Goal: Task Accomplishment & Management: Manage account settings

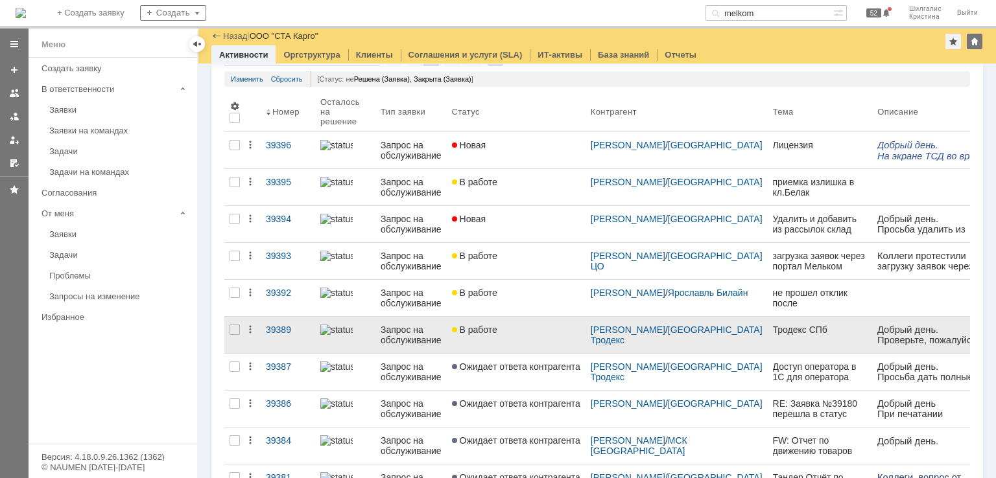
click at [512, 337] on link "В работе" at bounding box center [516, 335] width 139 height 36
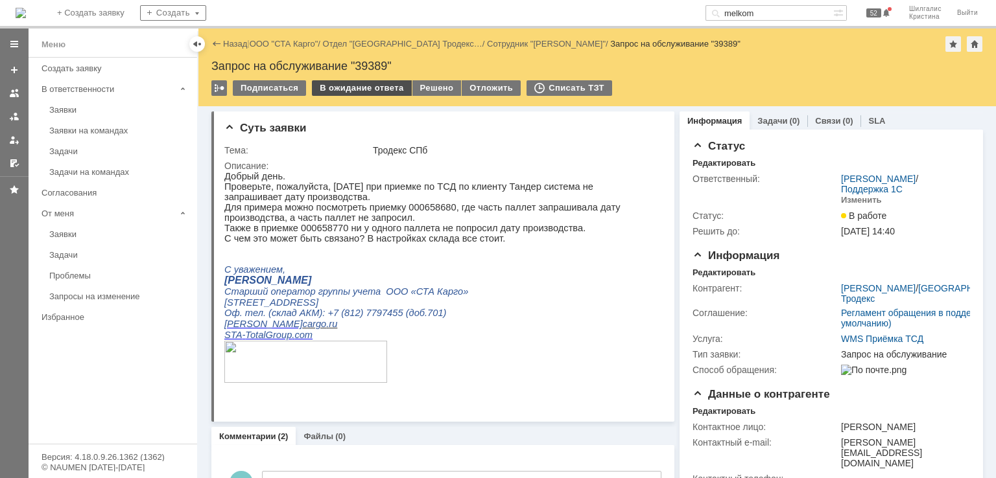
click at [358, 92] on div "В ожидание ответа" at bounding box center [361, 88] width 99 height 16
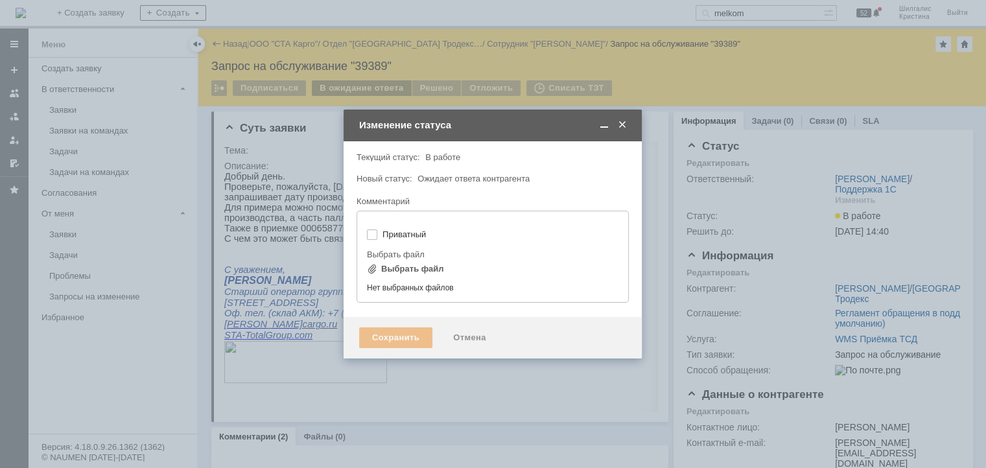
type input "[не указано]"
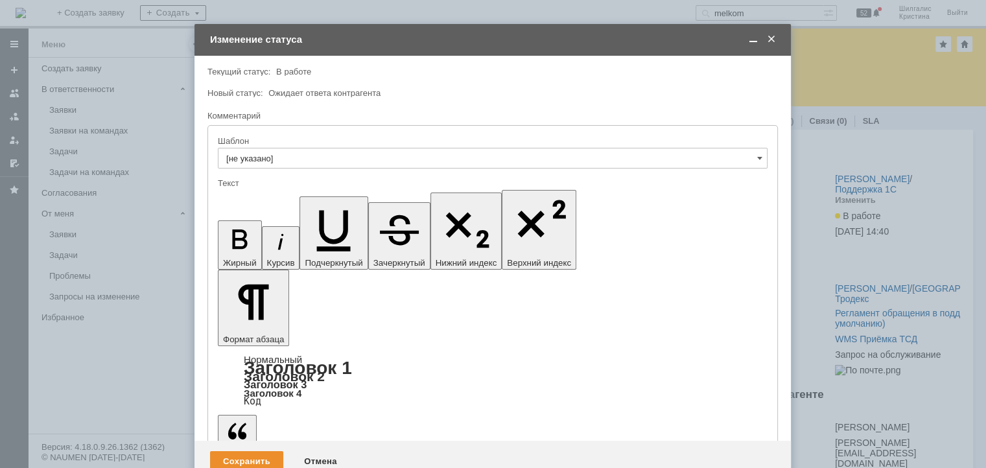
drag, startPoint x: 289, startPoint y: 3612, endPoint x: 282, endPoint y: 3612, distance: 7.1
click at [241, 451] on div "Сохранить" at bounding box center [246, 461] width 73 height 21
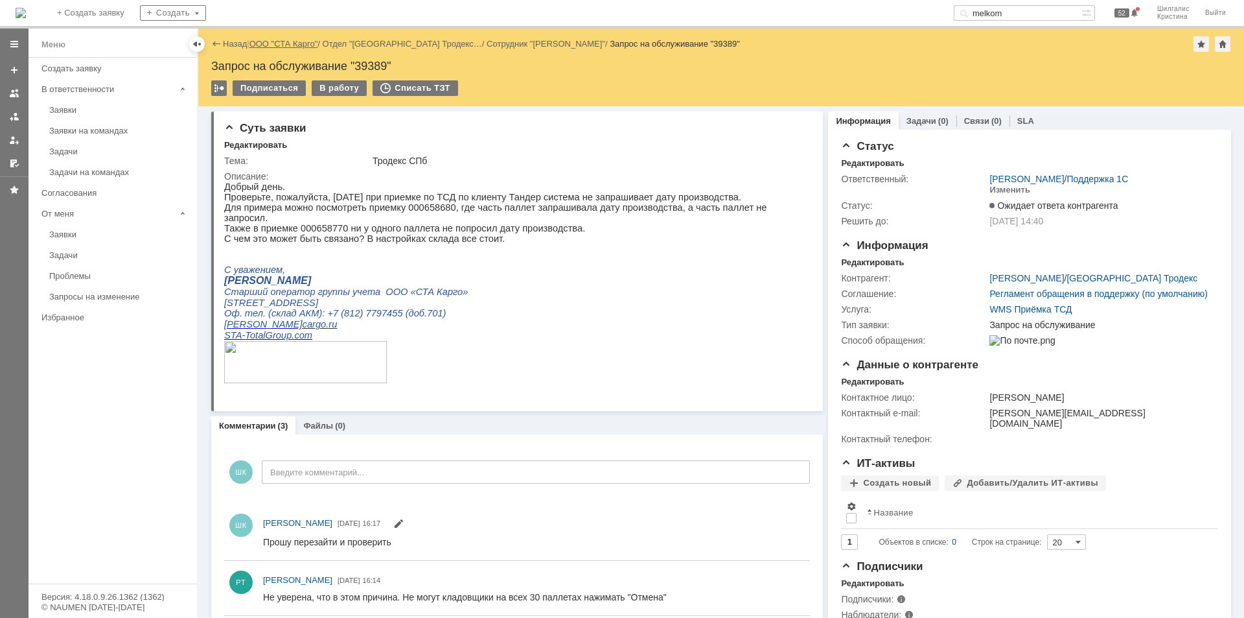
click at [277, 41] on link "ООО "СТА Карго"" at bounding box center [284, 44] width 69 height 10
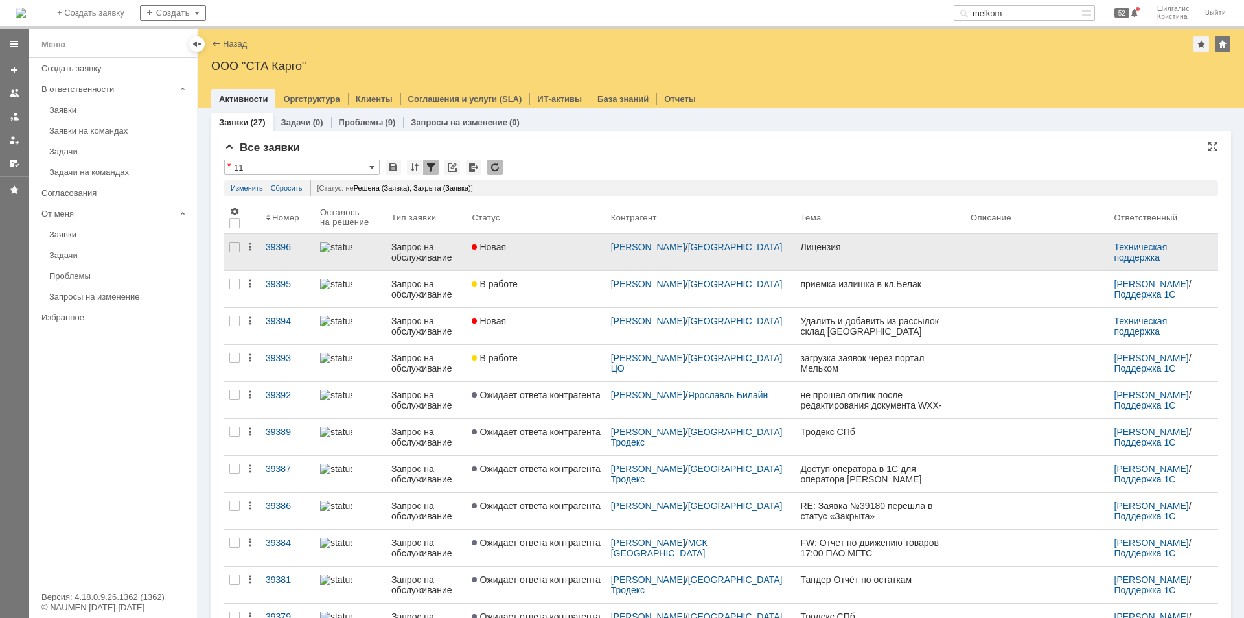
click at [559, 246] on div "Новая" at bounding box center [536, 247] width 128 height 10
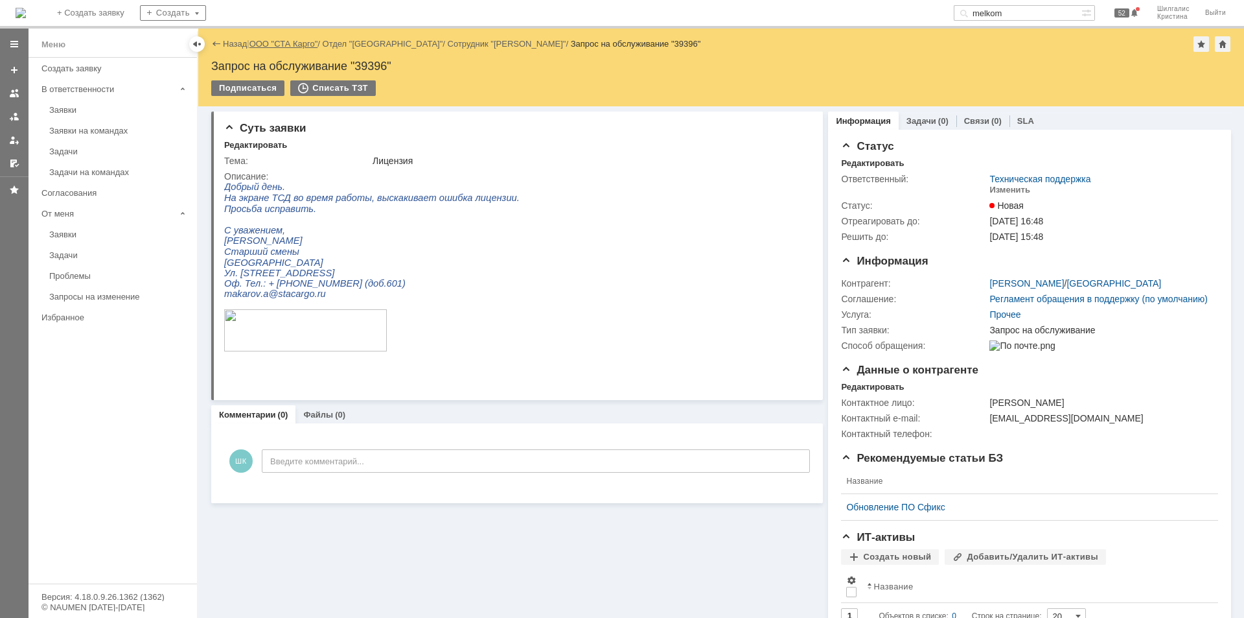
click at [298, 42] on link "ООО "СТА Карго"" at bounding box center [284, 44] width 69 height 10
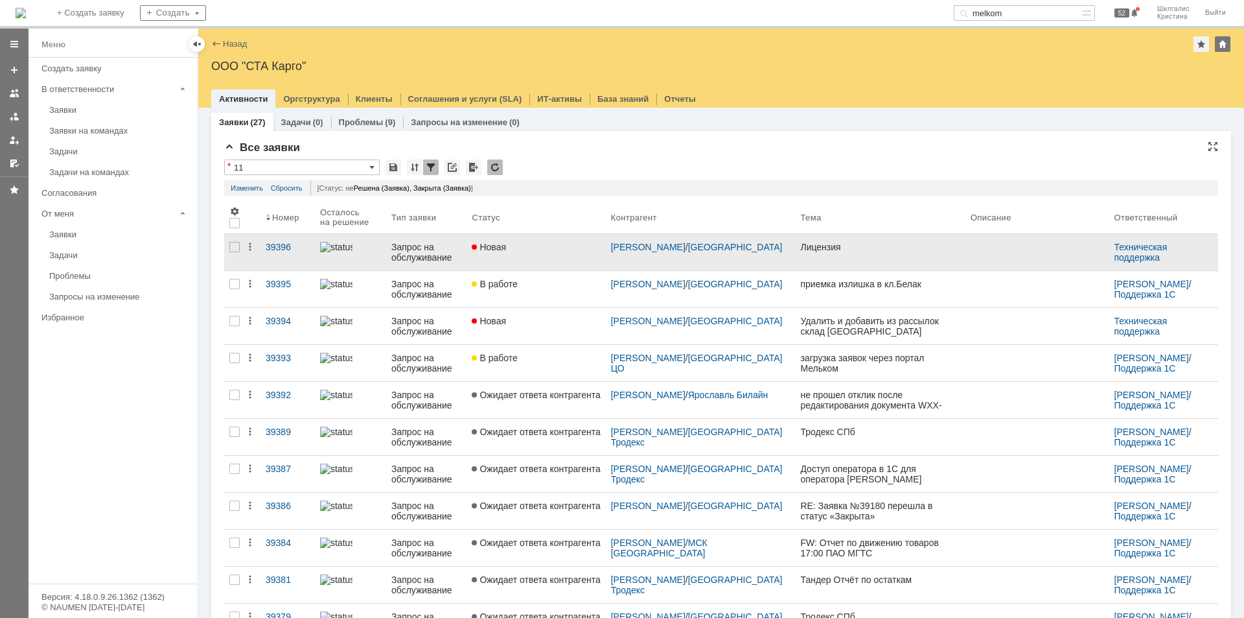
click at [568, 238] on link "Новая" at bounding box center [536, 252] width 139 height 36
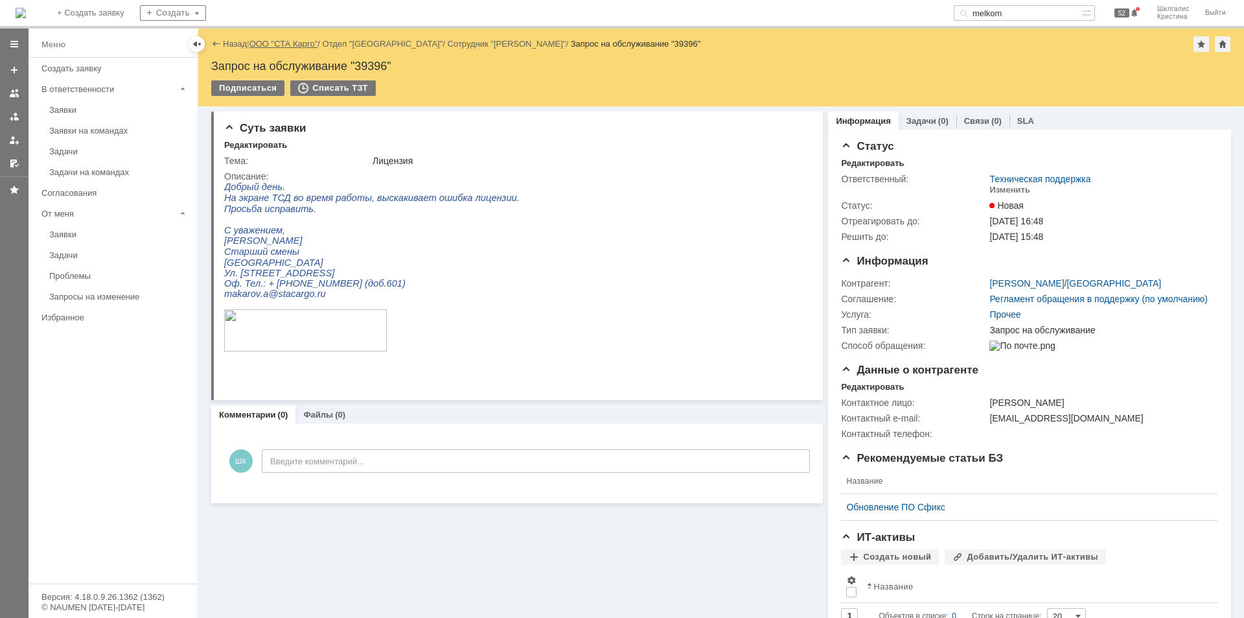
click at [285, 46] on link "ООО "СТА Карго"" at bounding box center [284, 44] width 69 height 10
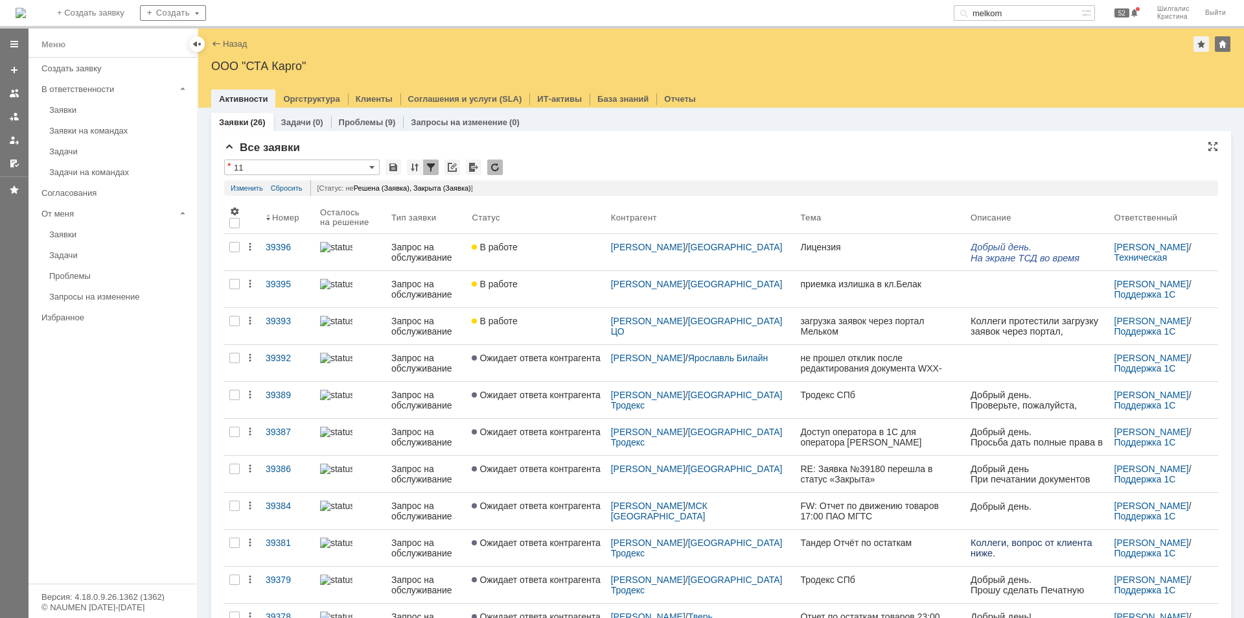
click at [666, 145] on div "Все заявки" at bounding box center [721, 147] width 994 height 13
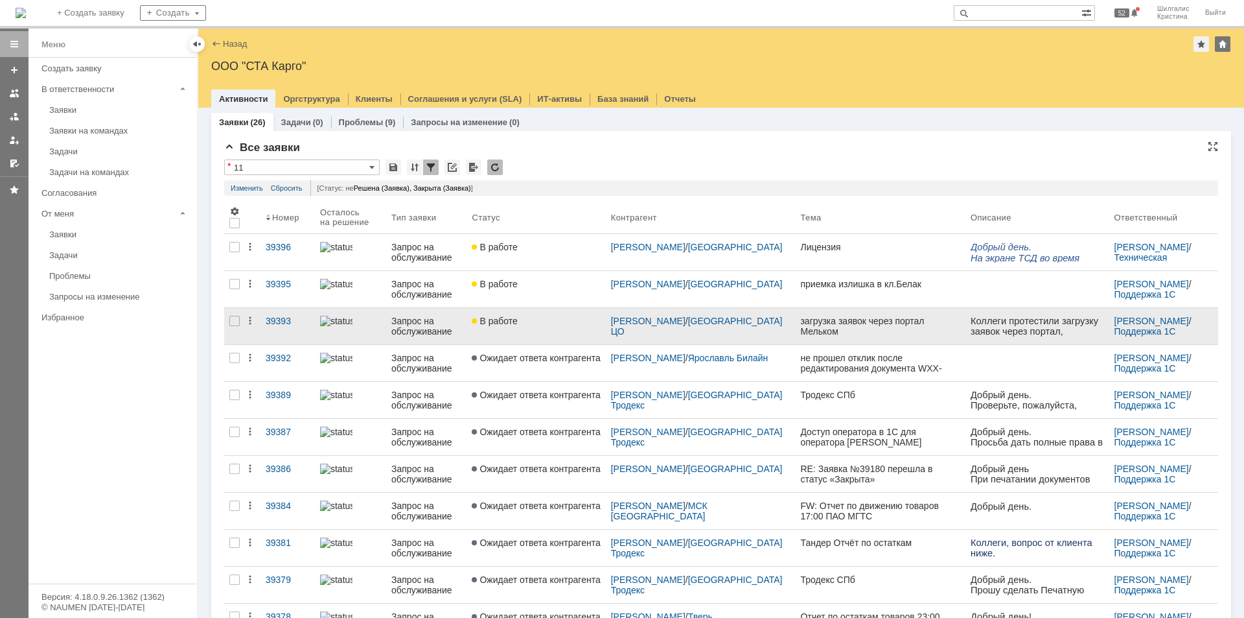
click at [551, 329] on link "В работе" at bounding box center [536, 326] width 139 height 36
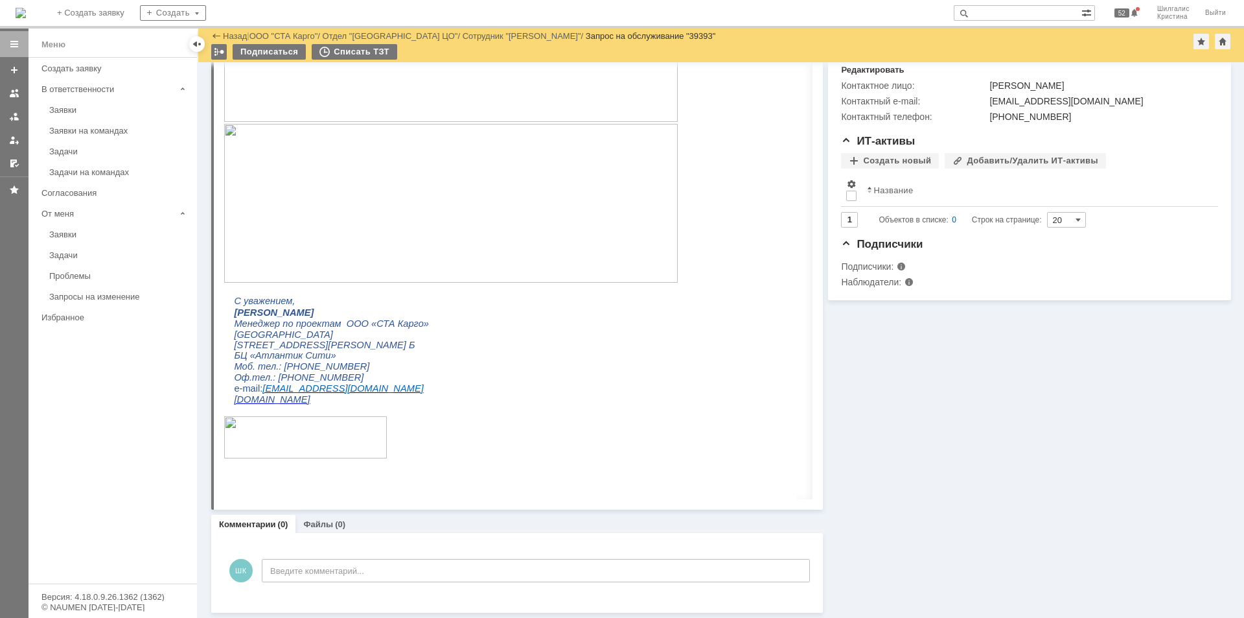
scroll to position [105, 0]
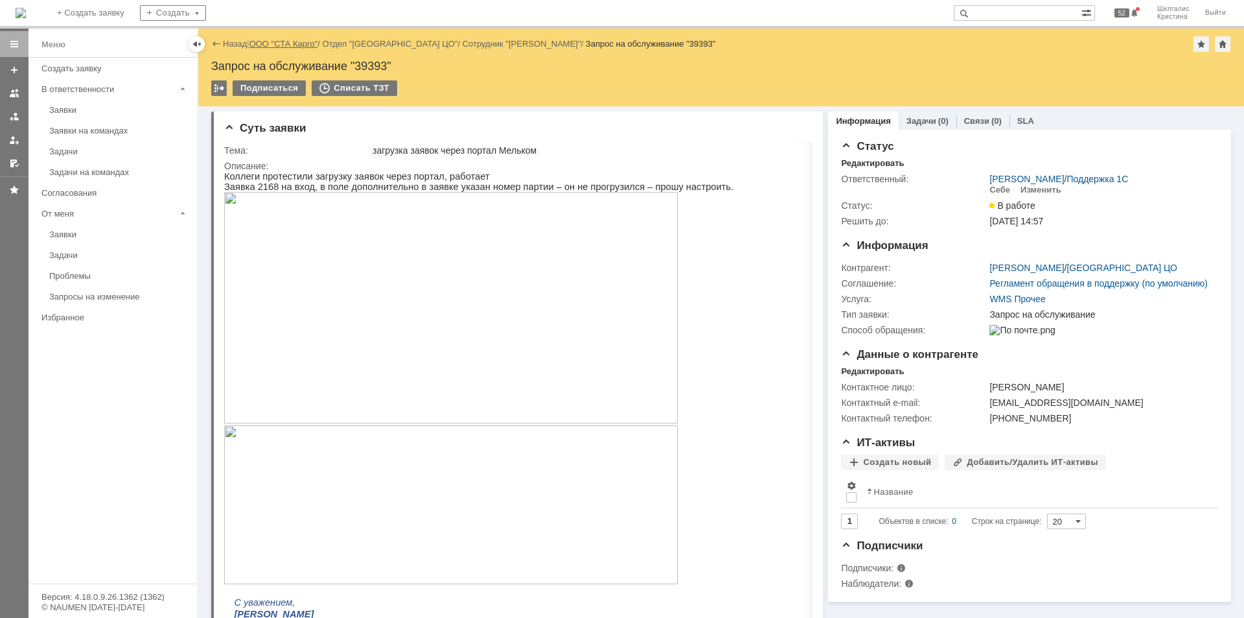
click at [283, 46] on link "ООО "СТА Карго"" at bounding box center [284, 44] width 69 height 10
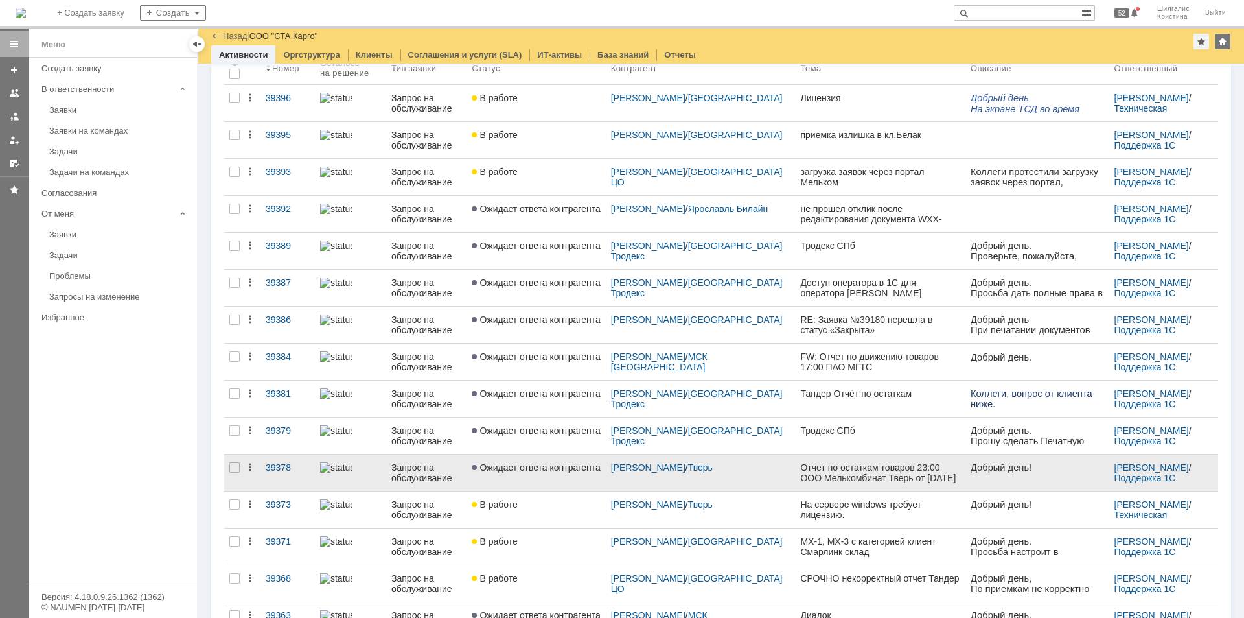
scroll to position [130, 0]
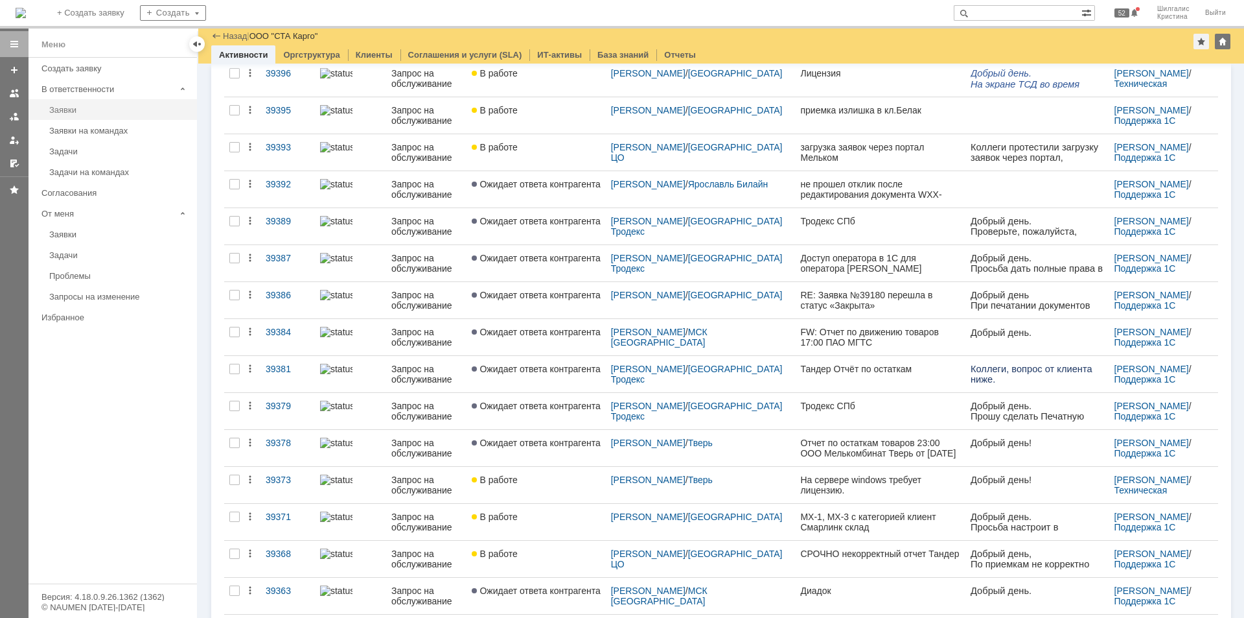
click at [80, 104] on link "Заявки" at bounding box center [119, 110] width 150 height 20
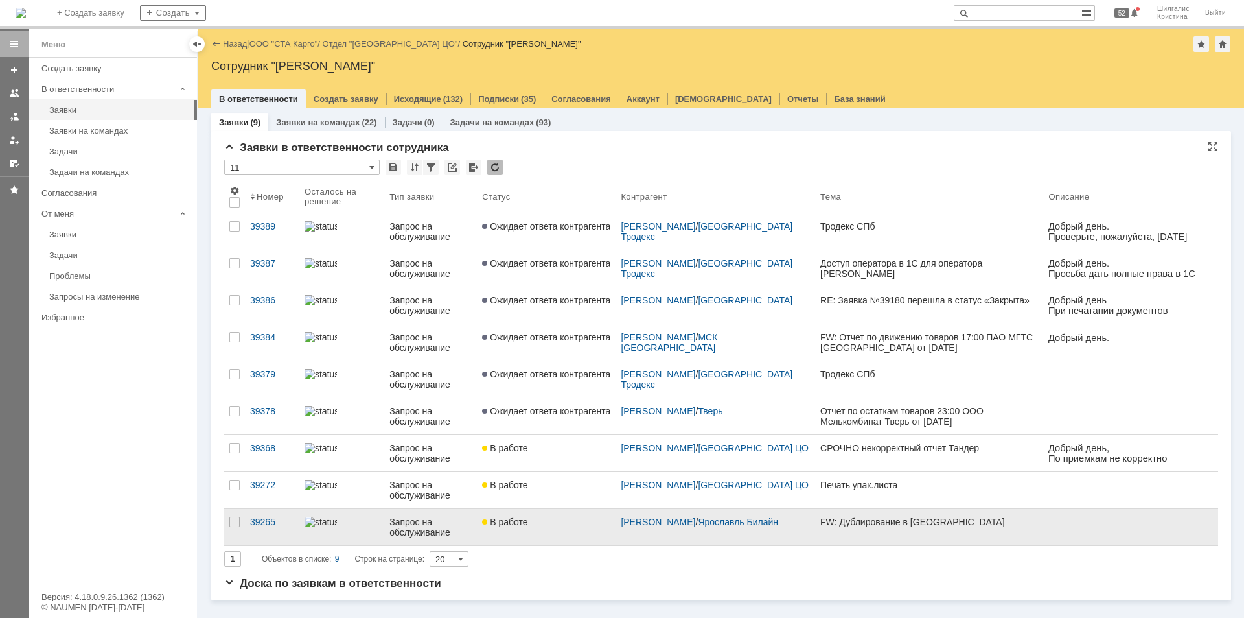
click at [572, 530] on link "В работе" at bounding box center [546, 527] width 139 height 36
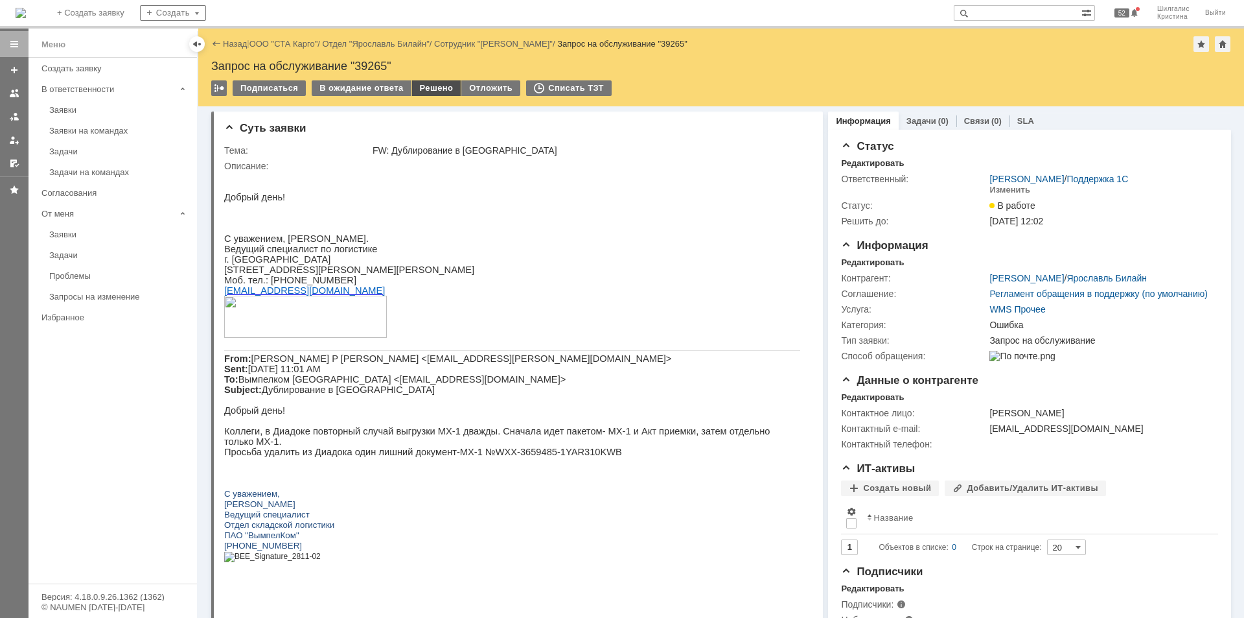
click at [420, 89] on div "Решено" at bounding box center [436, 88] width 49 height 16
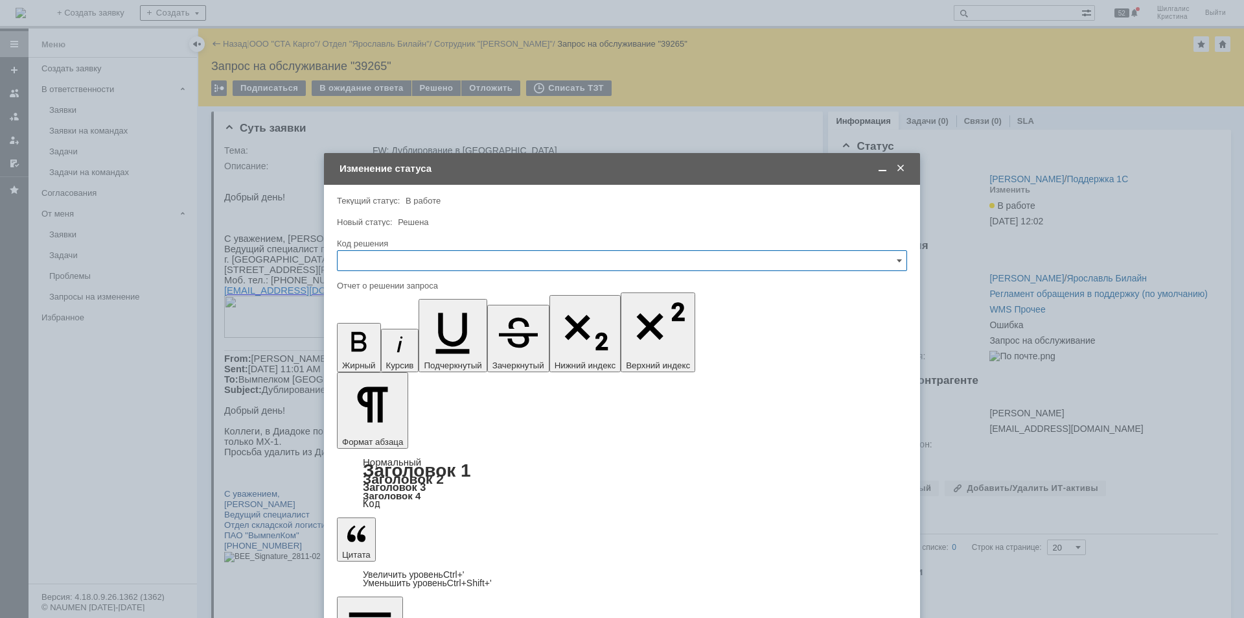
click at [421, 266] on input "text" at bounding box center [622, 260] width 570 height 21
click at [394, 435] on span "Решено" at bounding box center [622, 434] width 554 height 10
type input "Решено"
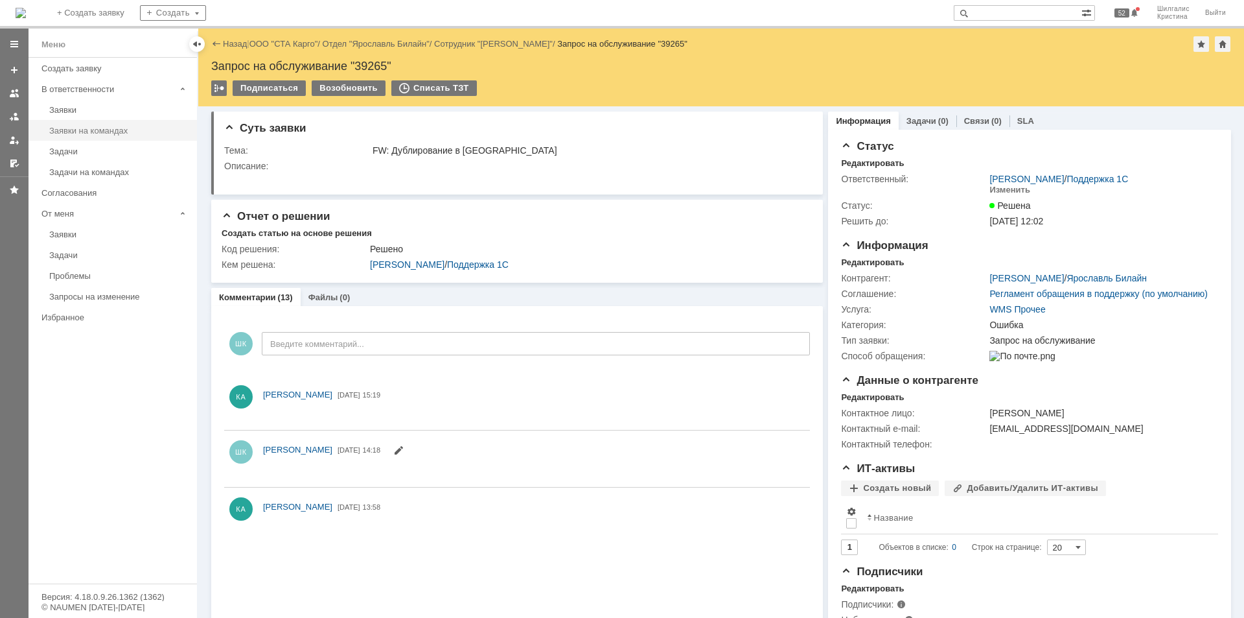
click at [97, 121] on link "Заявки на командах" at bounding box center [119, 131] width 150 height 20
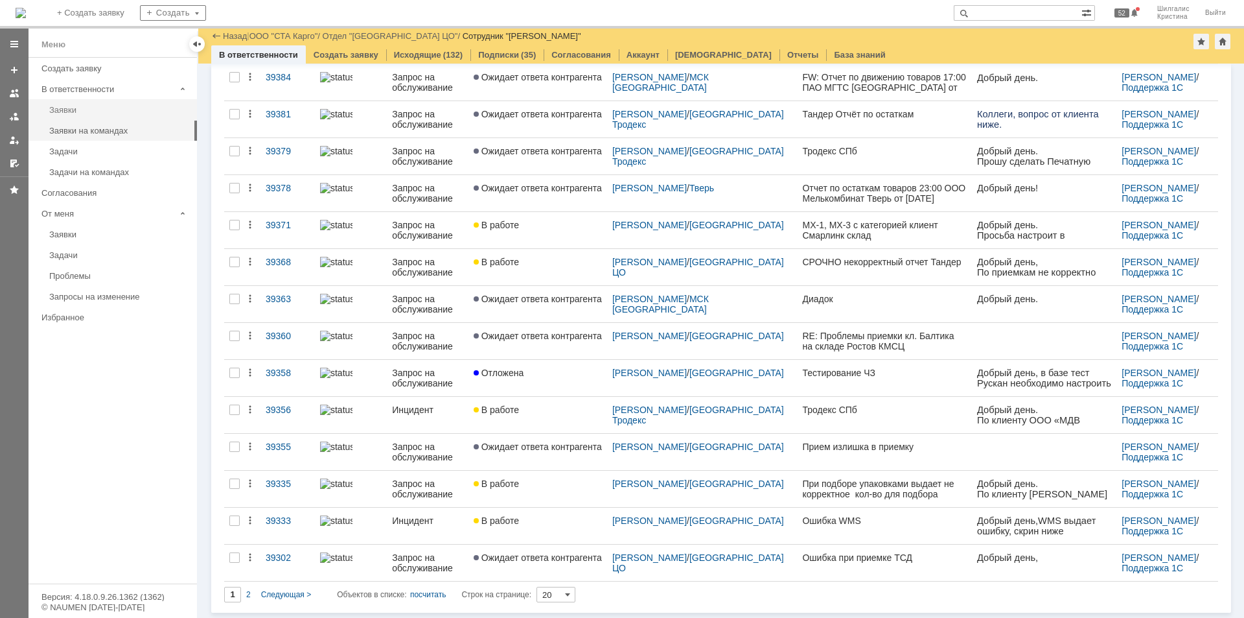
click at [80, 108] on div "Заявки" at bounding box center [119, 110] width 140 height 10
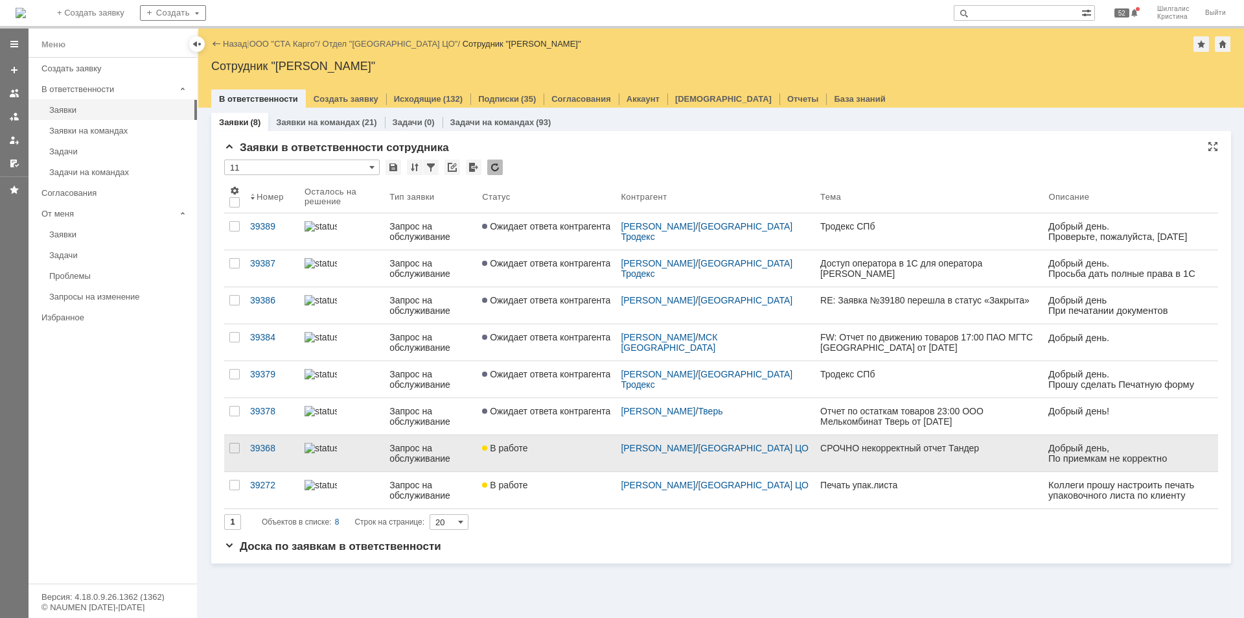
click at [555, 445] on div "В работе" at bounding box center [546, 448] width 128 height 10
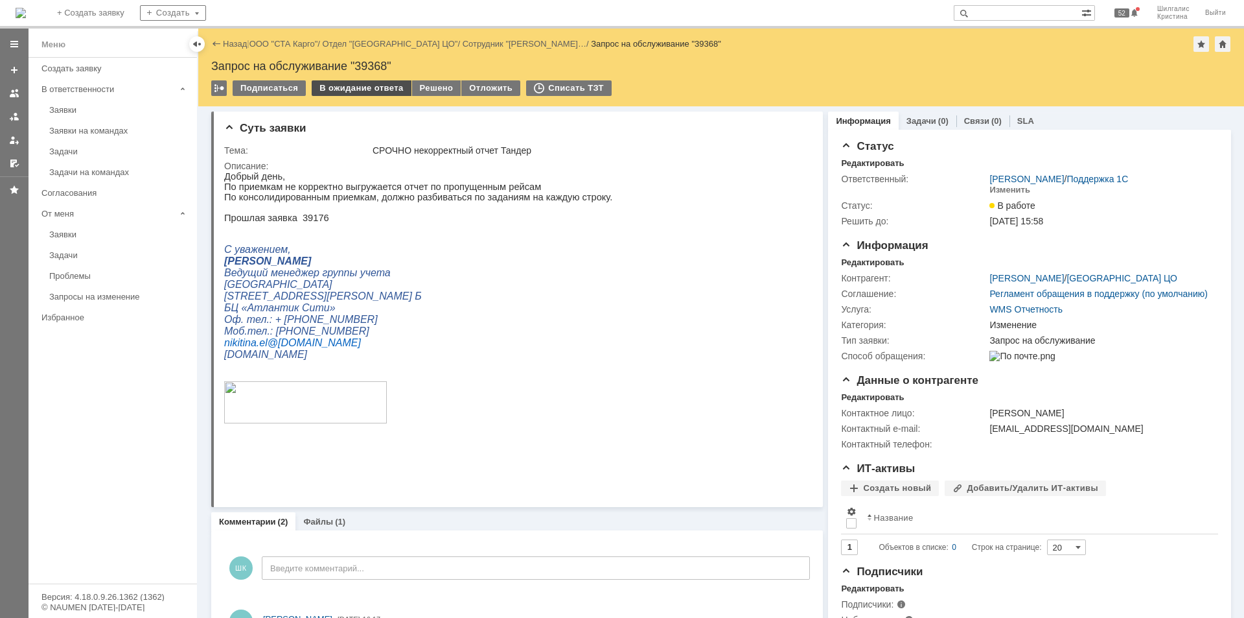
click at [373, 86] on div "В ожидание ответа" at bounding box center [361, 88] width 99 height 16
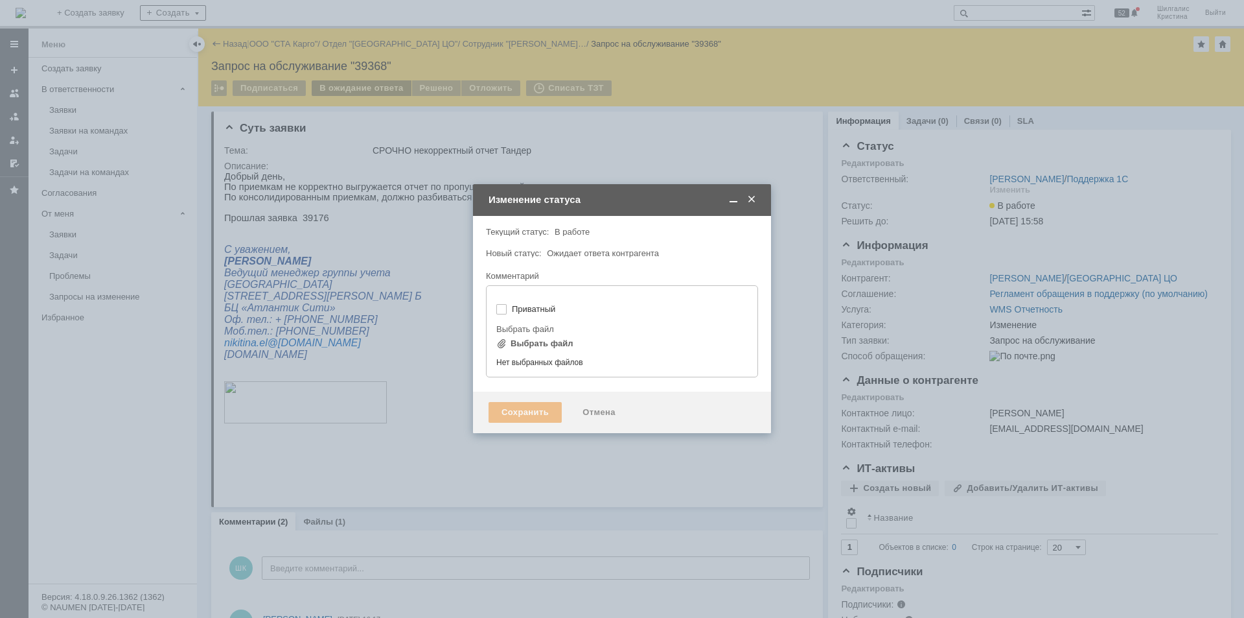
type input "[не указано]"
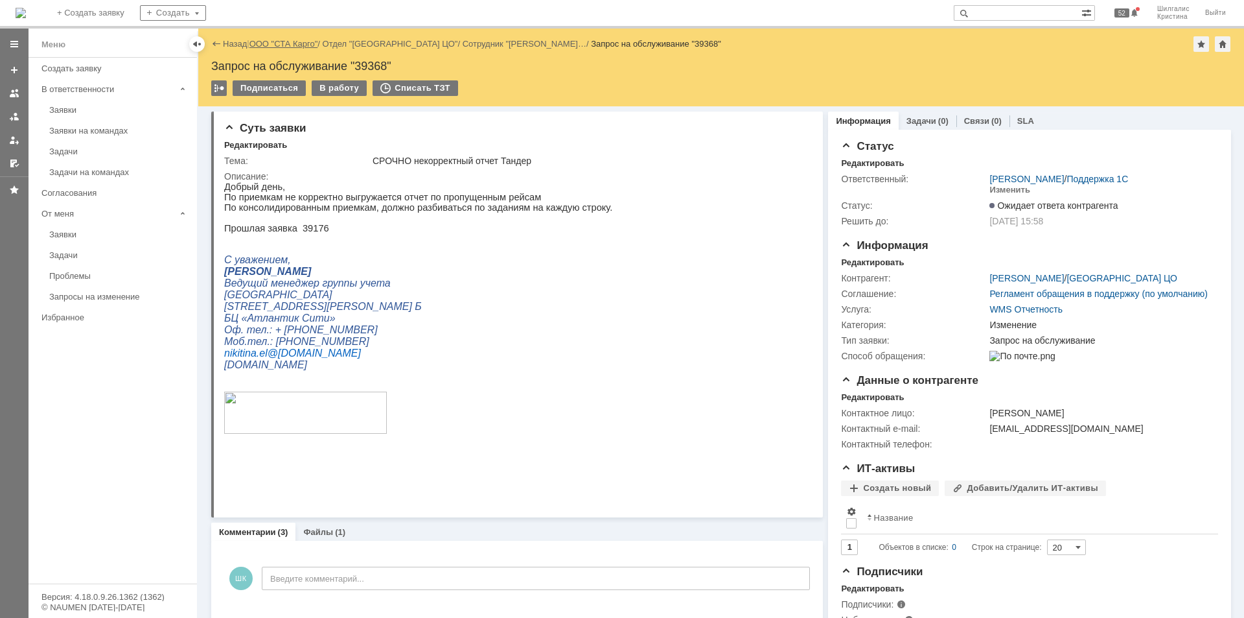
click at [304, 45] on link "ООО "СТА Карго"" at bounding box center [284, 44] width 69 height 10
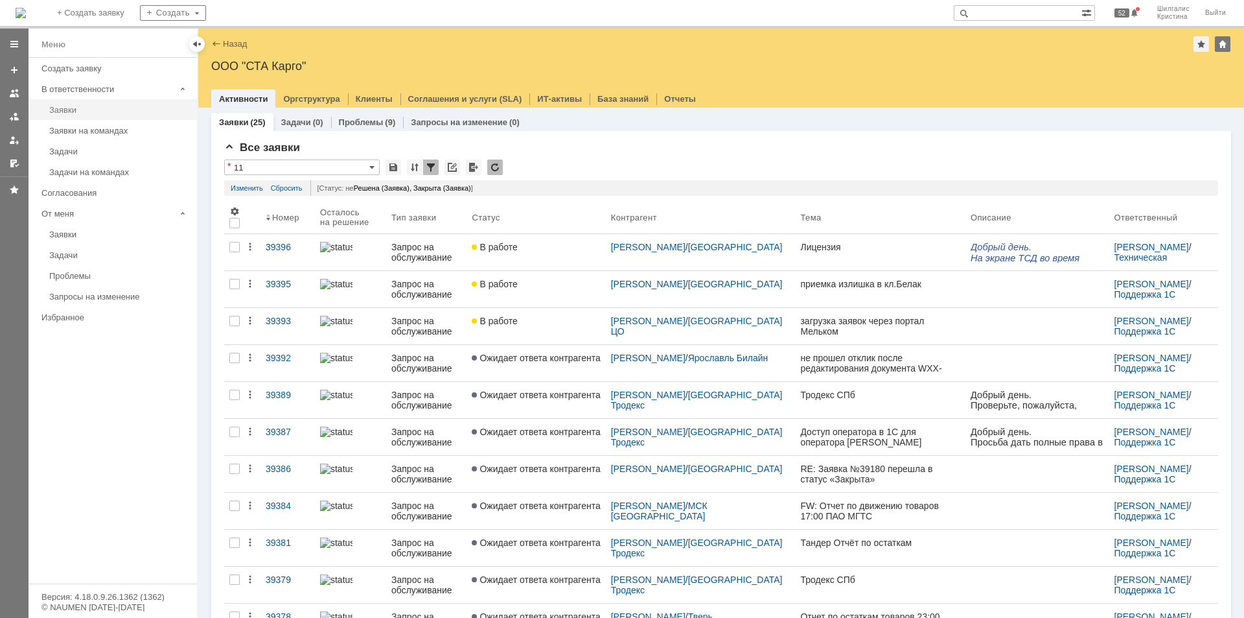
click at [110, 110] on div "Заявки" at bounding box center [119, 110] width 140 height 10
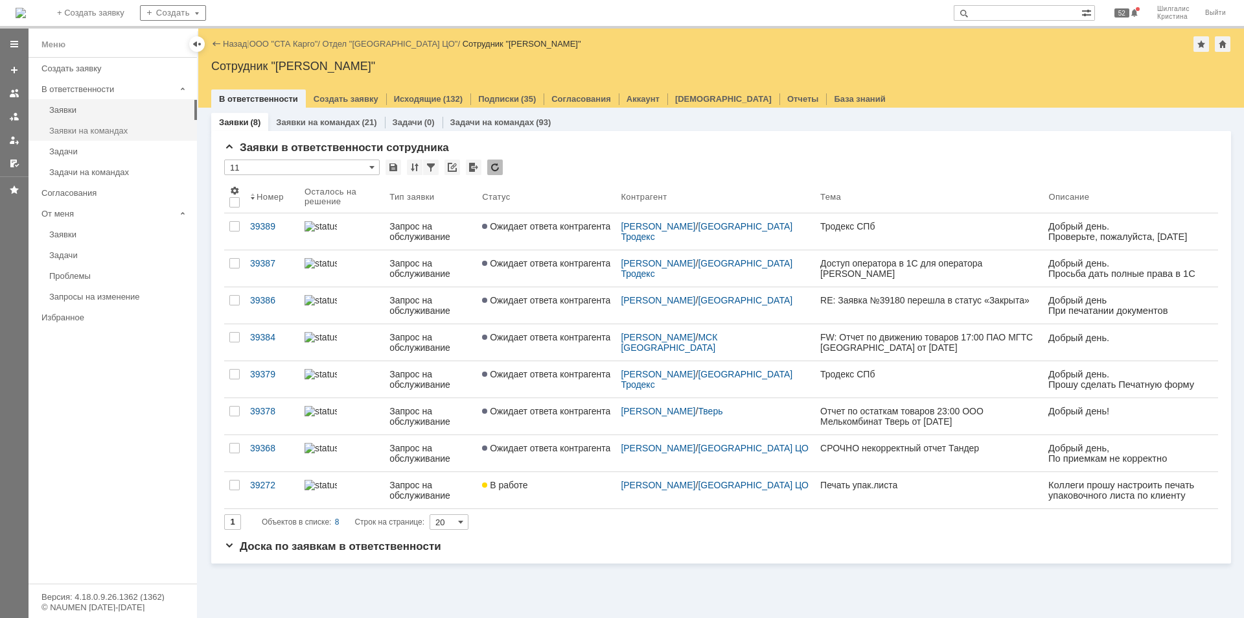
click at [80, 130] on div "Заявки на командах" at bounding box center [119, 131] width 140 height 10
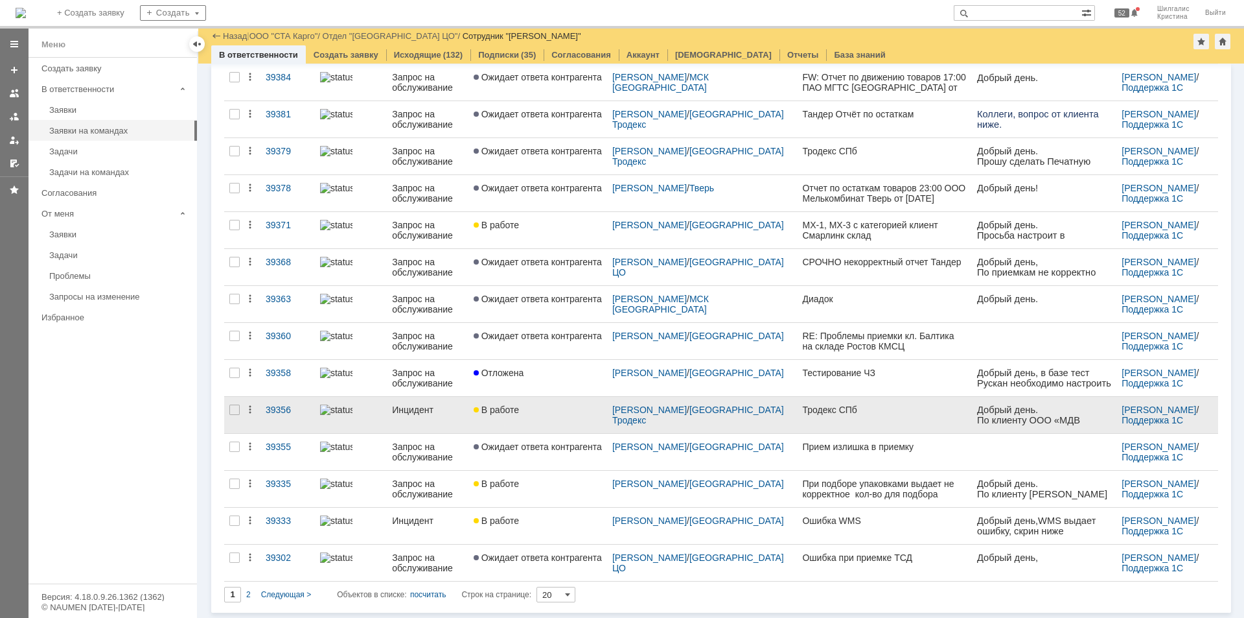
click at [550, 410] on div "В работе" at bounding box center [538, 409] width 128 height 10
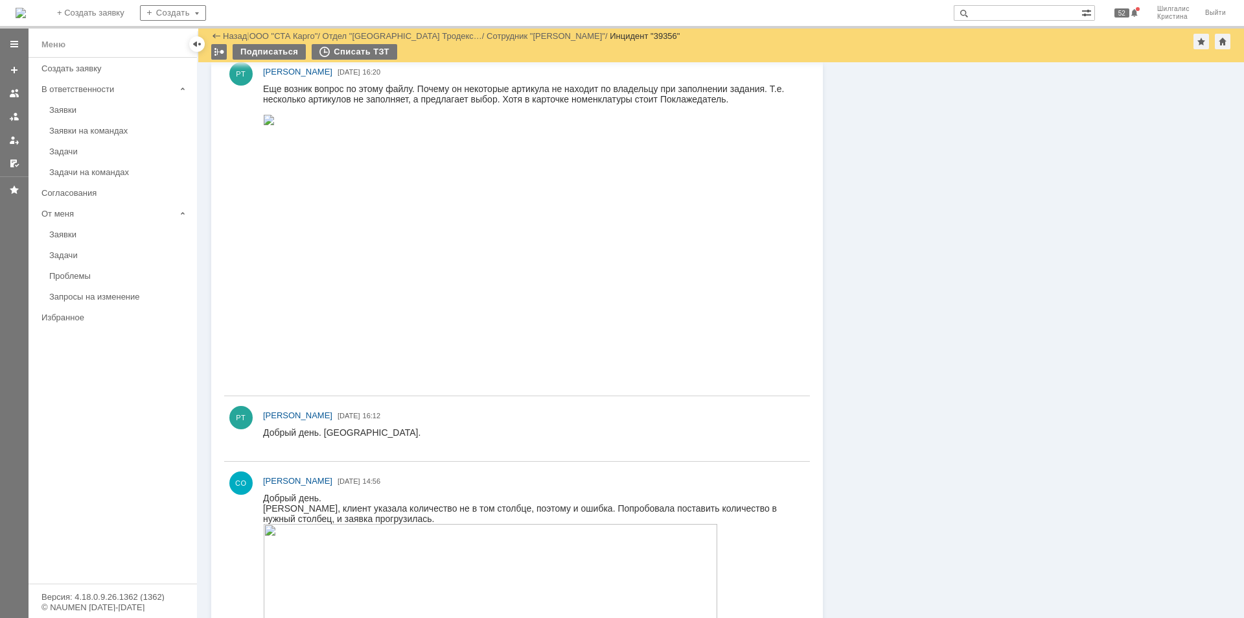
click at [275, 125] on img at bounding box center [269, 120] width 12 height 10
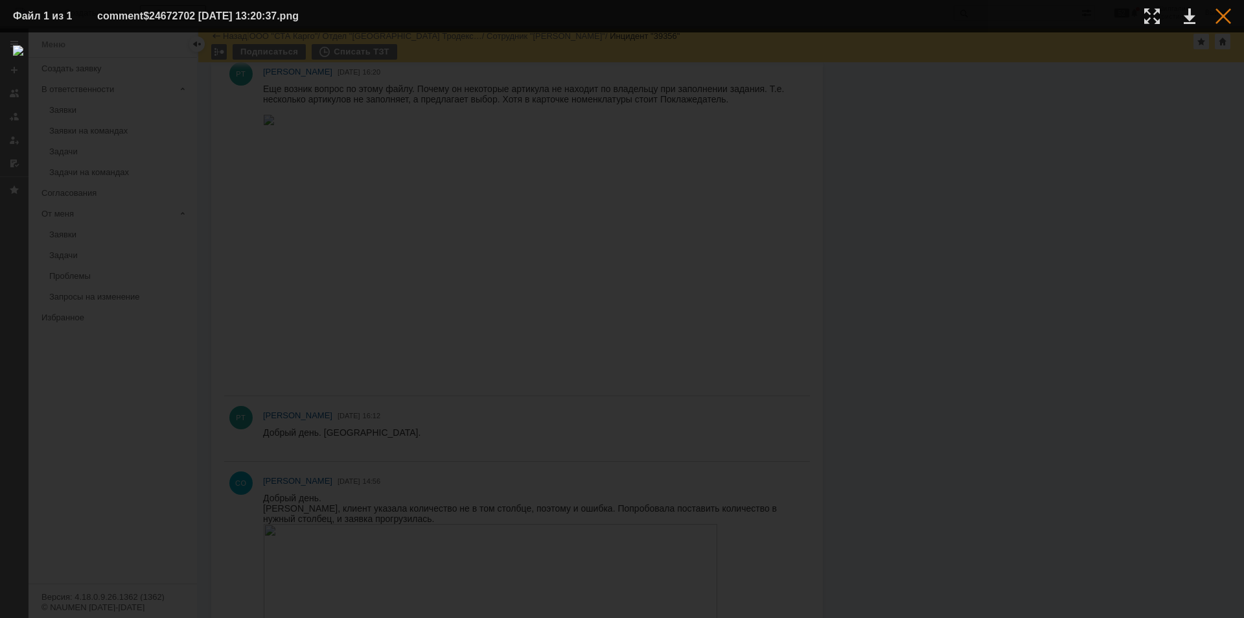
click at [1222, 10] on div at bounding box center [1224, 16] width 16 height 16
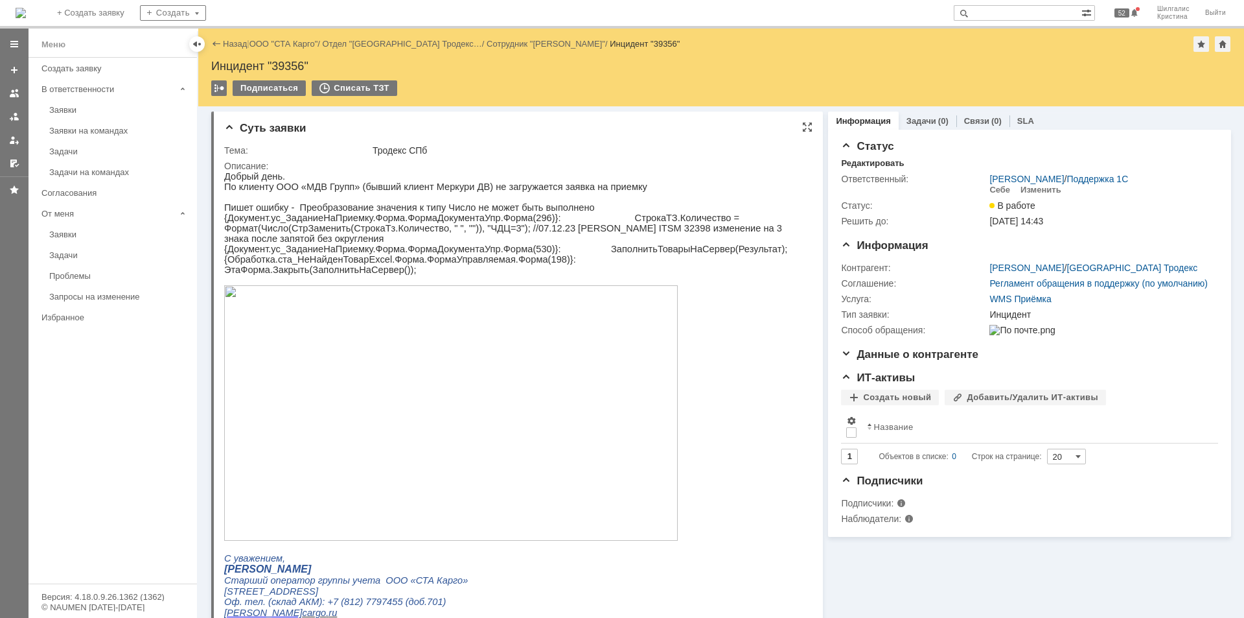
click at [504, 338] on img at bounding box center [451, 412] width 454 height 255
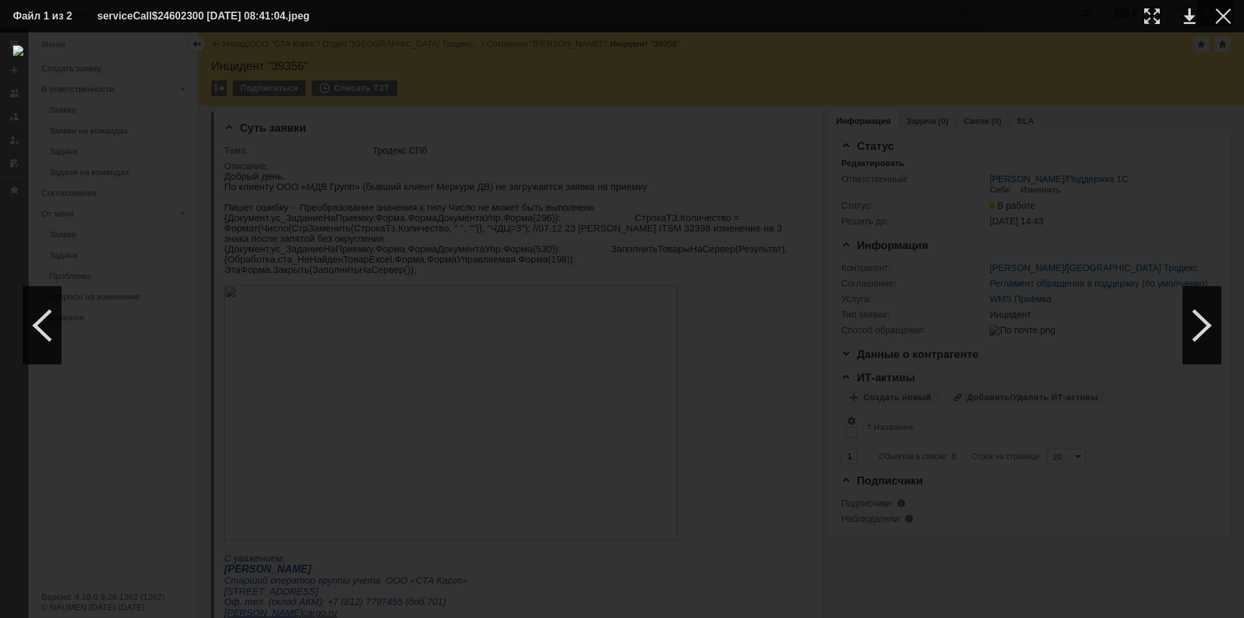
click at [1220, 19] on div at bounding box center [1224, 16] width 16 height 16
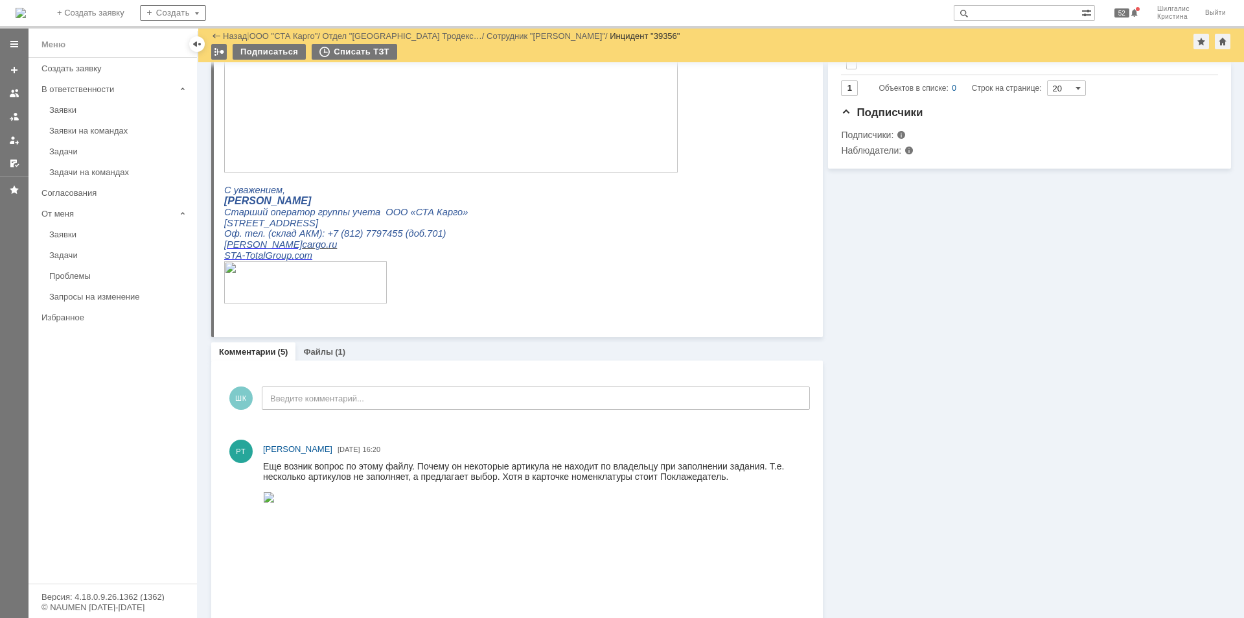
scroll to position [130, 0]
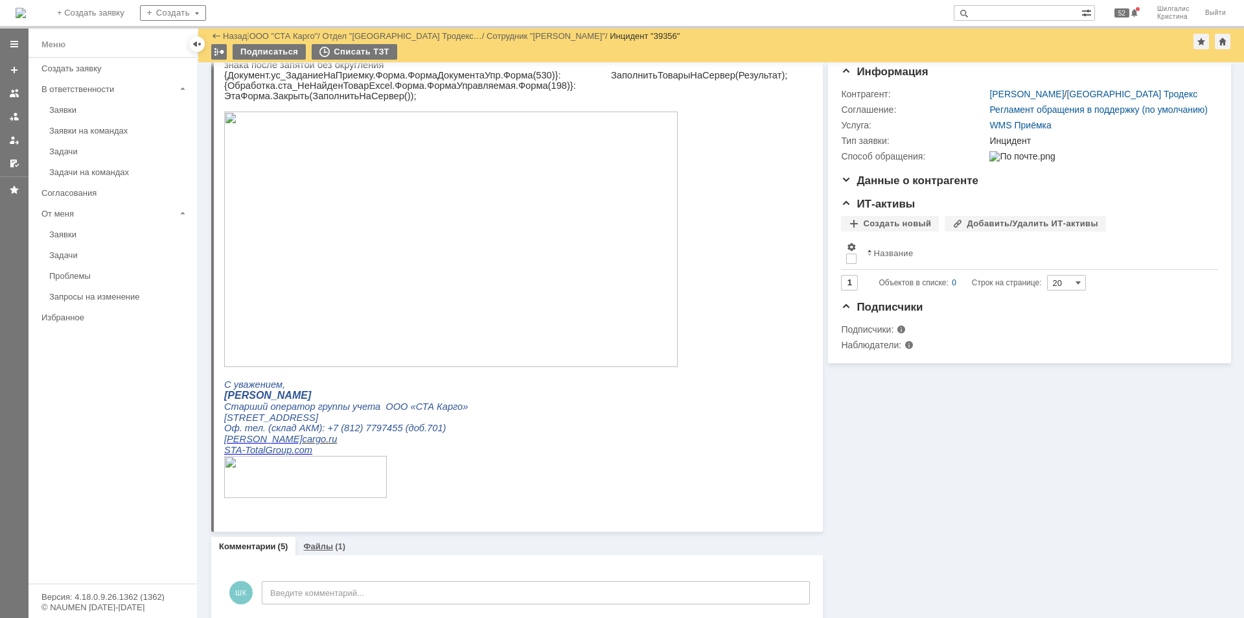
click at [334, 552] on div "Файлы (1)" at bounding box center [325, 546] width 58 height 19
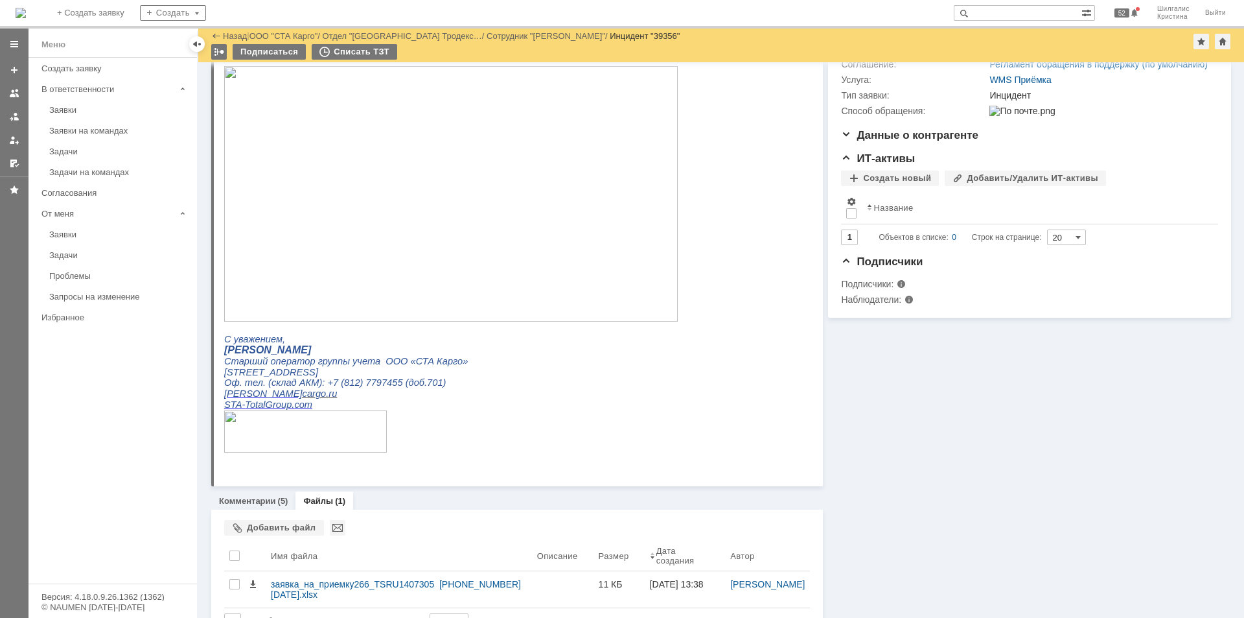
scroll to position [194, 0]
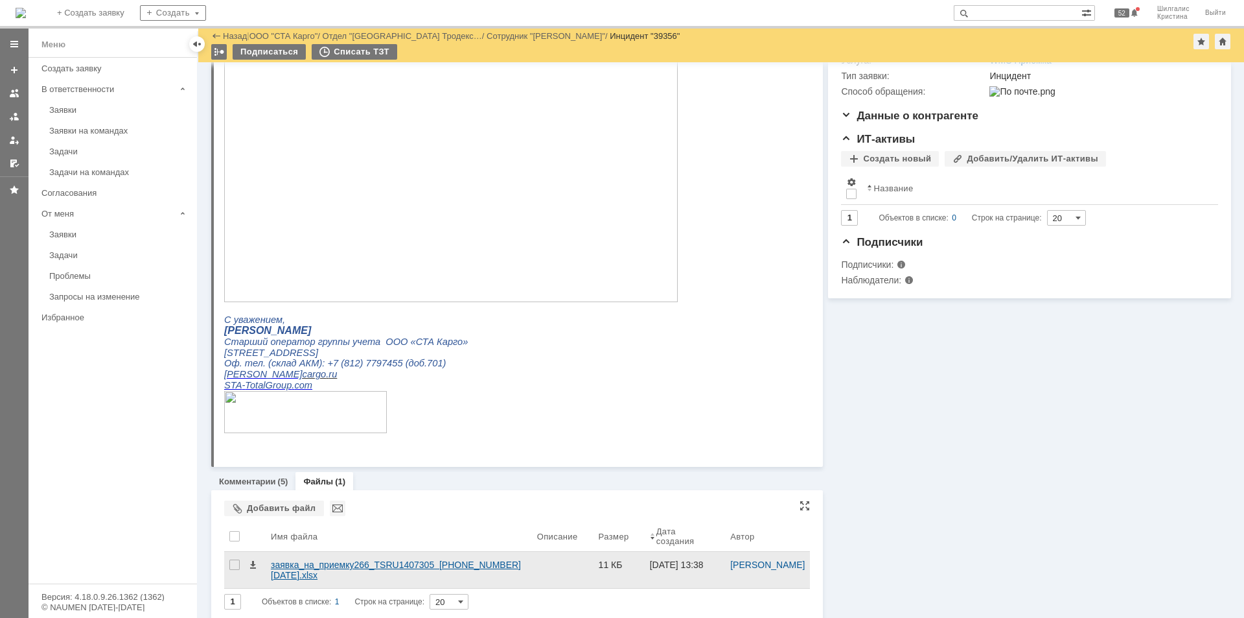
click at [294, 561] on div "заявка_на_приемку266_TSRU1407305 (50) 26.08.2025.xlsx" at bounding box center [399, 569] width 256 height 21
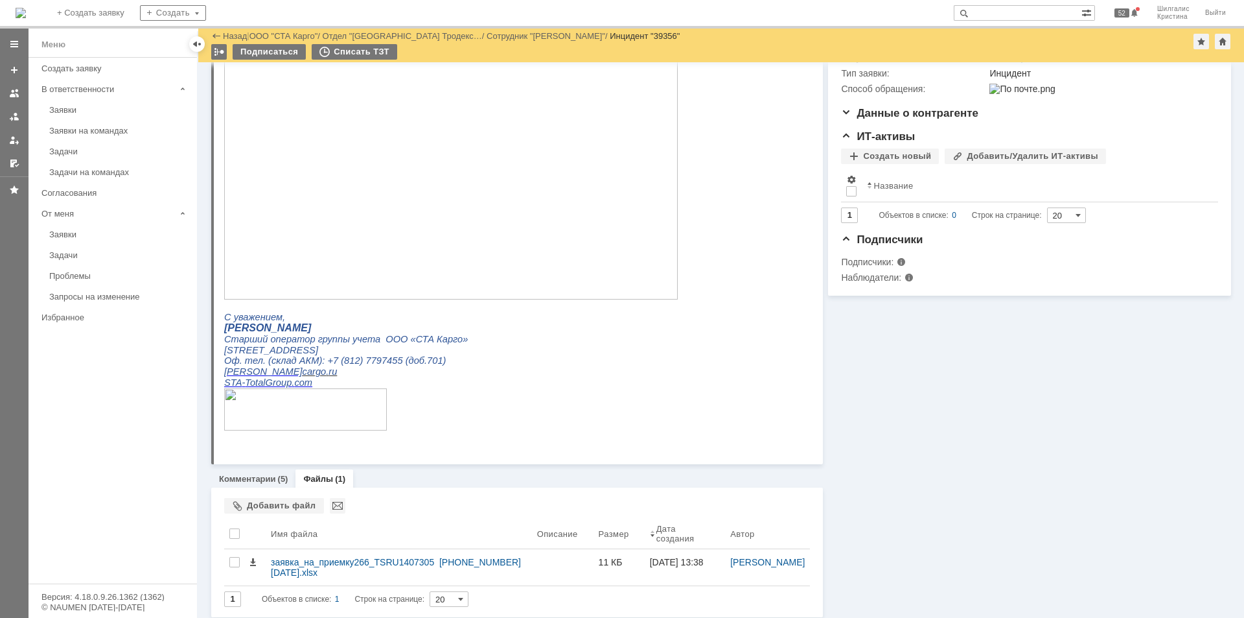
scroll to position [202, 0]
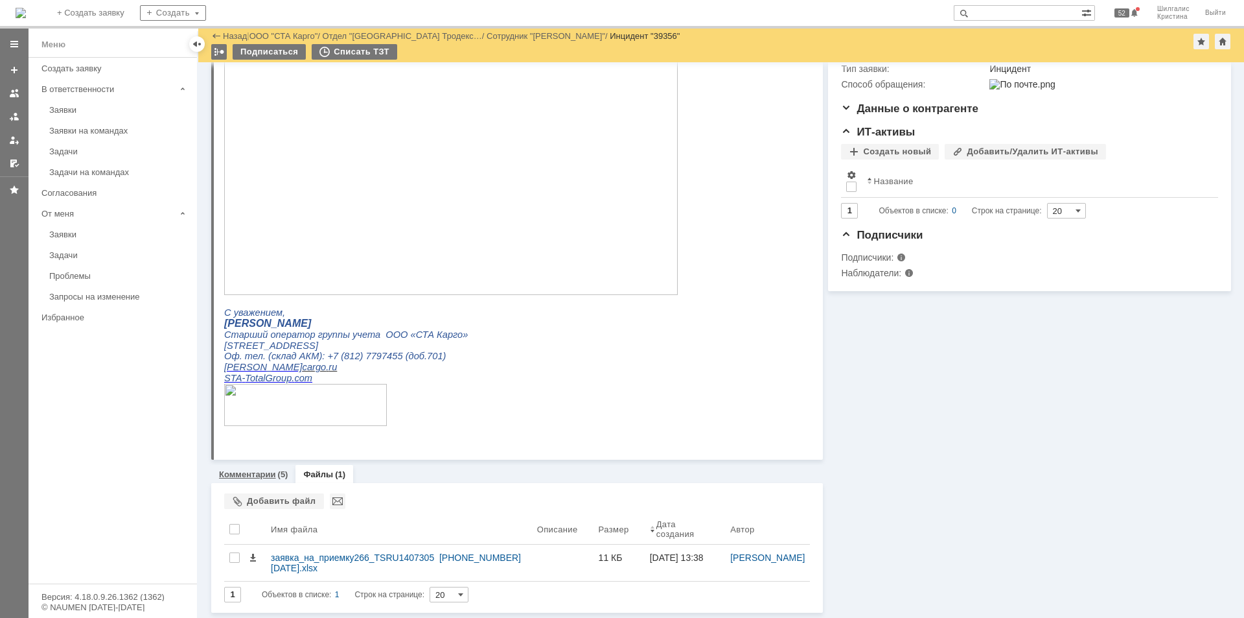
click at [272, 476] on link "Комментарии" at bounding box center [247, 474] width 57 height 10
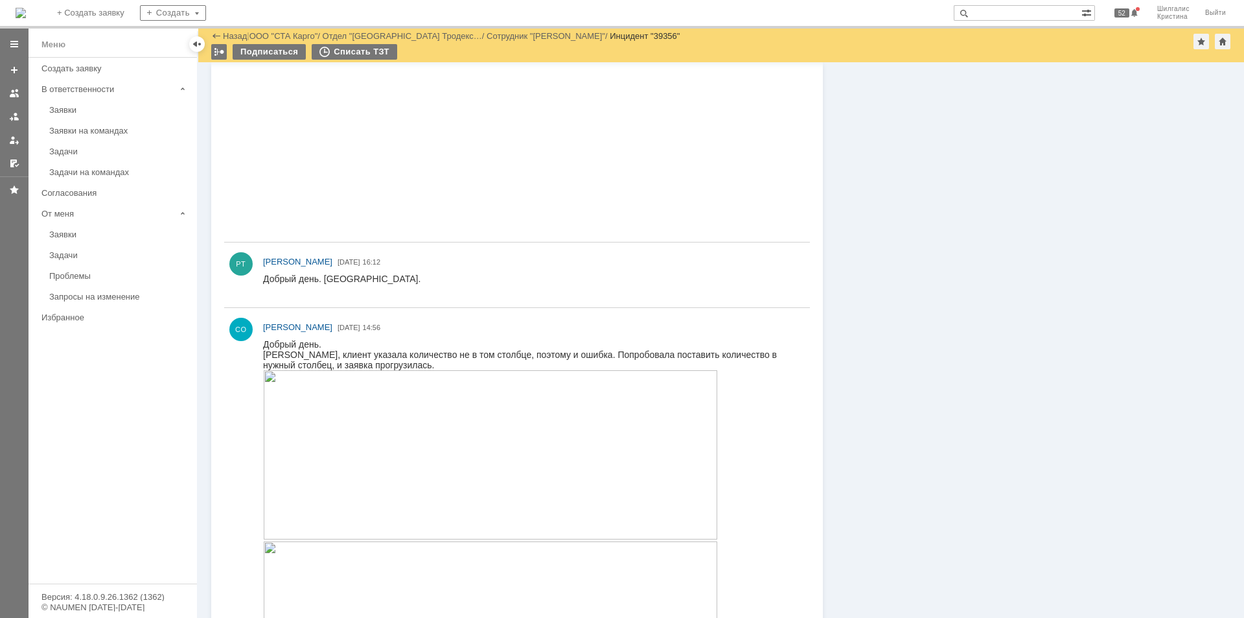
scroll to position [660, 0]
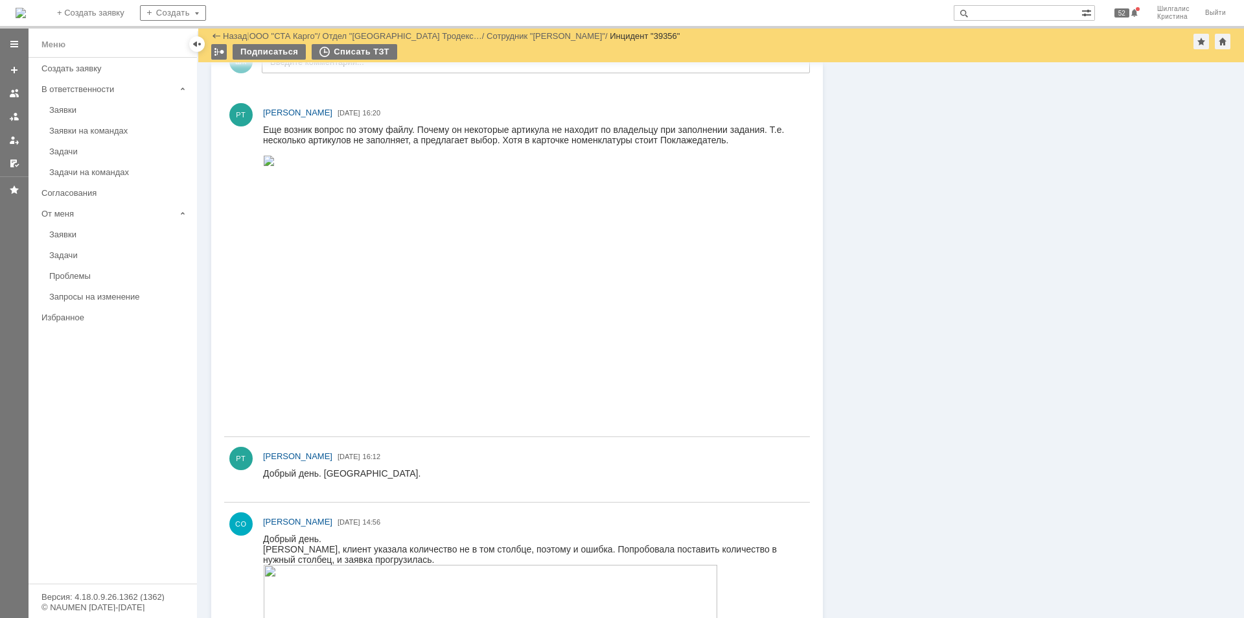
click at [275, 166] on img at bounding box center [269, 161] width 12 height 10
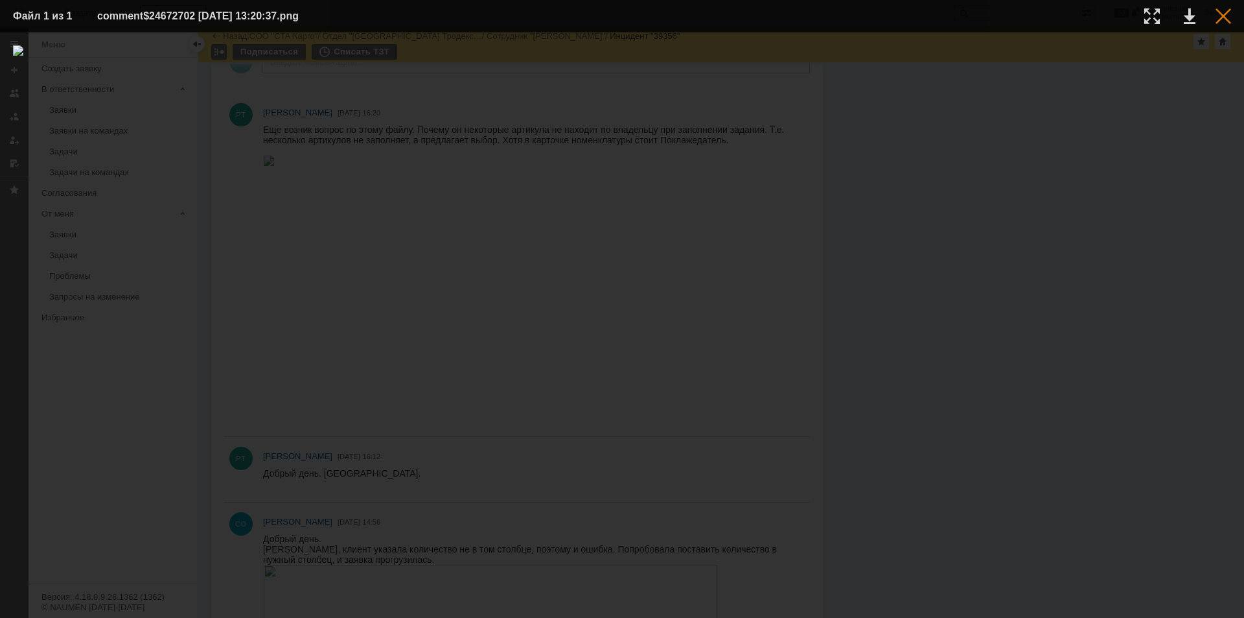
drag, startPoint x: 1230, startPoint y: 29, endPoint x: 1224, endPoint y: 18, distance: 12.5
click at [1229, 29] on table "Файл 1 из 1 comment$24672702 26.08.2025 13:20:37.png" at bounding box center [622, 16] width 1244 height 32
click at [1222, 17] on div at bounding box center [1224, 16] width 16 height 16
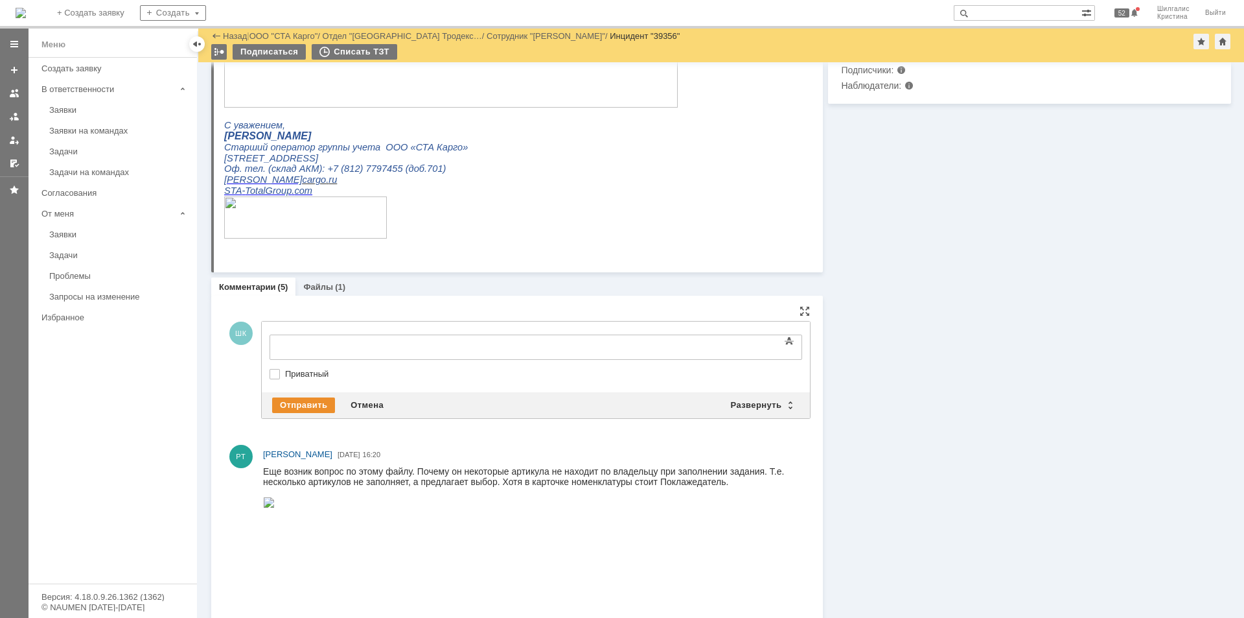
scroll to position [0, 0]
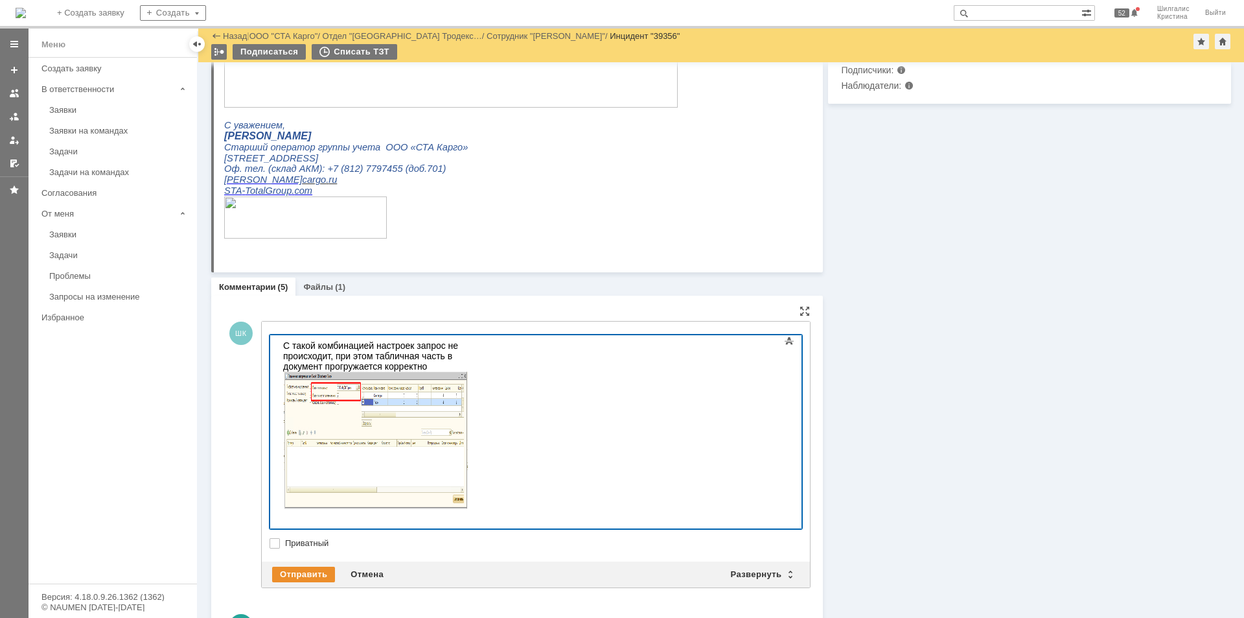
click at [473, 495] on body "С такой комбинацией настроек запрос не происходит, при этом табличная часть в д…" at bounding box center [375, 427] width 194 height 185
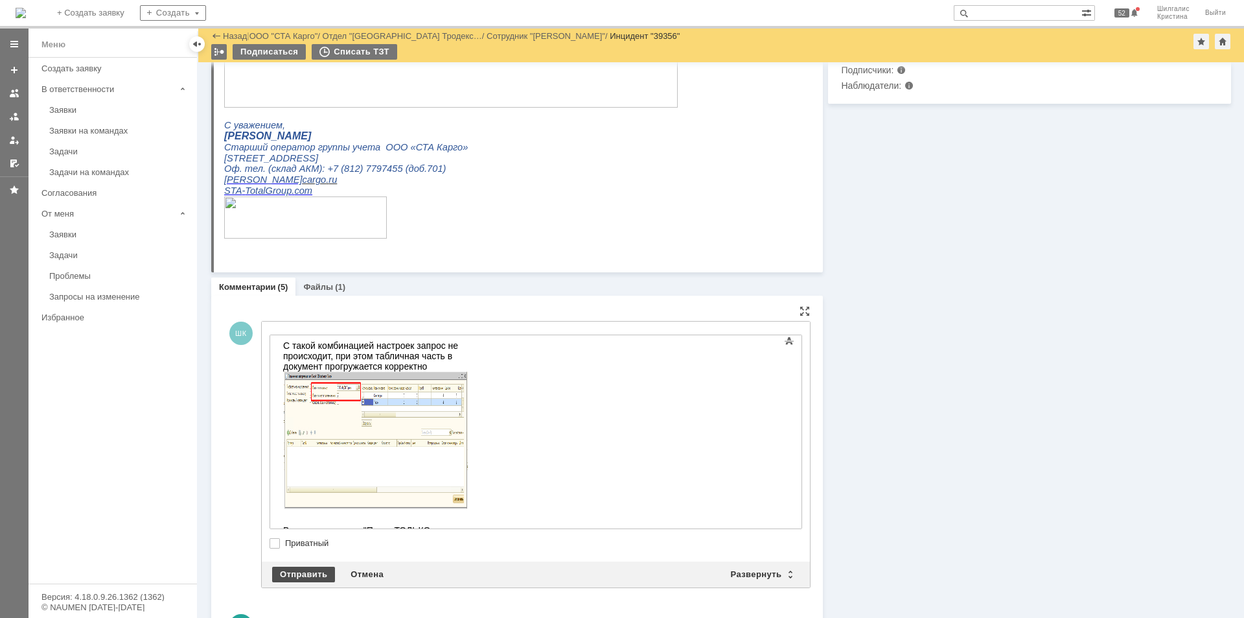
click at [302, 578] on div "Отправить" at bounding box center [303, 574] width 63 height 16
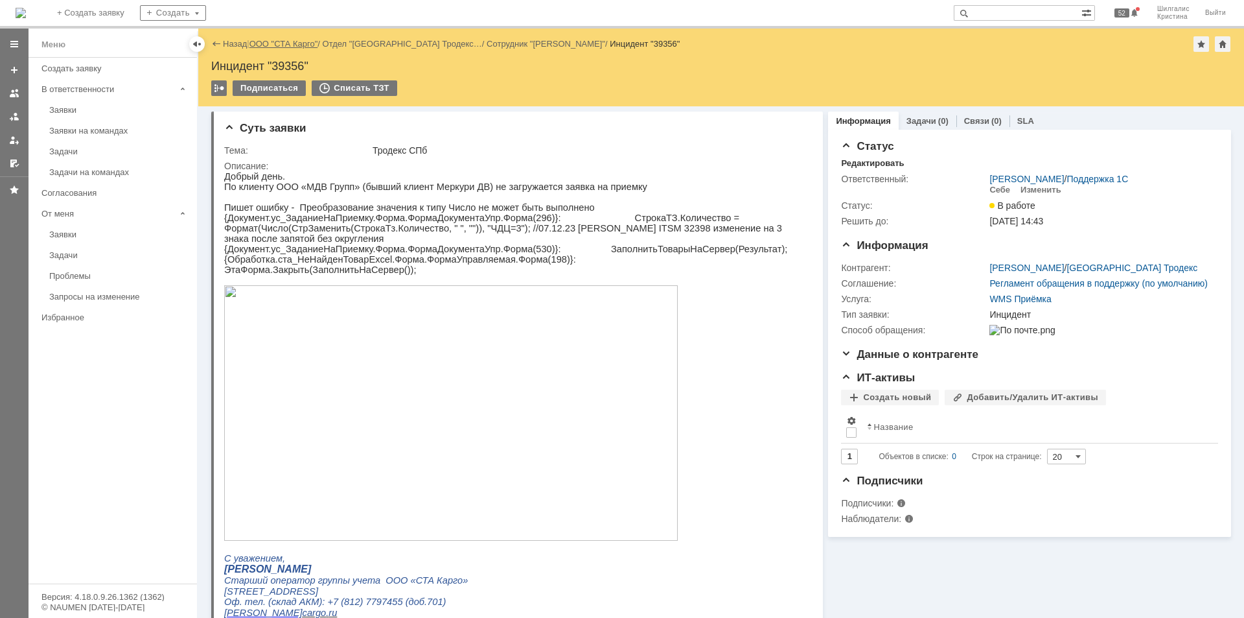
click at [297, 45] on link "ООО "СТА Карго"" at bounding box center [284, 44] width 69 height 10
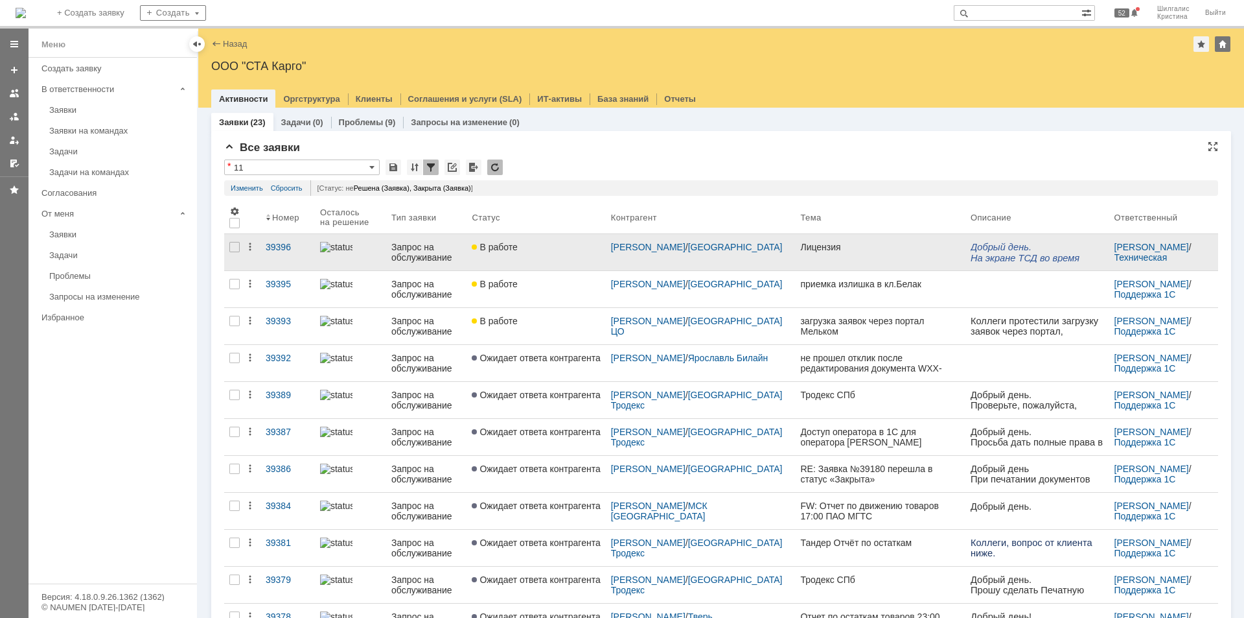
click at [535, 256] on link "В работе" at bounding box center [536, 252] width 139 height 36
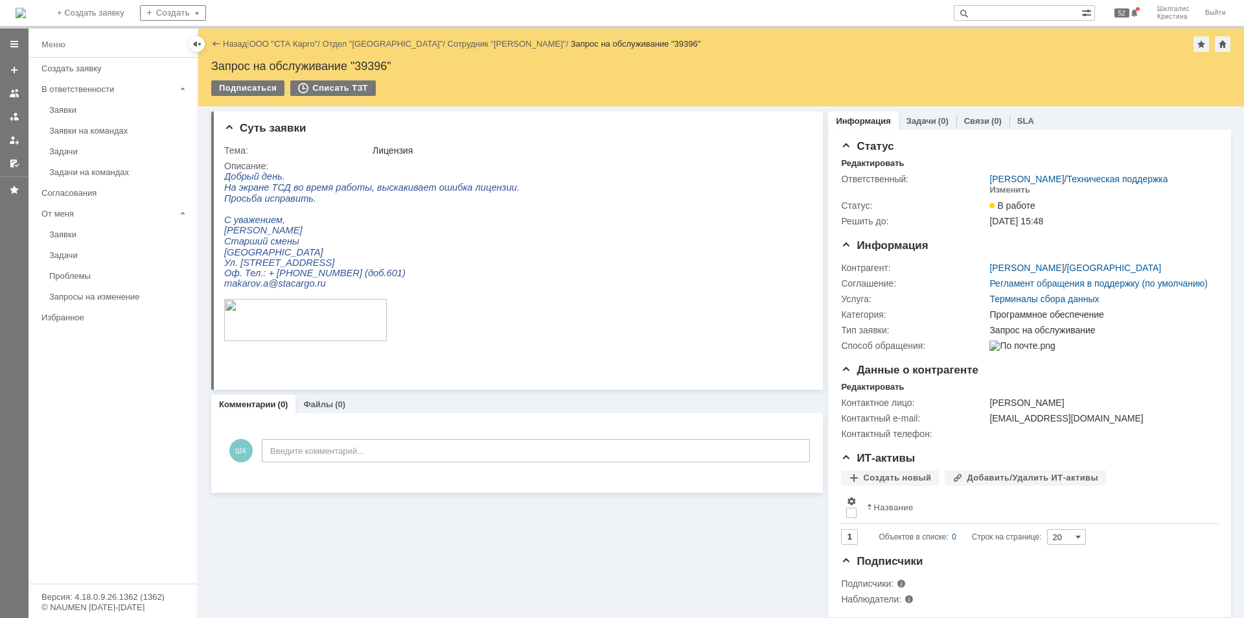
click at [282, 51] on div "Назад | ООО "СТА Карго" / Отдел "Ростов-на-Дону" / Сотрудник "Макаров Александр…" at bounding box center [721, 44] width 1020 height 16
click at [283, 46] on link "ООО "СТА Карго"" at bounding box center [284, 44] width 69 height 10
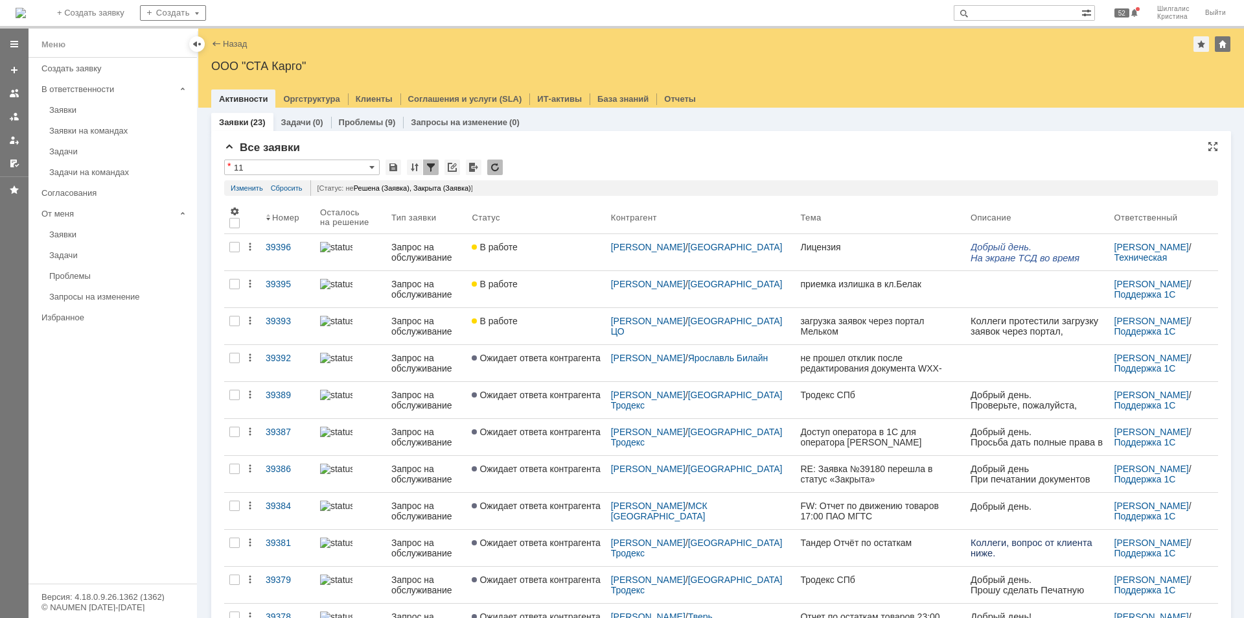
click at [551, 150] on div "Все заявки" at bounding box center [721, 147] width 994 height 13
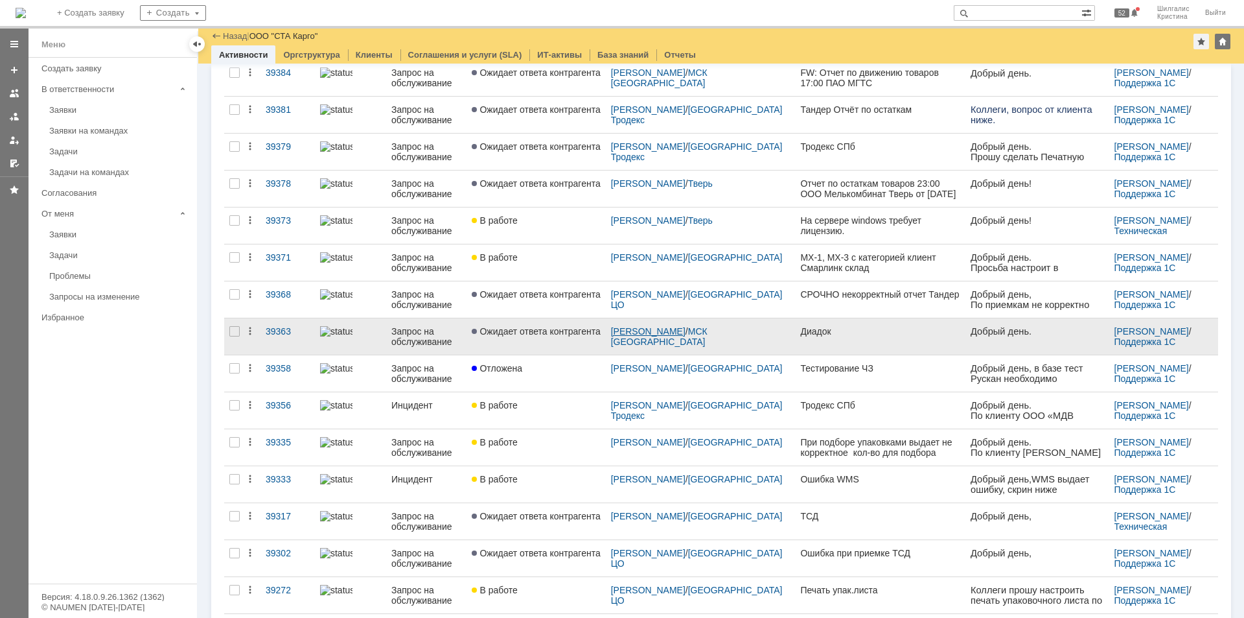
scroll to position [458, 0]
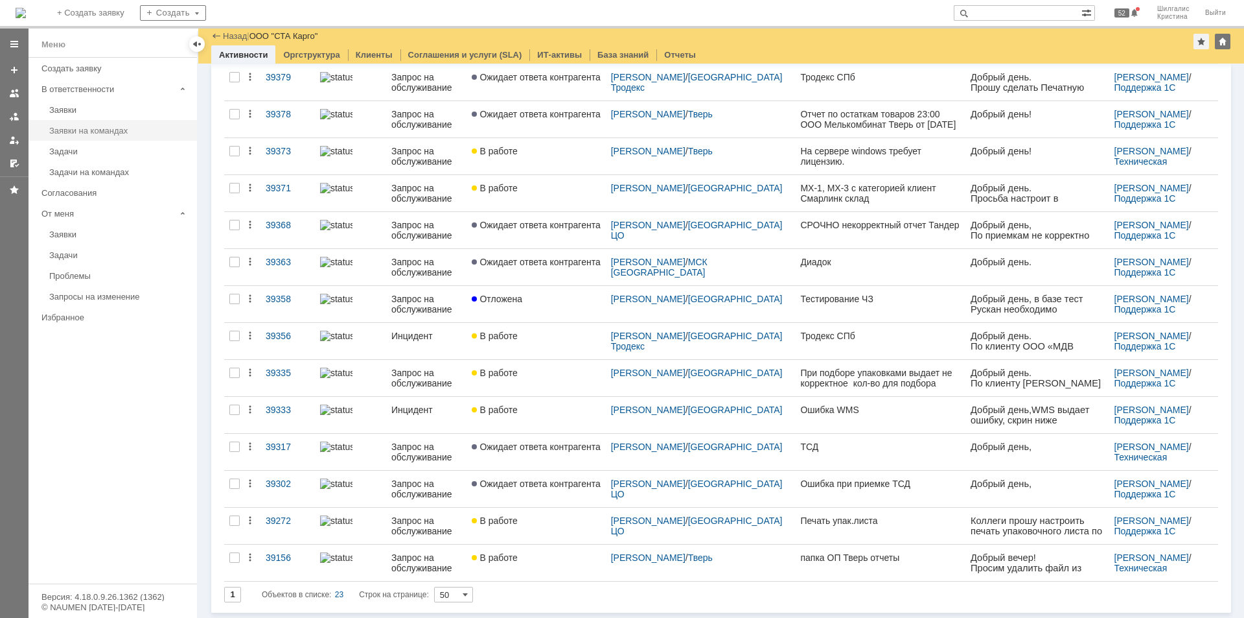
click at [111, 134] on div "Заявки на командах" at bounding box center [119, 131] width 140 height 10
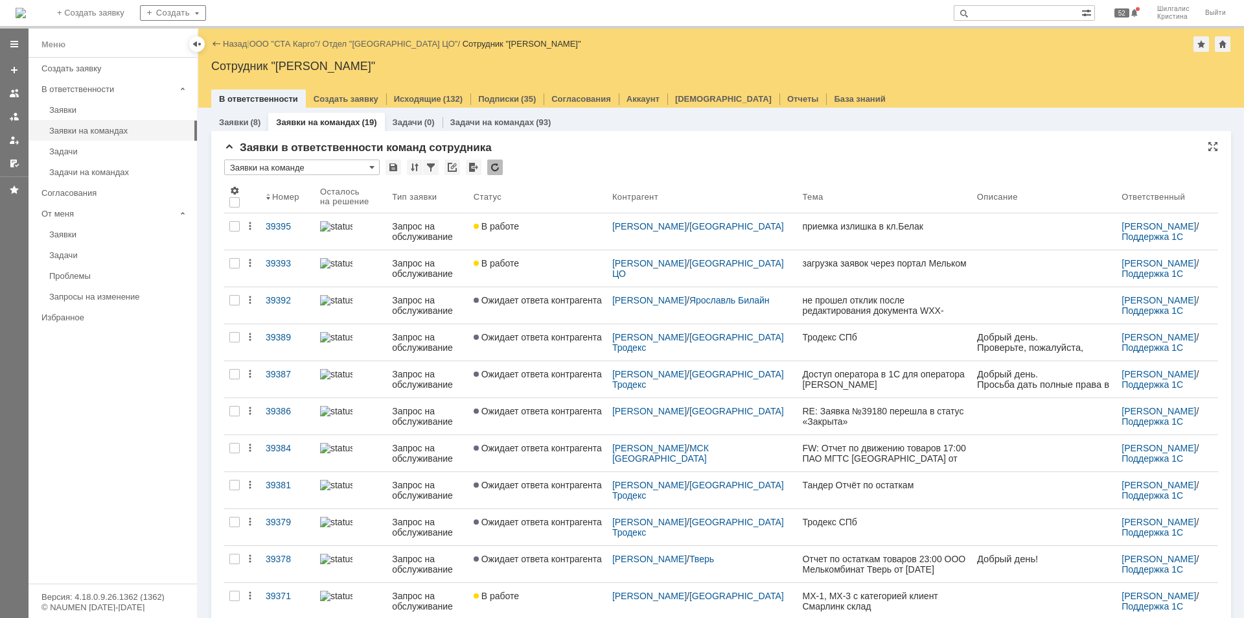
drag, startPoint x: 550, startPoint y: 271, endPoint x: 622, endPoint y: 169, distance: 125.5
click at [623, 169] on div "* Заявки на команде" at bounding box center [721, 167] width 994 height 17
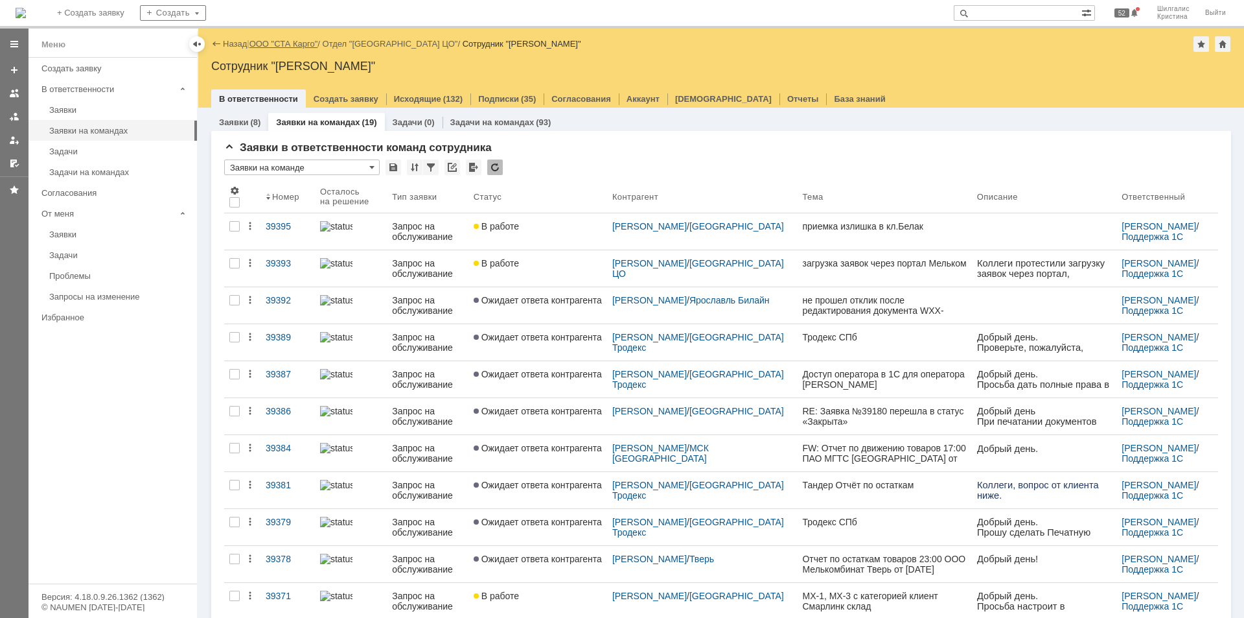
click at [305, 41] on link "ООО "СТА Карго"" at bounding box center [284, 44] width 69 height 10
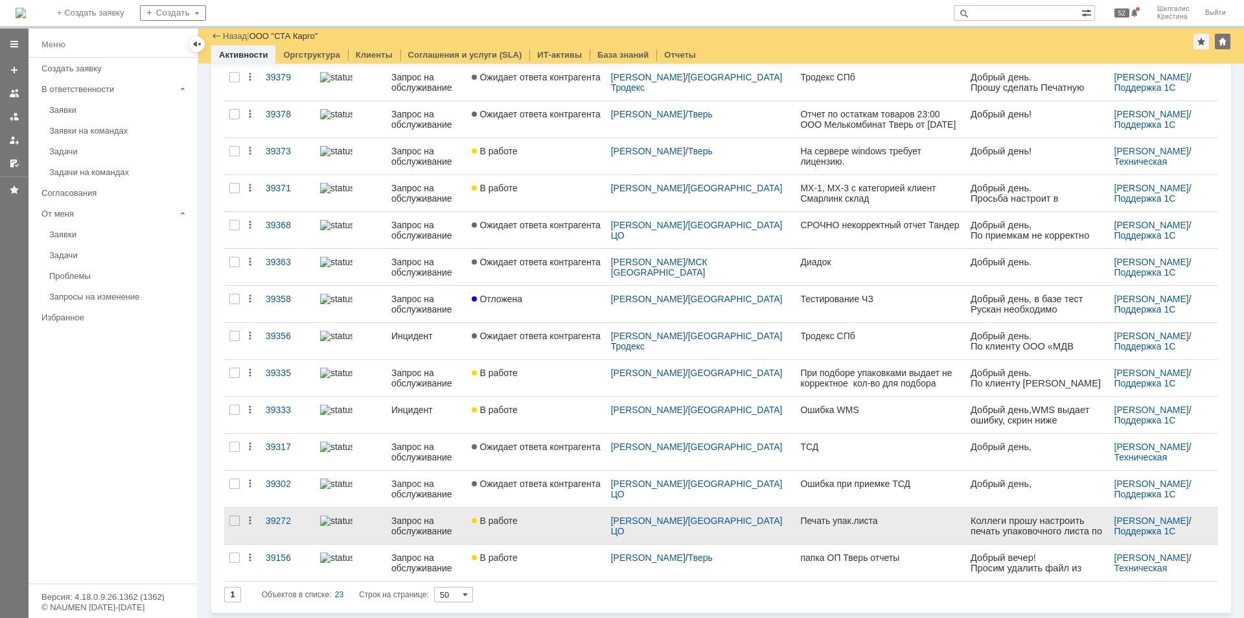
click at [543, 528] on link "В работе" at bounding box center [536, 526] width 139 height 36
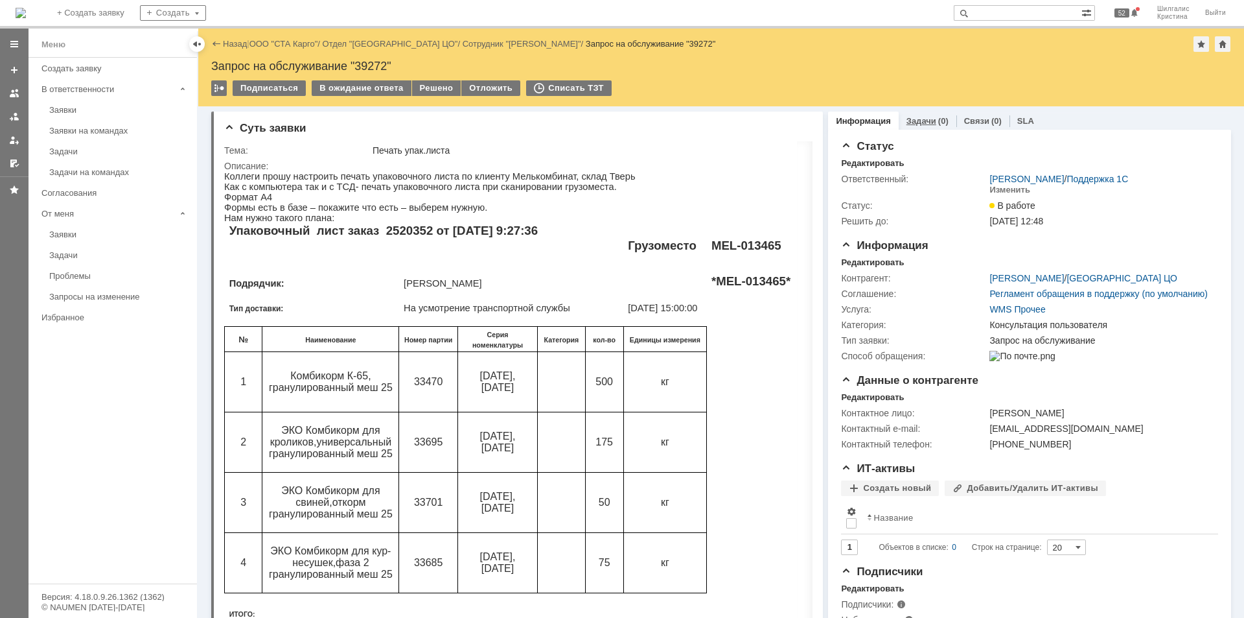
drag, startPoint x: 974, startPoint y: 263, endPoint x: 907, endPoint y: 123, distance: 154.5
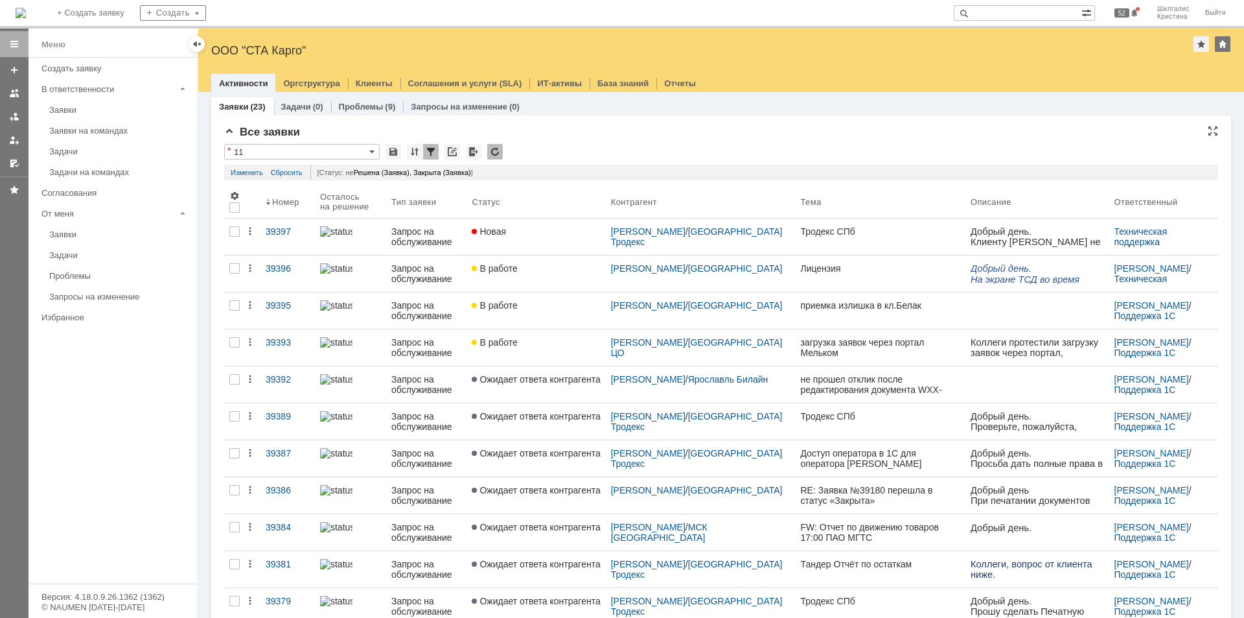
click at [587, 134] on div "Все заявки" at bounding box center [721, 132] width 994 height 13
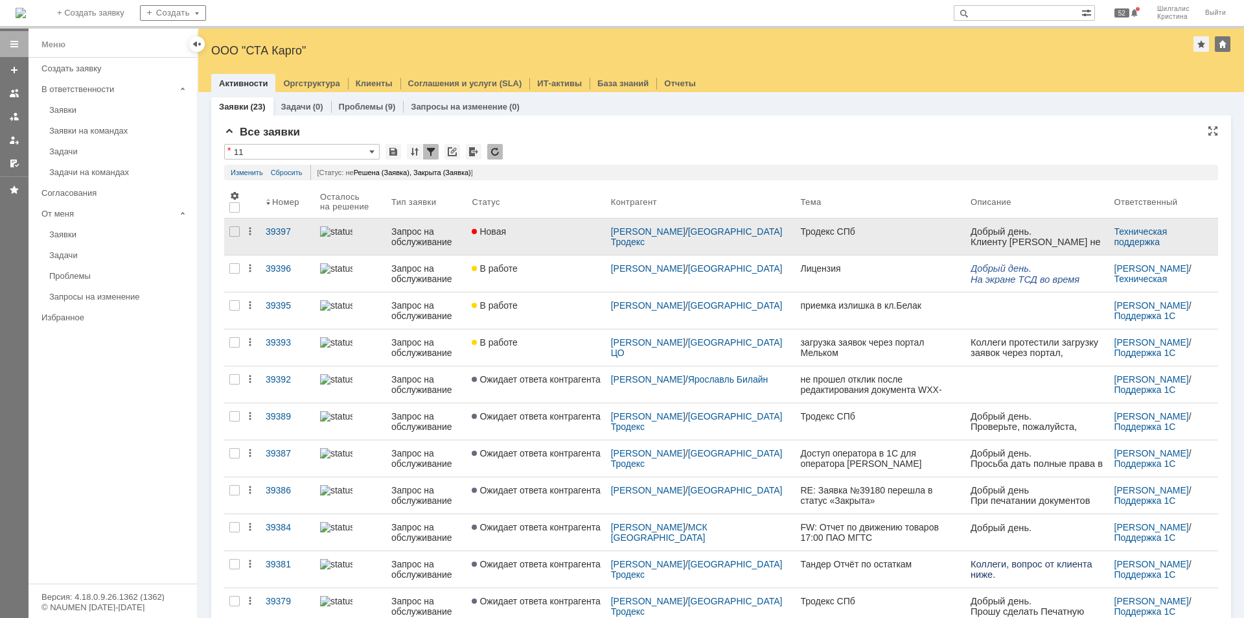
click at [546, 237] on link "Новая" at bounding box center [536, 236] width 139 height 36
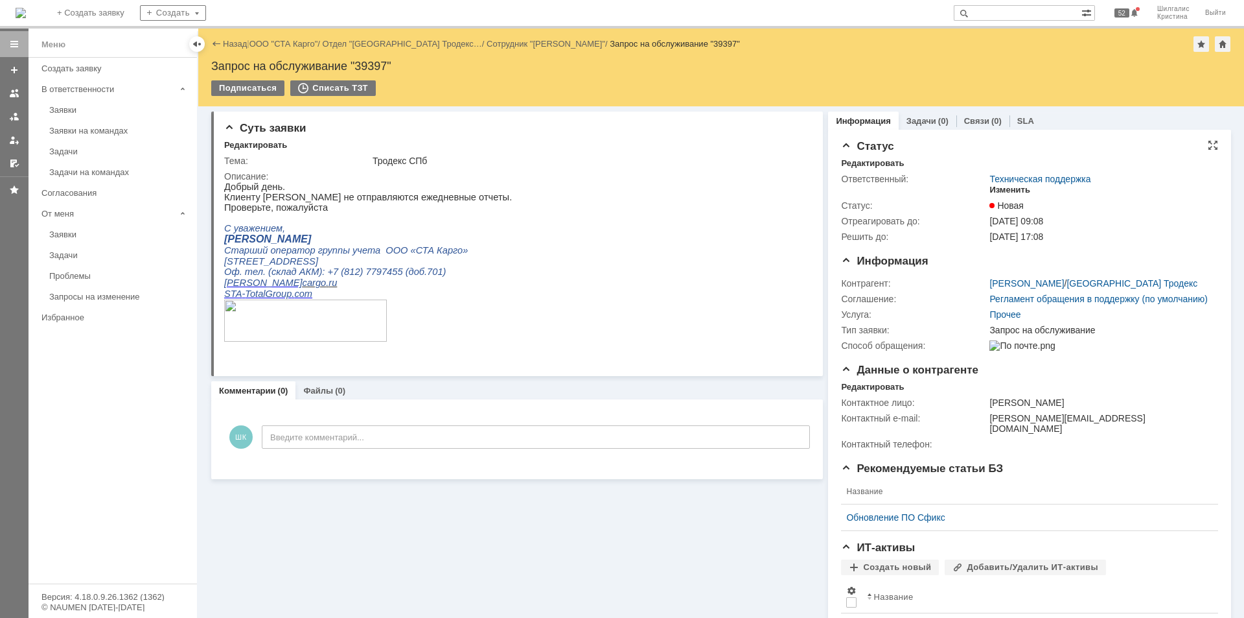
click at [999, 191] on div "Изменить" at bounding box center [1010, 190] width 41 height 10
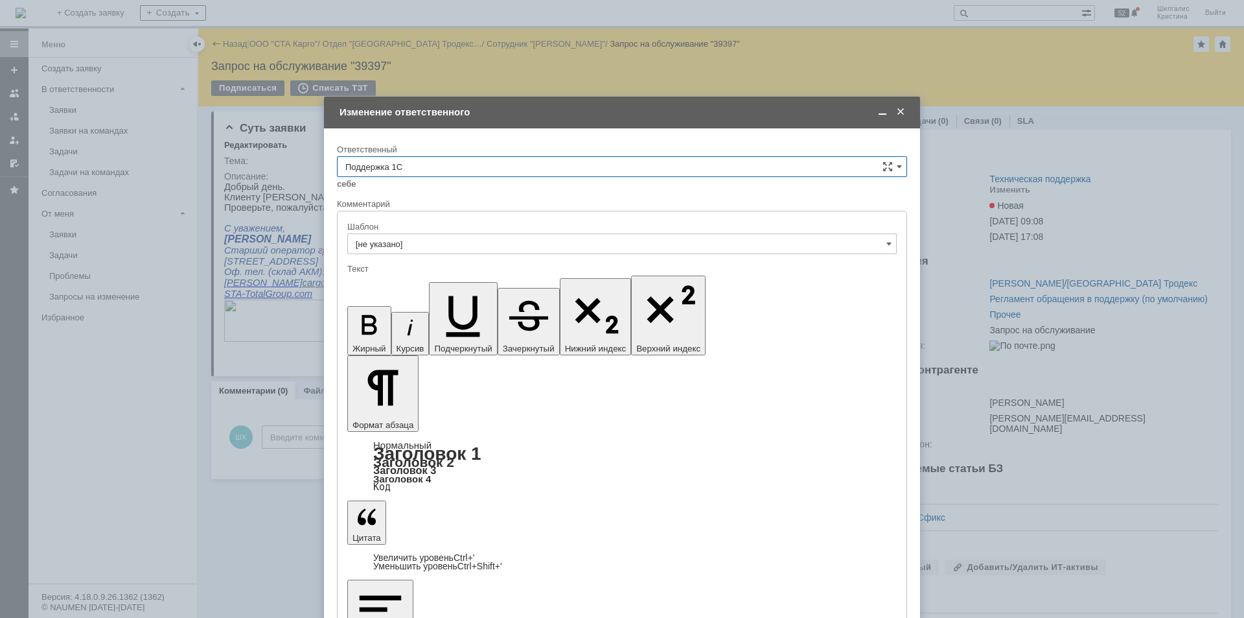
click at [414, 169] on input "Поддержка 1С" at bounding box center [622, 166] width 570 height 21
click at [411, 231] on span "[PERSON_NAME]" at bounding box center [622, 232] width 554 height 10
type input "[PERSON_NAME]"
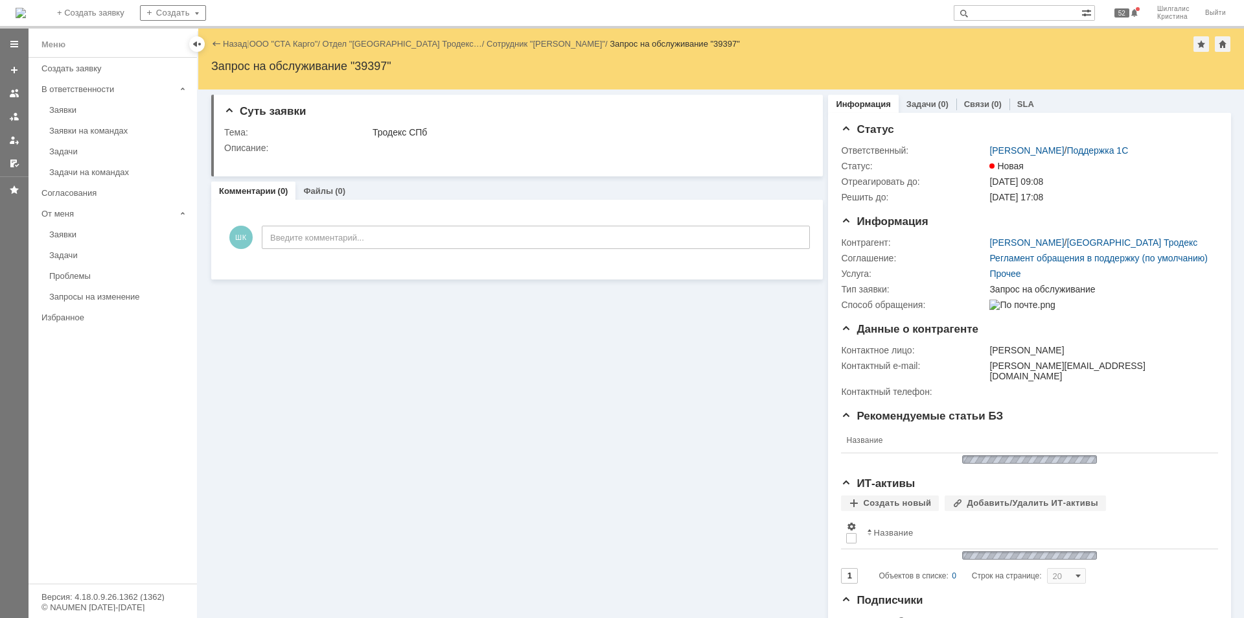
scroll to position [0, 0]
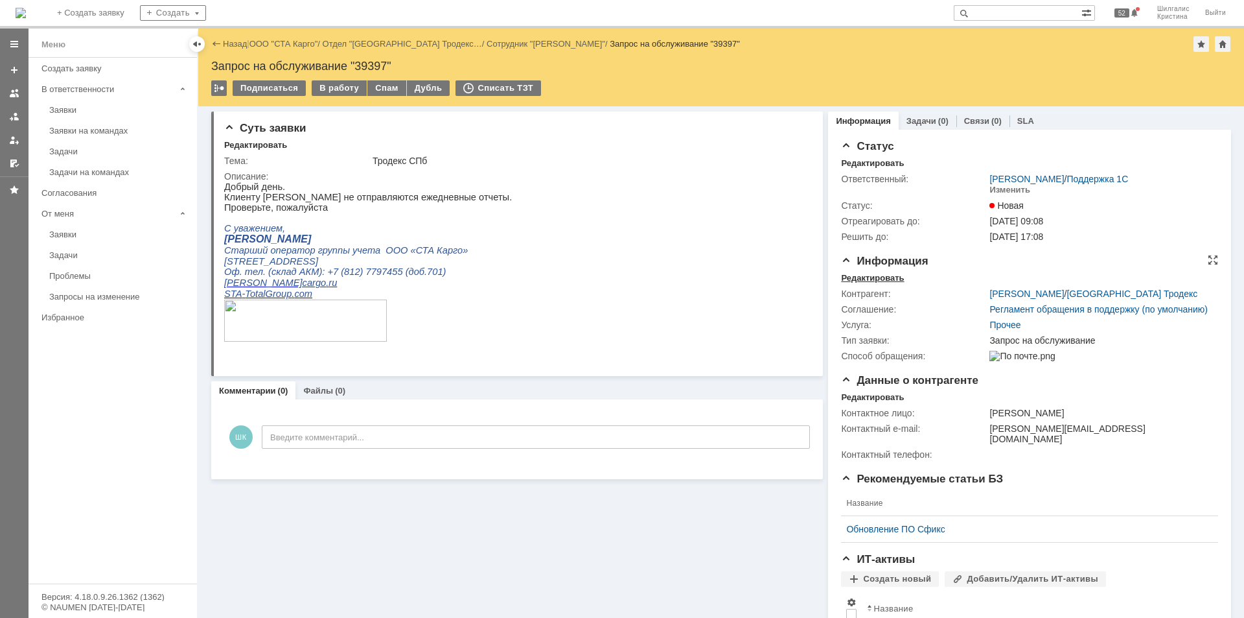
click at [866, 276] on div "Редактировать" at bounding box center [872, 278] width 63 height 10
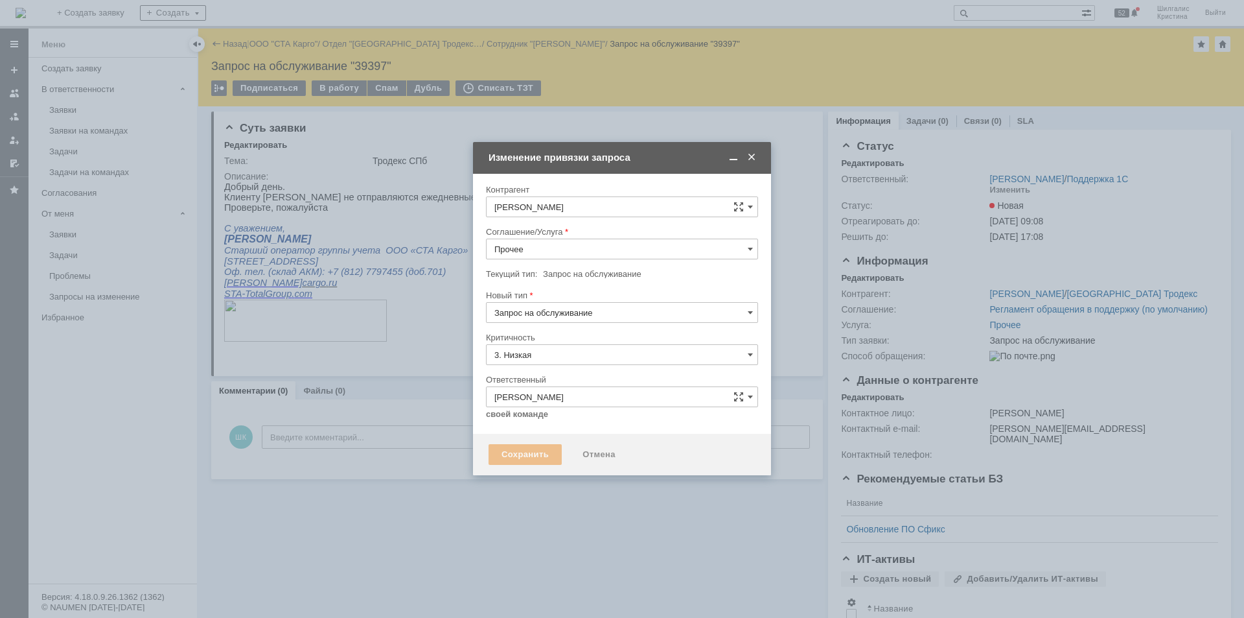
type input "[не указано]"
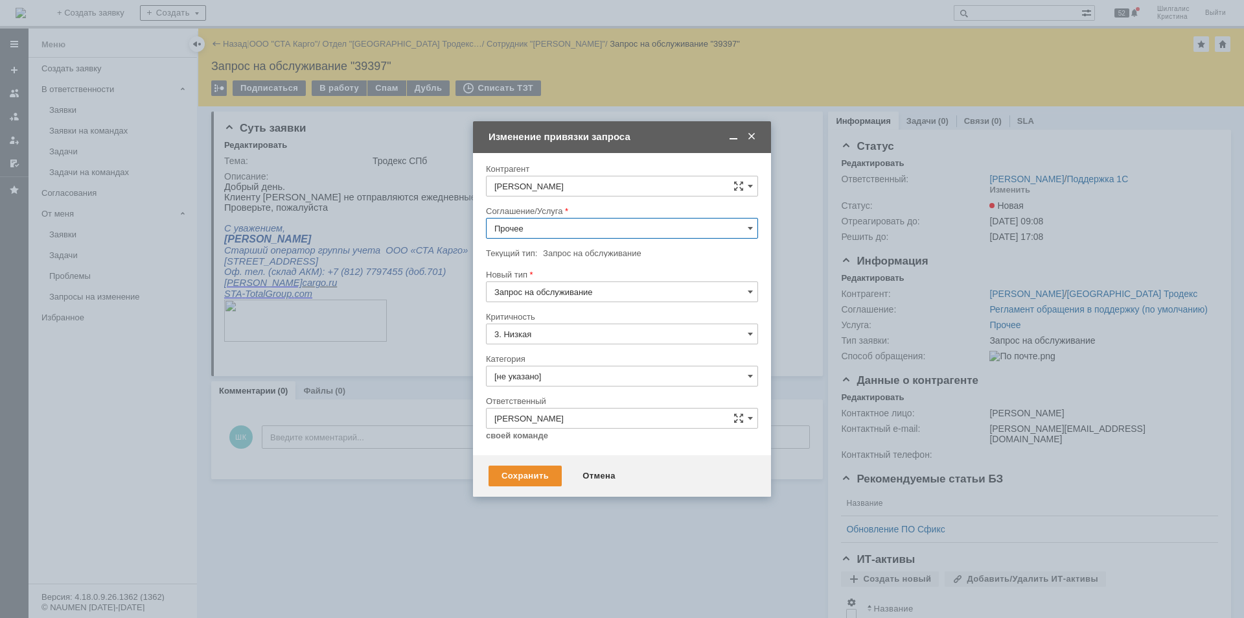
click at [563, 218] on input "Прочее" at bounding box center [622, 228] width 272 height 21
click at [565, 292] on span "WMS Отчетность" at bounding box center [622, 291] width 255 height 10
type input "WMS Отчетность"
click at [559, 374] on input "[не указано]" at bounding box center [622, 376] width 272 height 21
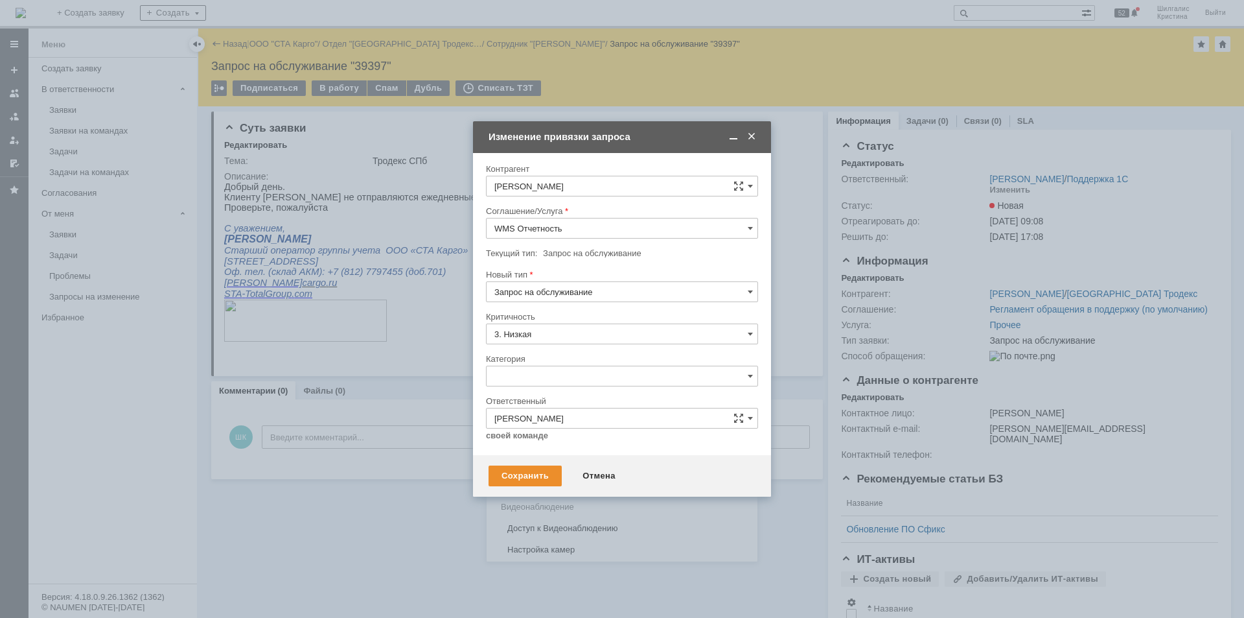
click at [546, 464] on span "Консультация пользователя" at bounding box center [622, 464] width 255 height 10
type input "Консультация пользователя"
click at [528, 475] on div "Сохранить" at bounding box center [525, 475] width 73 height 21
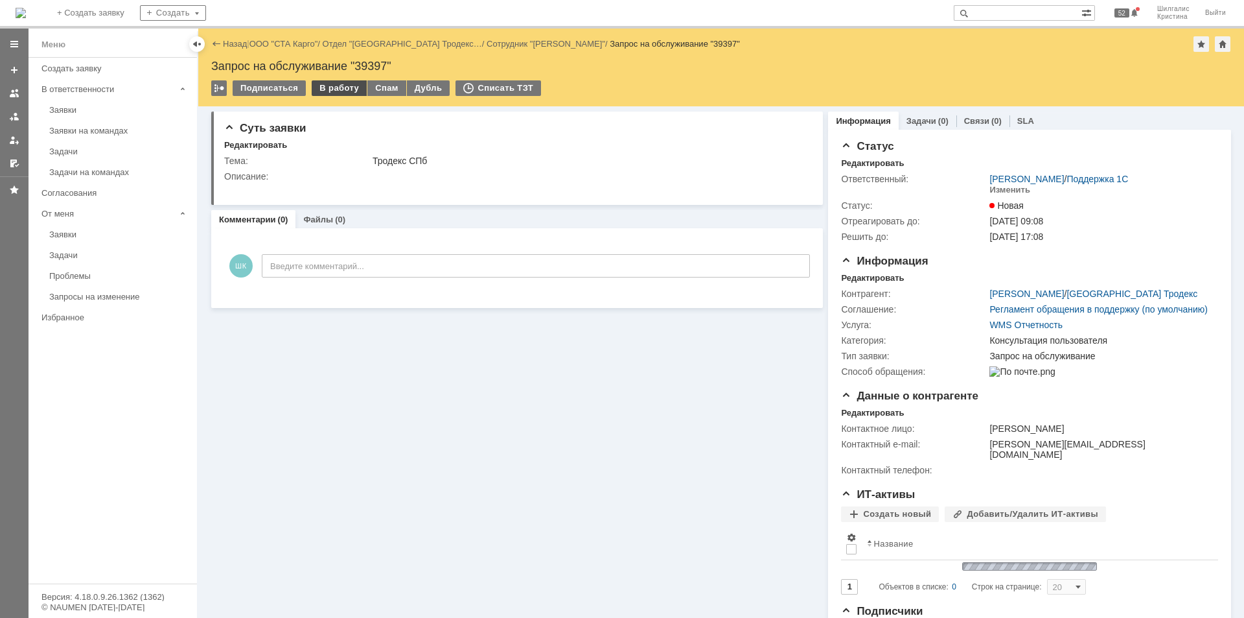
scroll to position [0, 0]
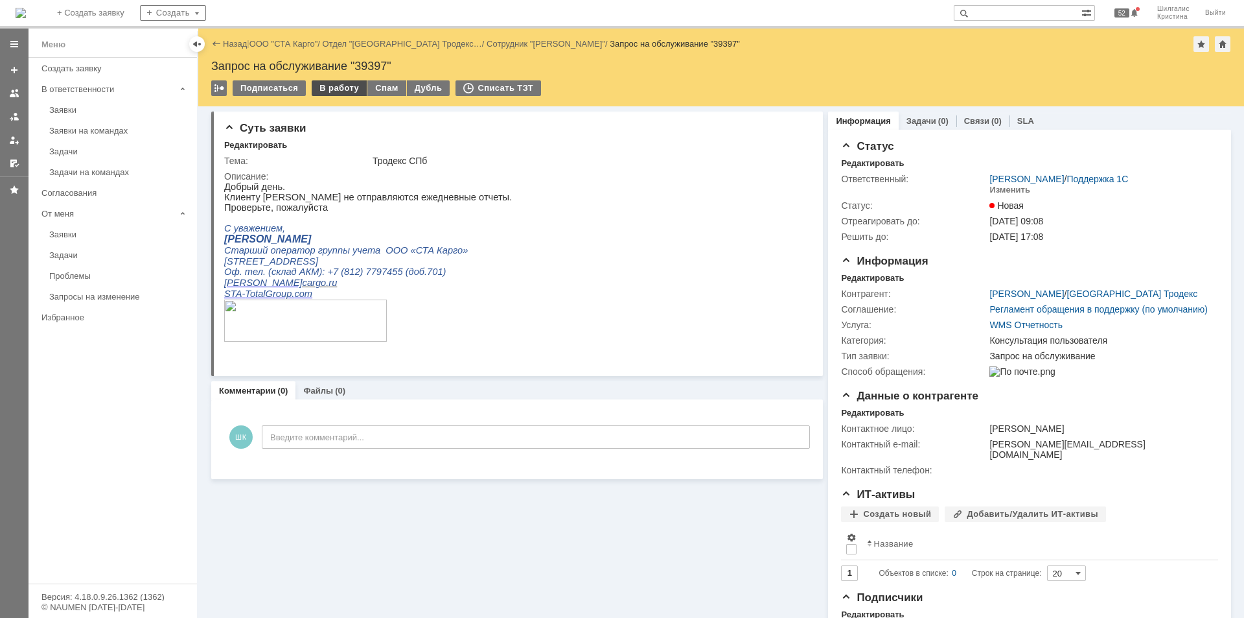
click at [339, 91] on div "В работу" at bounding box center [339, 88] width 55 height 16
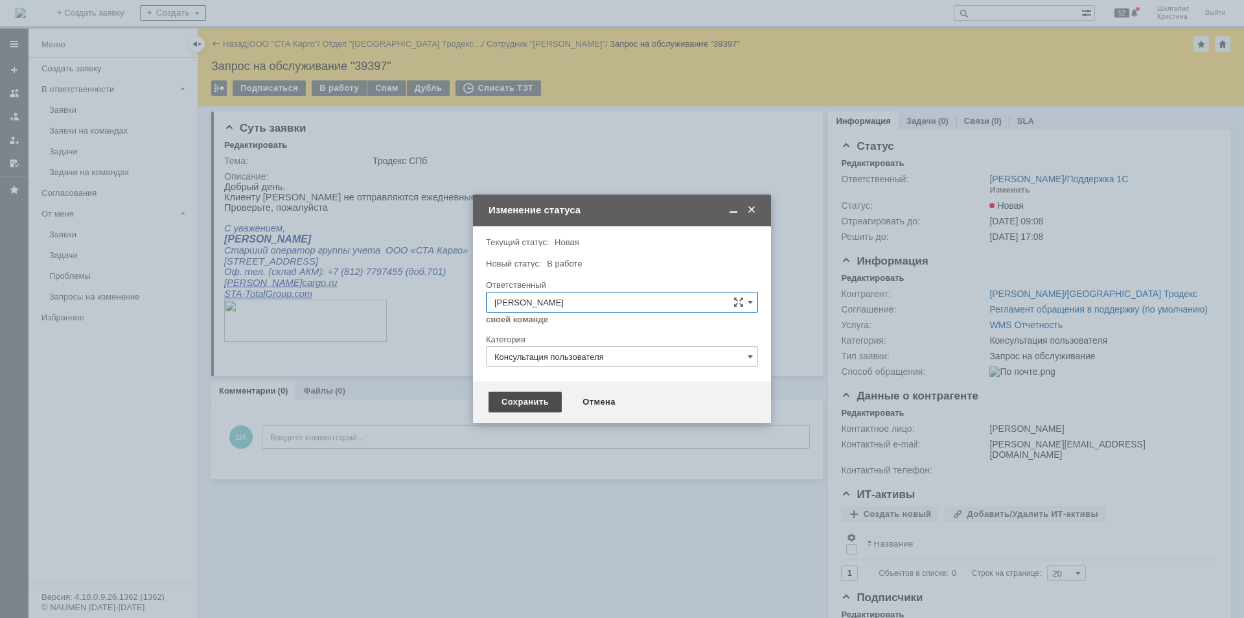
click at [532, 395] on div "Сохранить" at bounding box center [525, 401] width 73 height 21
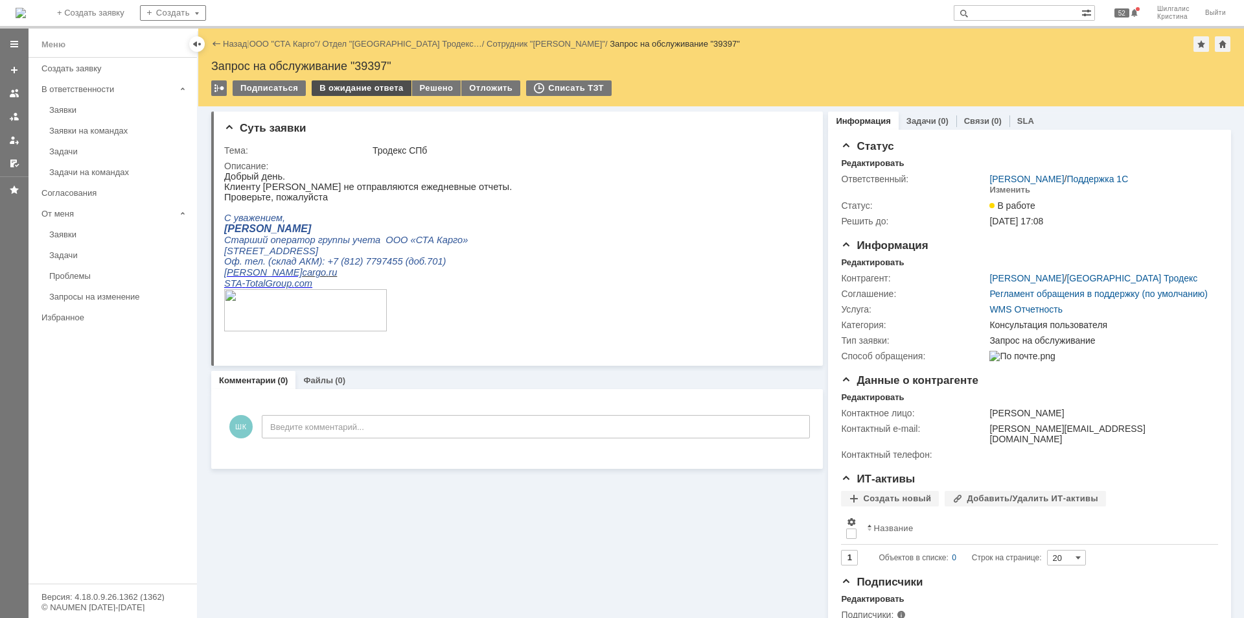
click at [365, 91] on div "В ожидание ответа" at bounding box center [361, 88] width 99 height 16
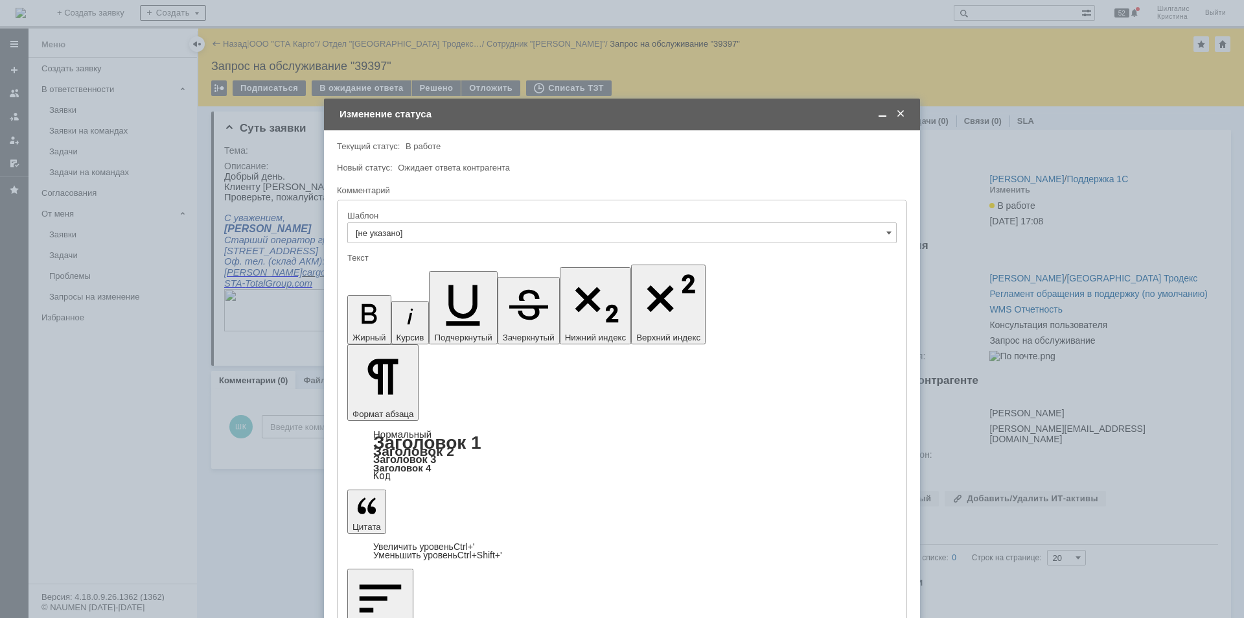
drag, startPoint x: 550, startPoint y: 3664, endPoint x: 529, endPoint y: 3664, distance: 20.7
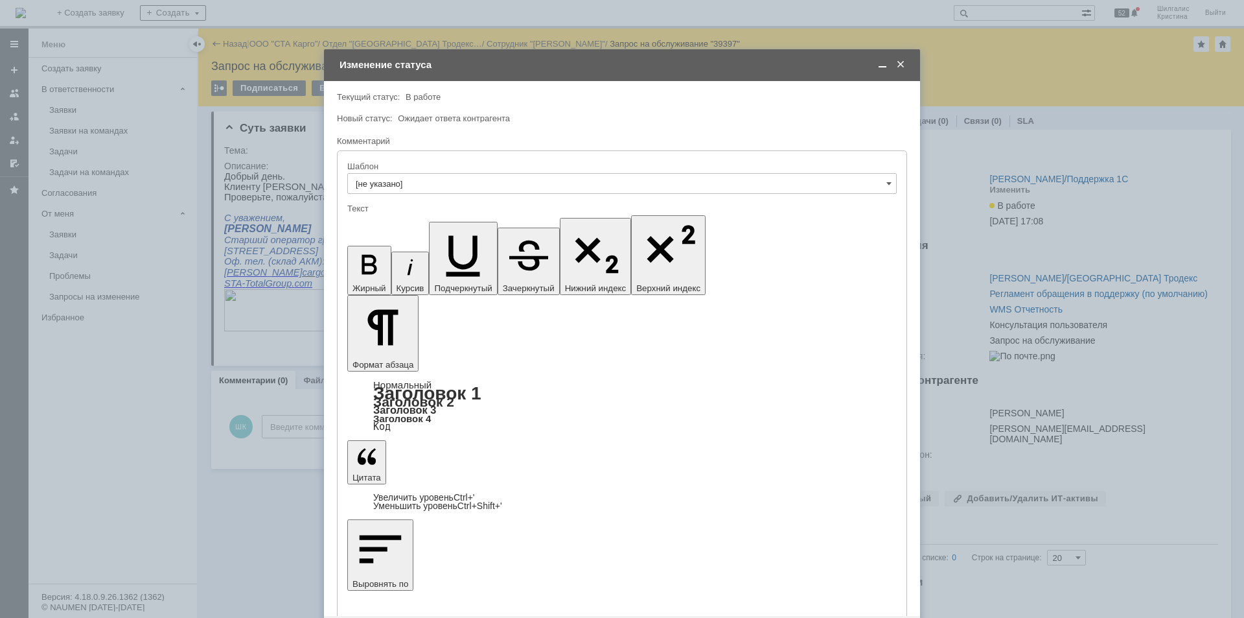
scroll to position [13, 0]
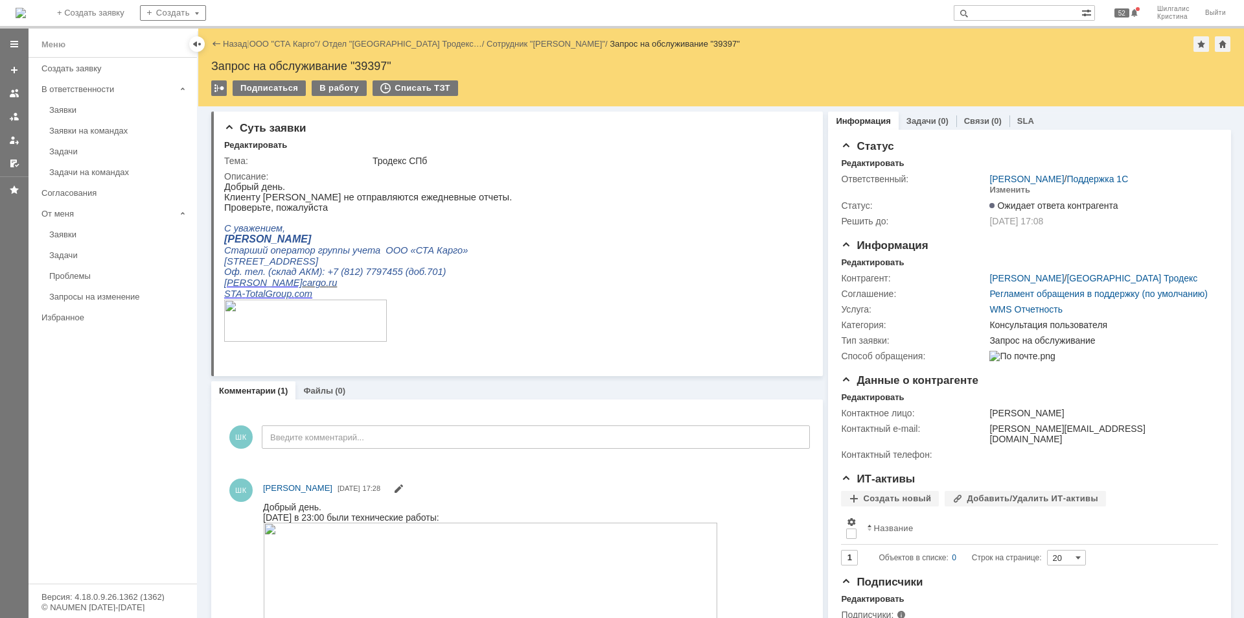
scroll to position [0, 0]
click at [281, 43] on link "ООО "СТА Карго"" at bounding box center [284, 44] width 69 height 10
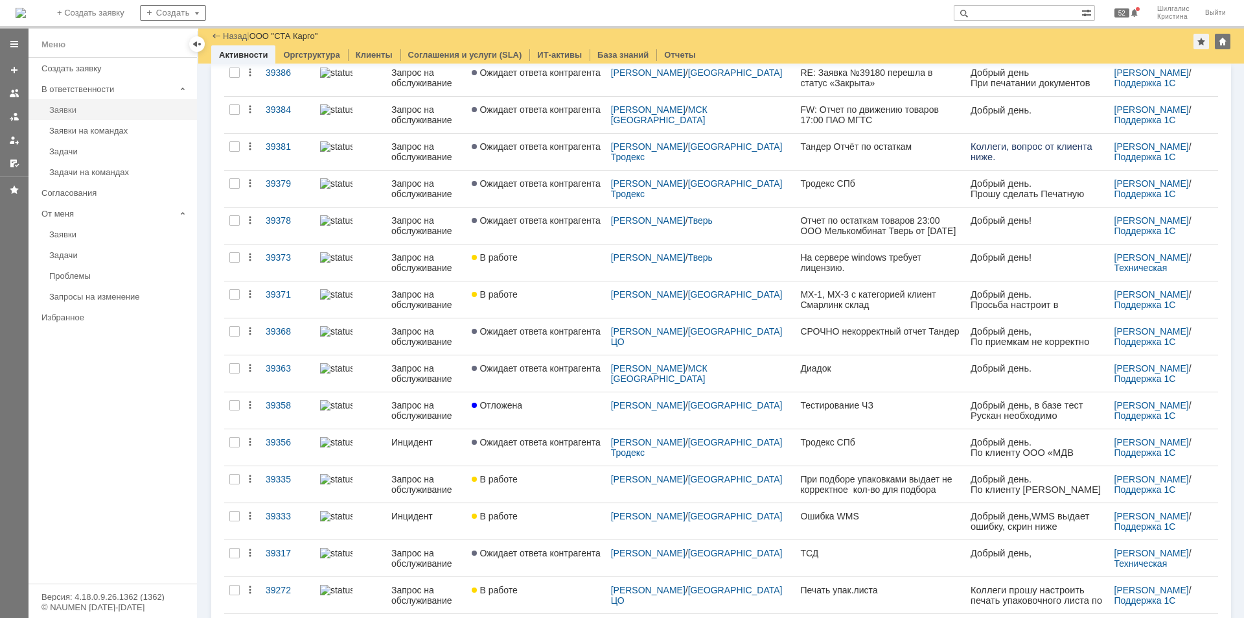
click at [103, 117] on link "Заявки" at bounding box center [119, 110] width 150 height 20
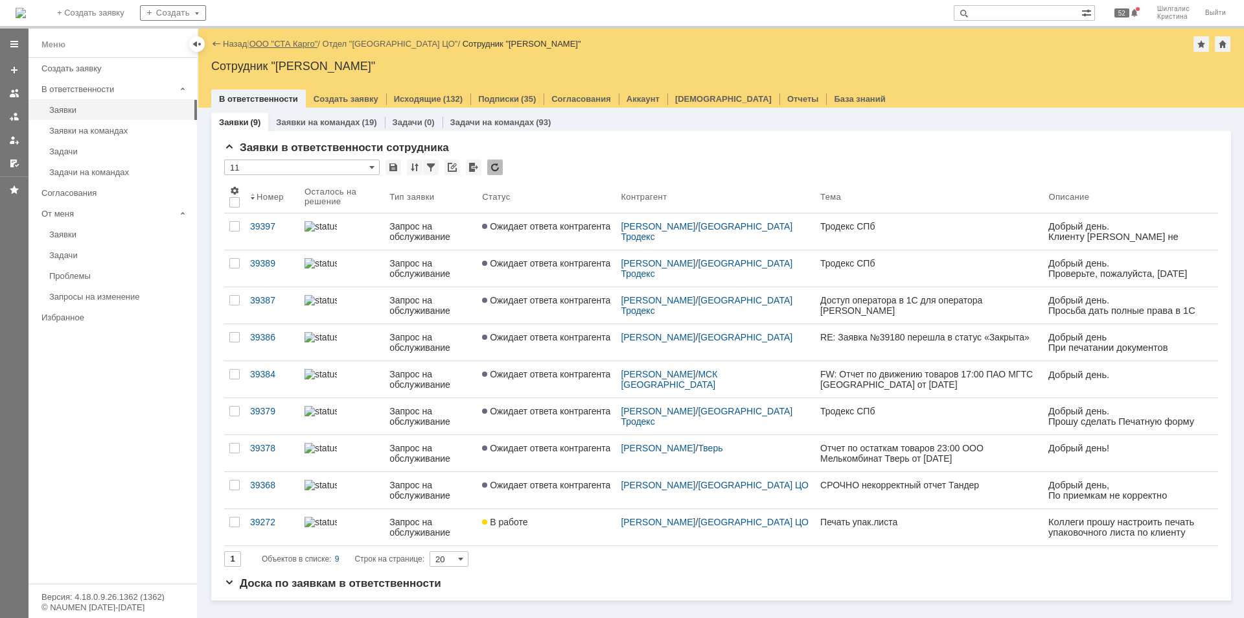
click at [302, 43] on link "ООО "СТА Карго"" at bounding box center [284, 44] width 69 height 10
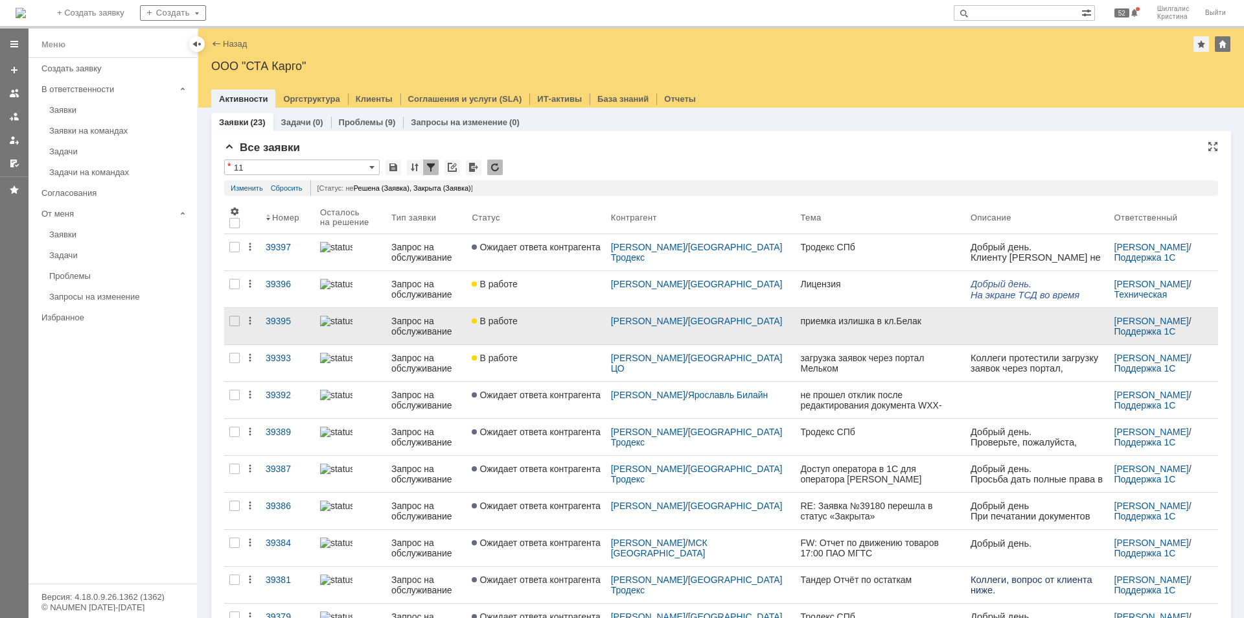
click at [544, 341] on link "В работе" at bounding box center [536, 326] width 139 height 36
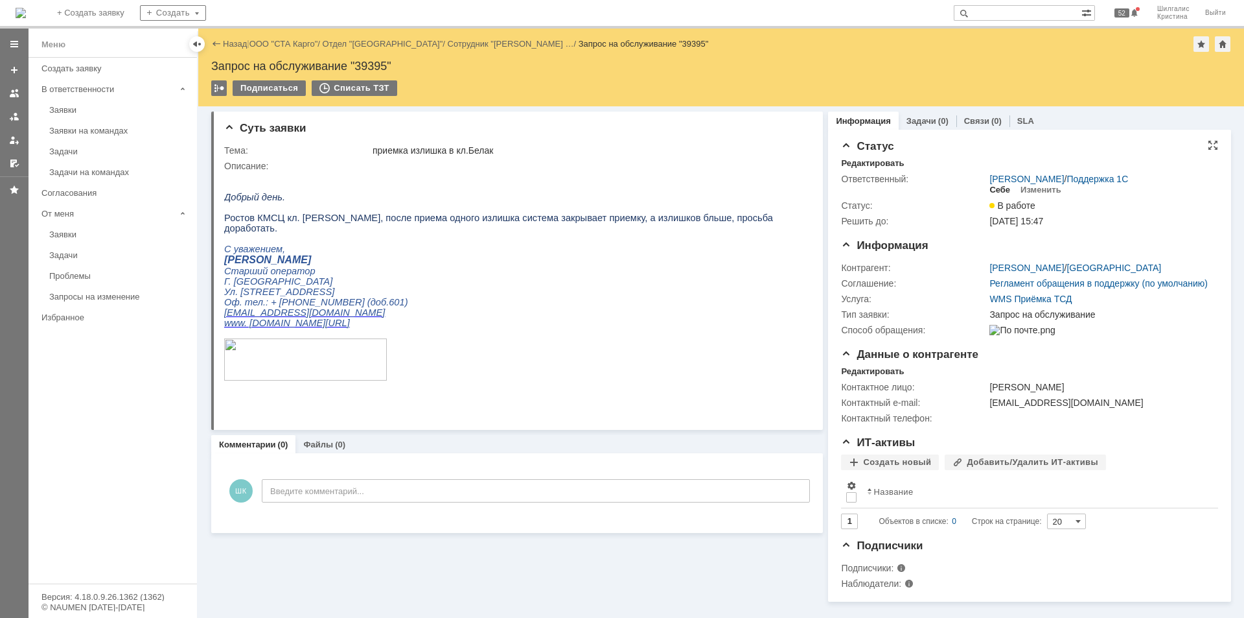
click at [992, 185] on div "Себе" at bounding box center [1000, 190] width 21 height 10
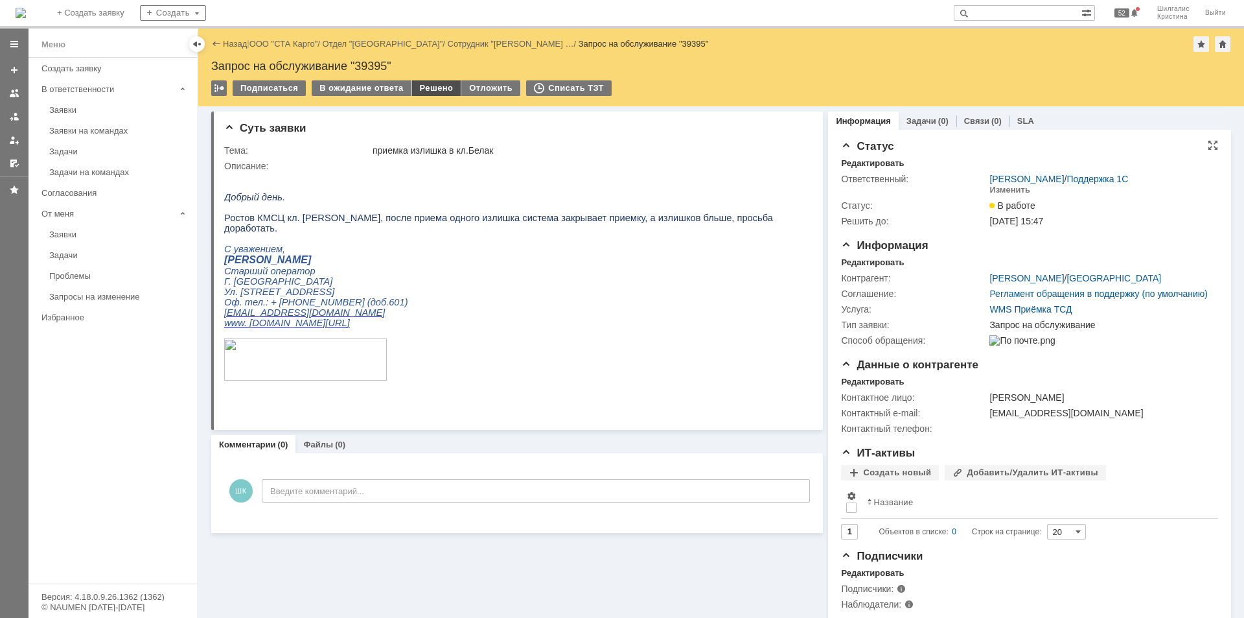
click at [426, 85] on div "Решено" at bounding box center [436, 88] width 49 height 16
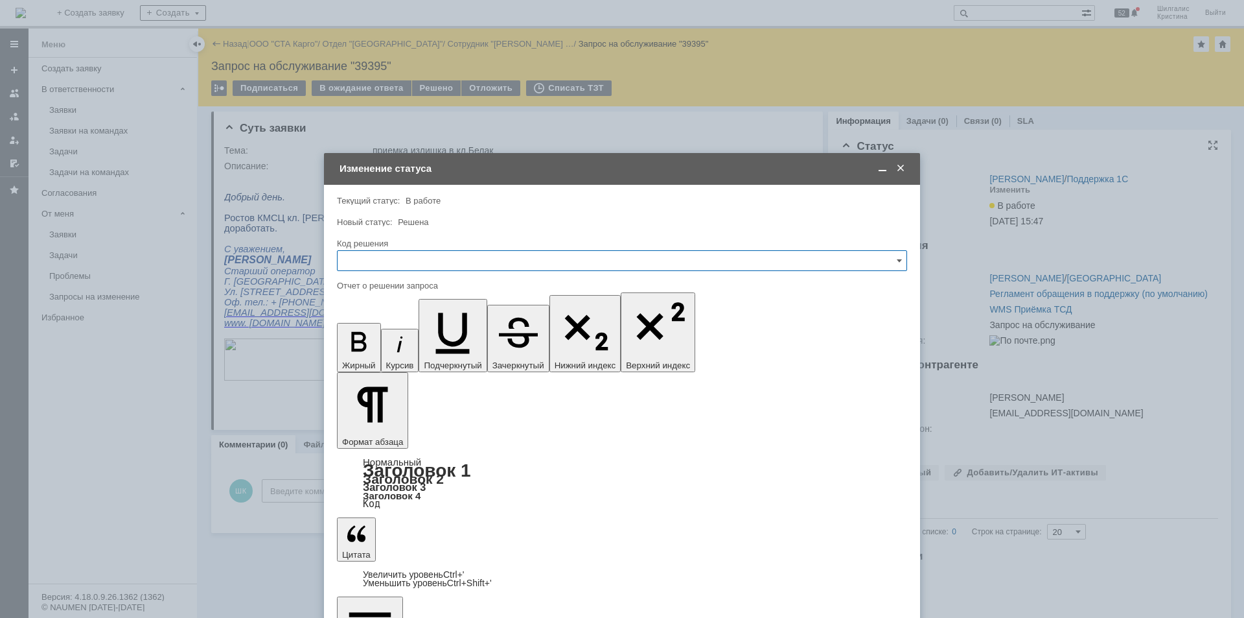
click at [412, 257] on input "text" at bounding box center [622, 260] width 570 height 21
click at [382, 430] on span "Решено" at bounding box center [622, 434] width 554 height 10
type input "Решено"
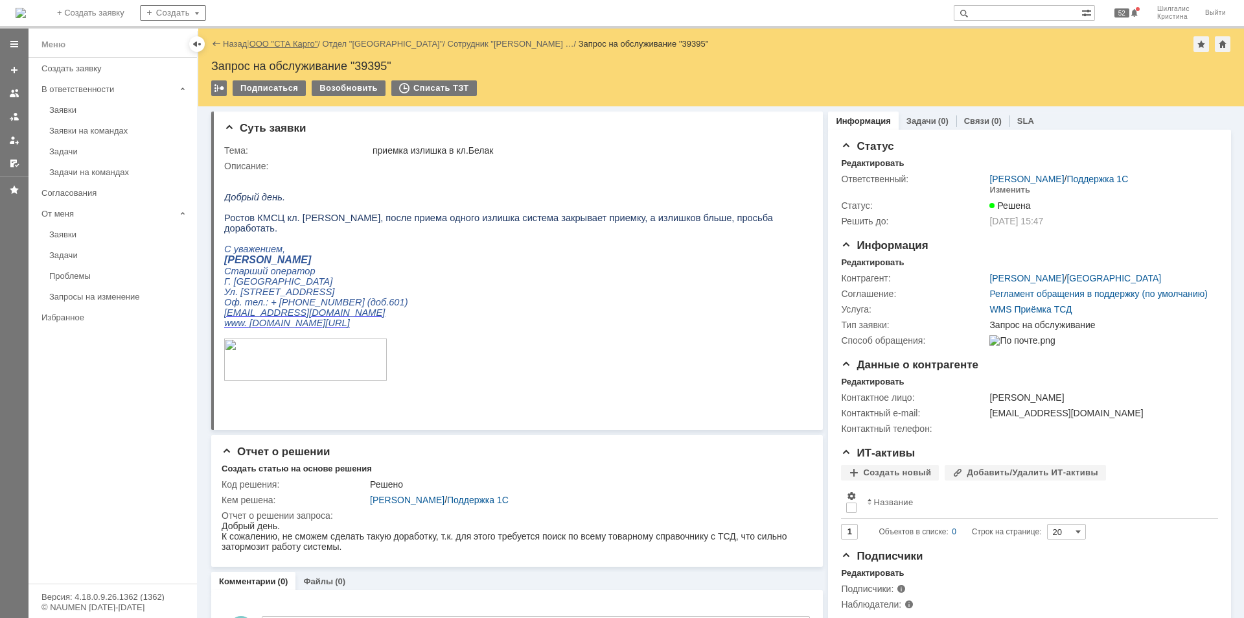
click at [277, 41] on link "ООО "СТА Карго"" at bounding box center [284, 44] width 69 height 10
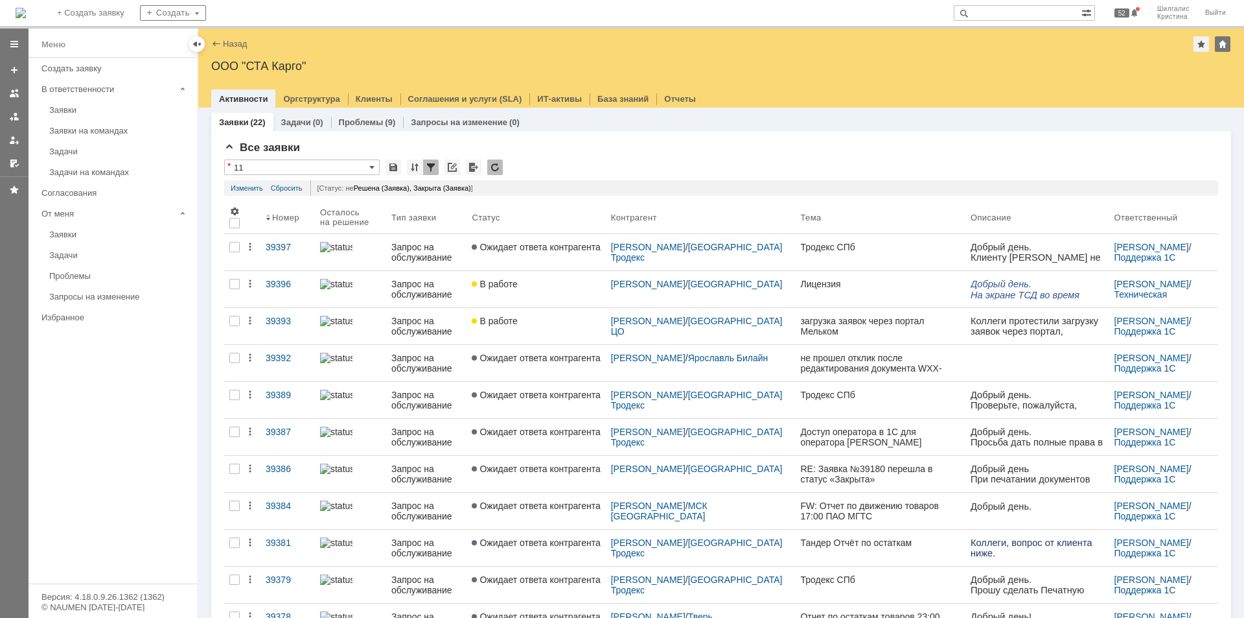
click at [996, 20] on input "text" at bounding box center [1018, 13] width 128 height 16
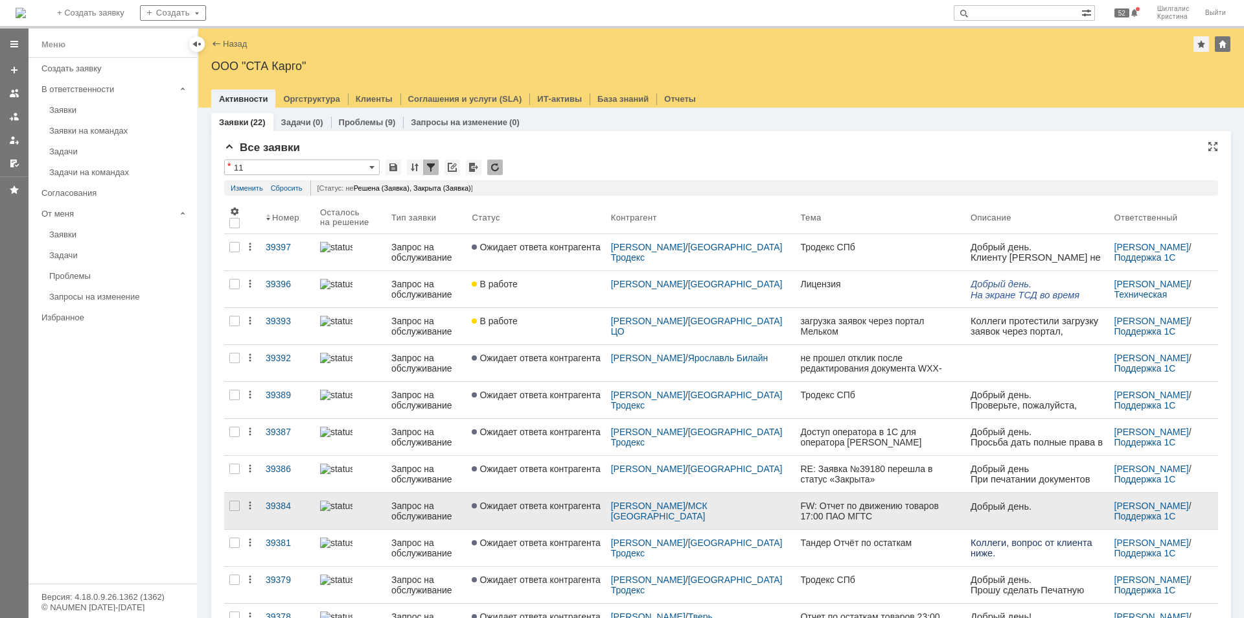
click at [533, 510] on span "Ожидает ответа контрагента" at bounding box center [536, 505] width 128 height 10
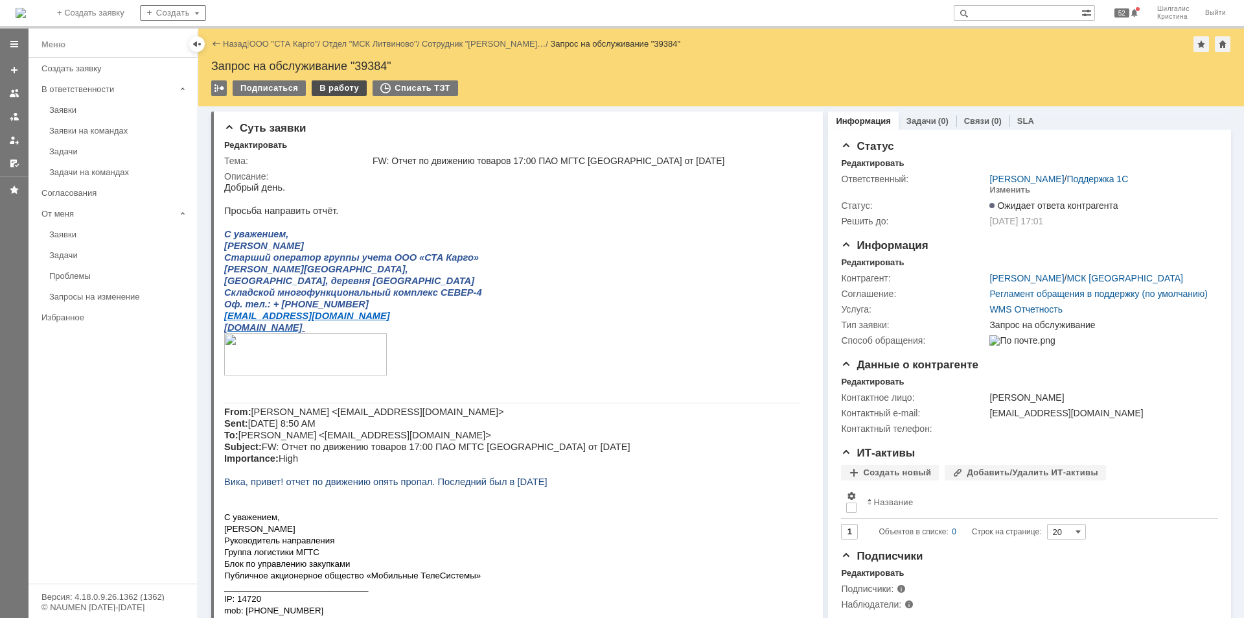
click at [335, 92] on div "В работу" at bounding box center [339, 88] width 55 height 16
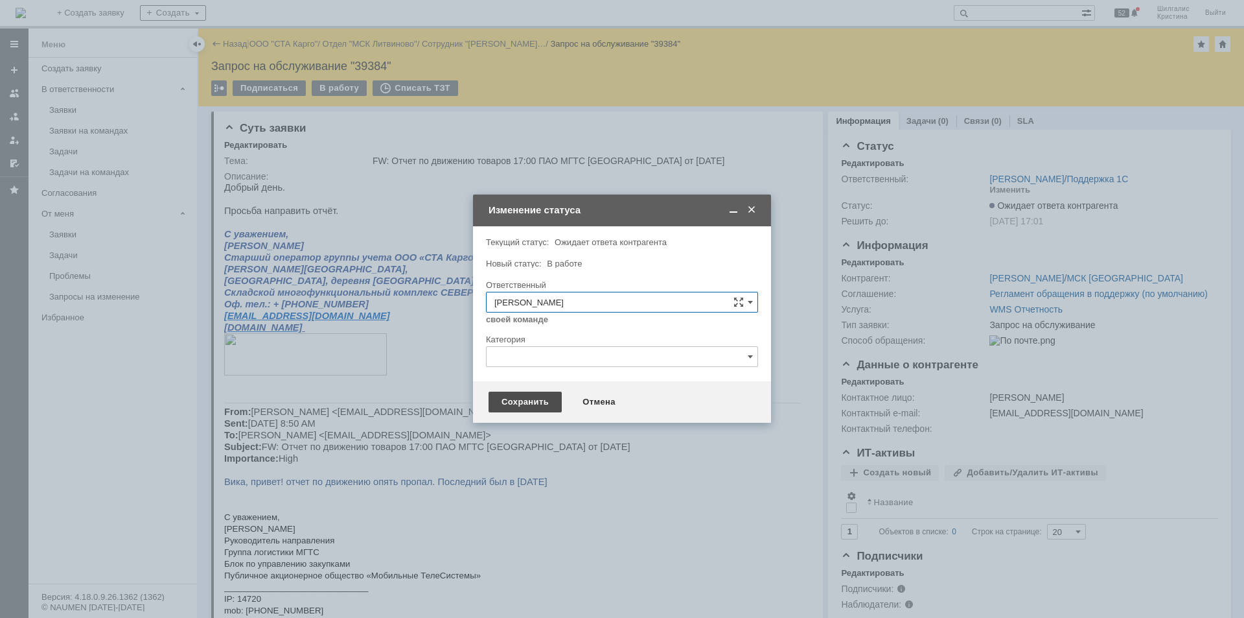
click at [526, 401] on div "Сохранить" at bounding box center [525, 401] width 73 height 21
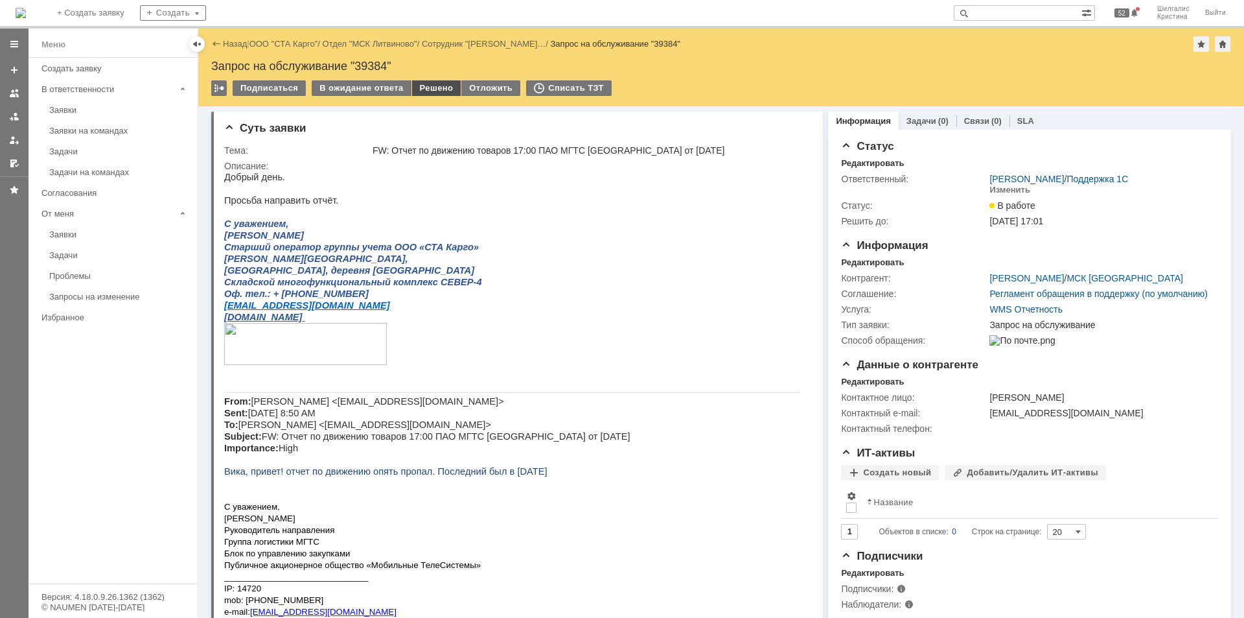
click at [428, 85] on div "Решено" at bounding box center [436, 88] width 49 height 16
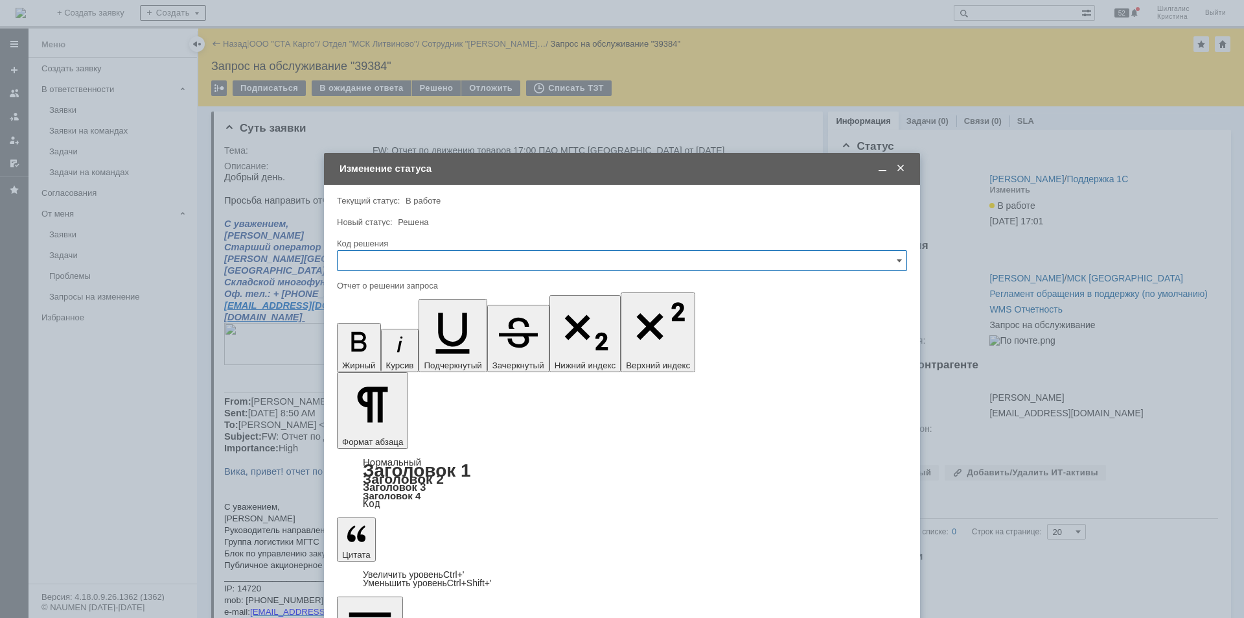
click at [374, 253] on input "text" at bounding box center [622, 260] width 570 height 21
click at [373, 426] on div "Решено" at bounding box center [622, 434] width 569 height 21
type input "Решено"
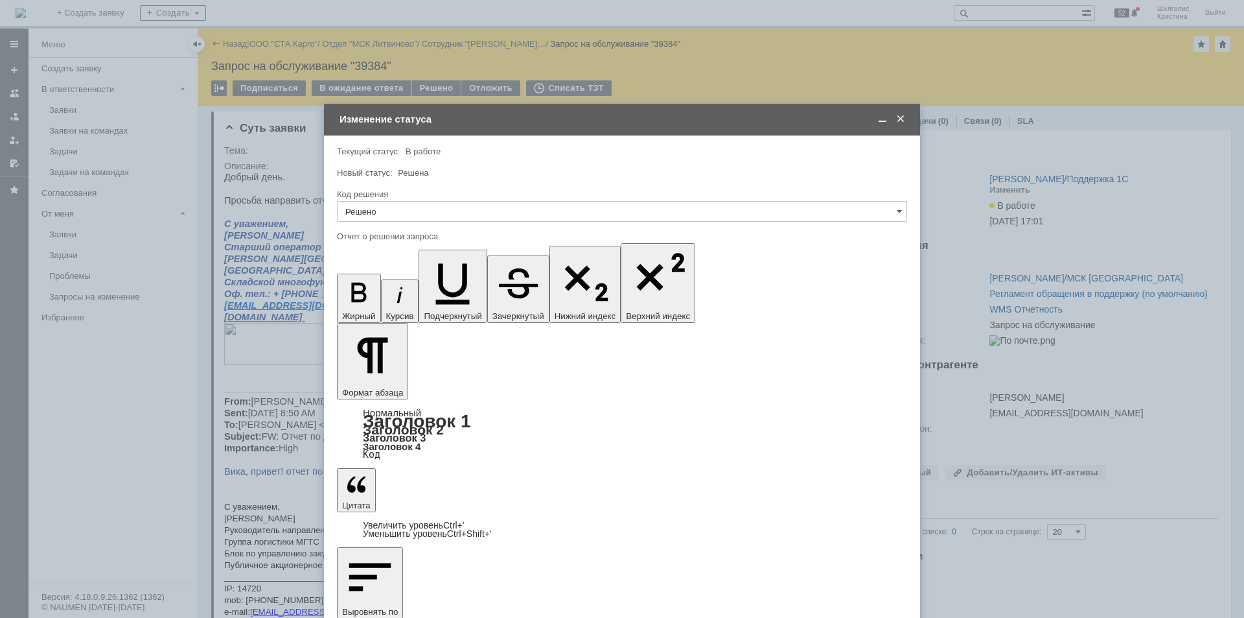
scroll to position [26, 0]
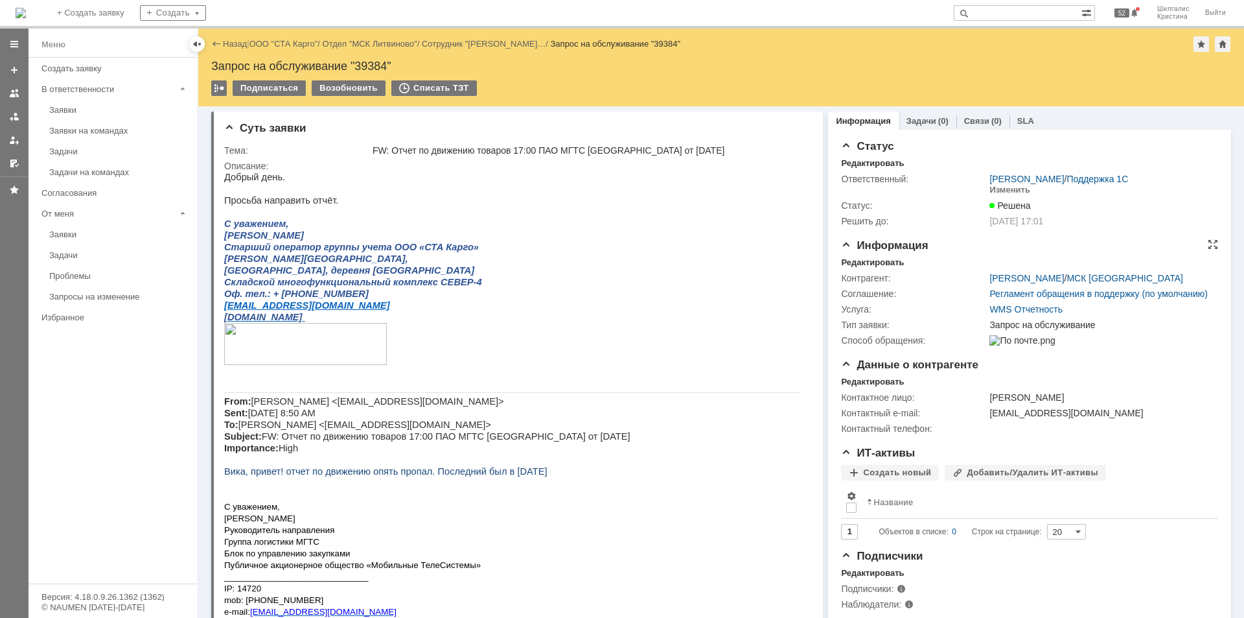
scroll to position [0, 0]
click at [887, 264] on div "Редактировать" at bounding box center [872, 262] width 63 height 10
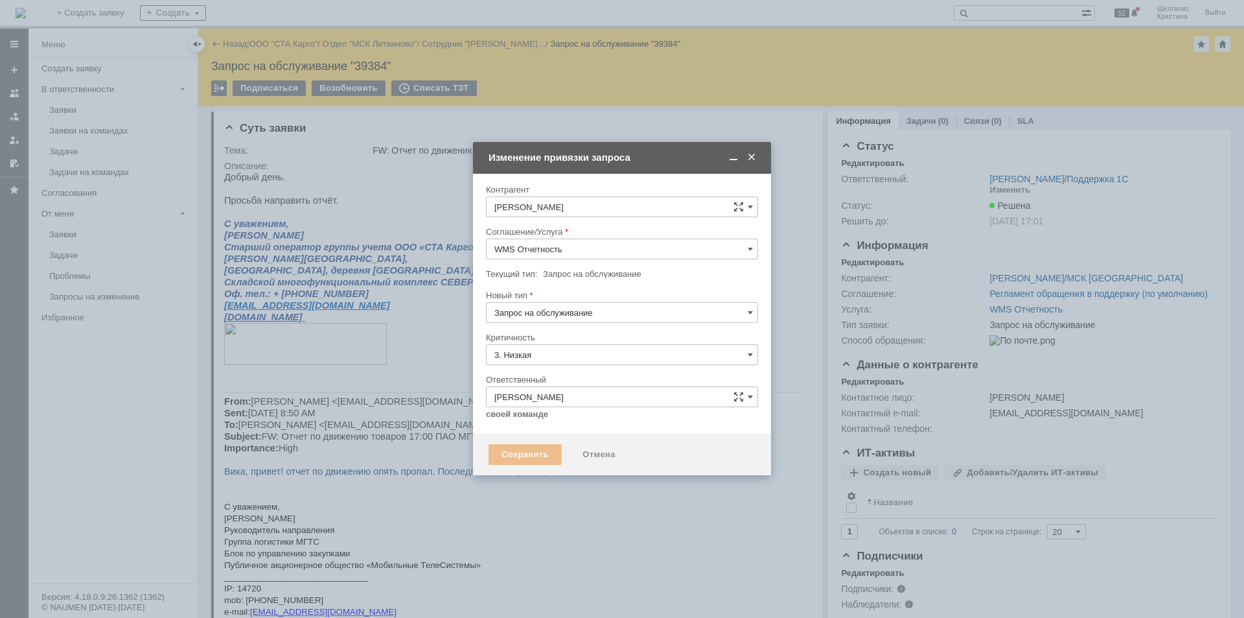
type input "[не указано]"
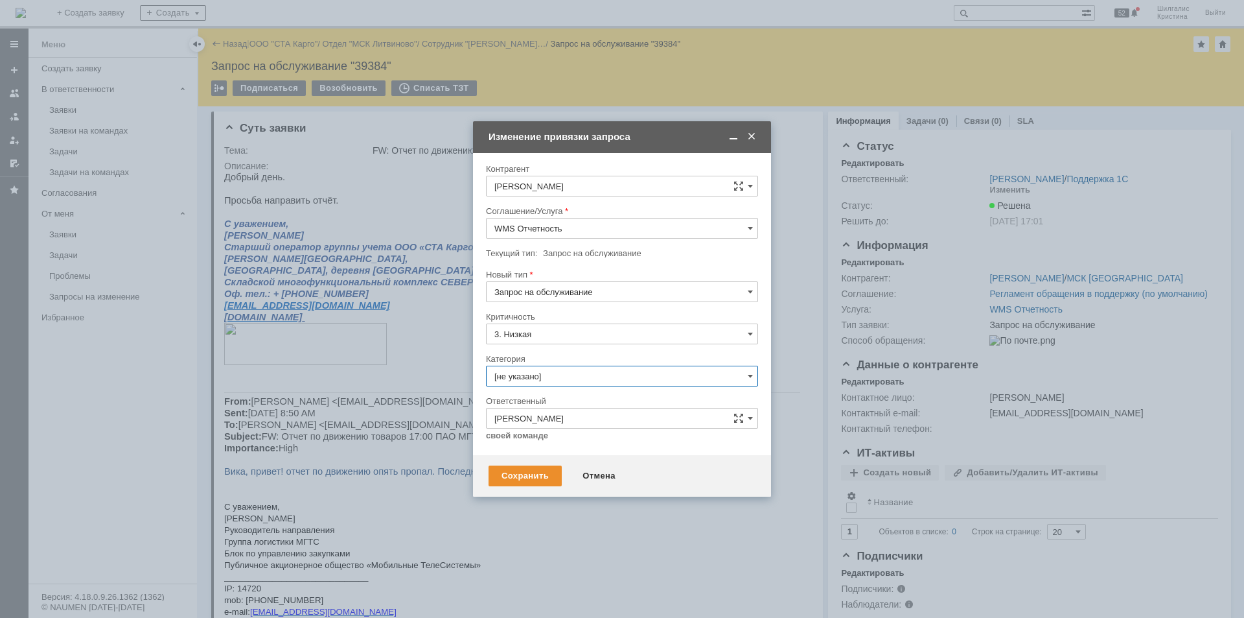
click at [559, 375] on input "[не указано]" at bounding box center [622, 376] width 272 height 21
click at [544, 458] on div "Консультация пользователя" at bounding box center [622, 464] width 271 height 21
type input "Консультация пользователя"
click at [509, 478] on div "Сохранить" at bounding box center [525, 475] width 73 height 21
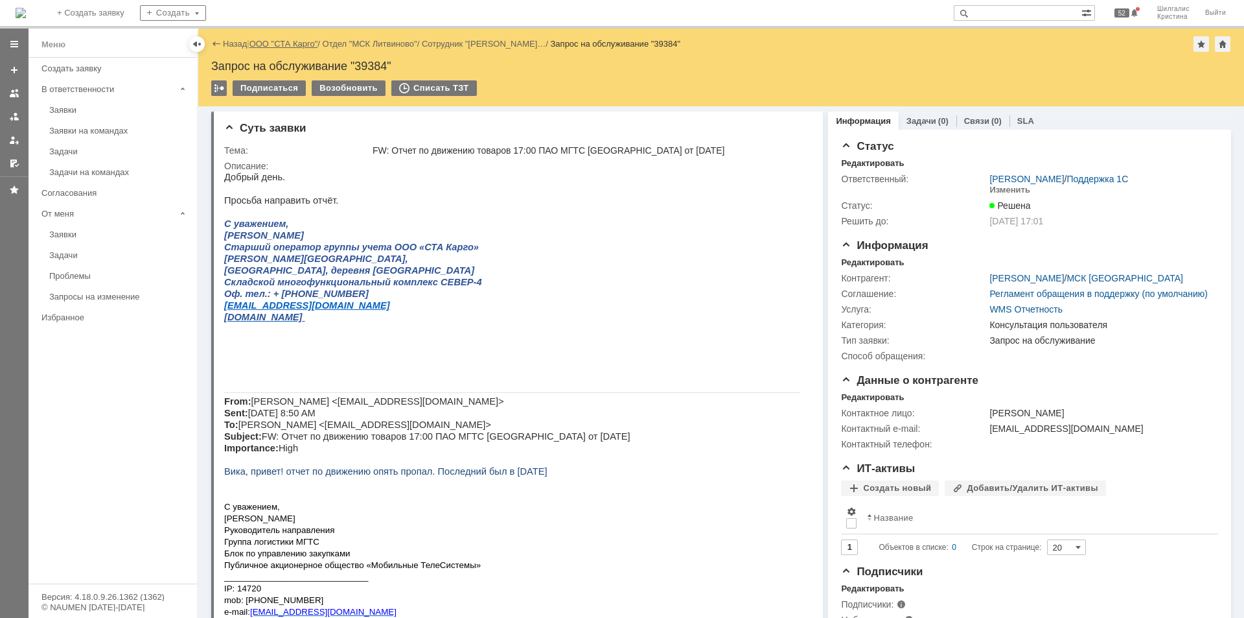
click at [301, 43] on link "ООО "СТА Карго"" at bounding box center [284, 44] width 69 height 10
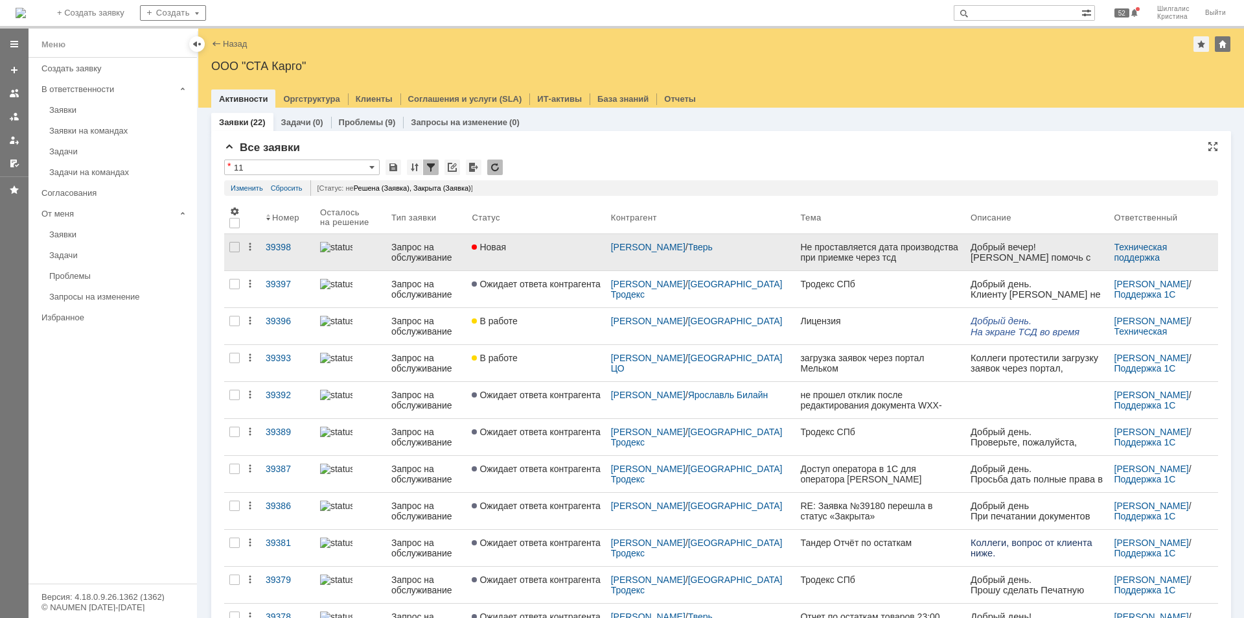
click at [566, 247] on div "Новая" at bounding box center [536, 247] width 128 height 10
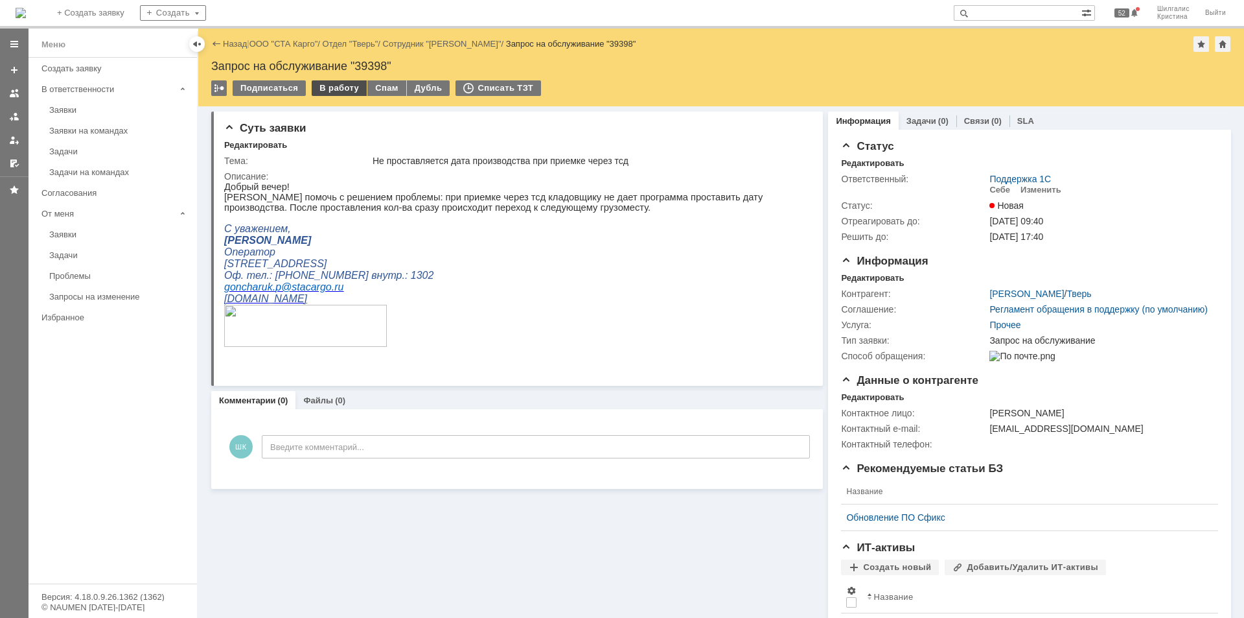
click at [347, 90] on div "В работу" at bounding box center [339, 88] width 55 height 16
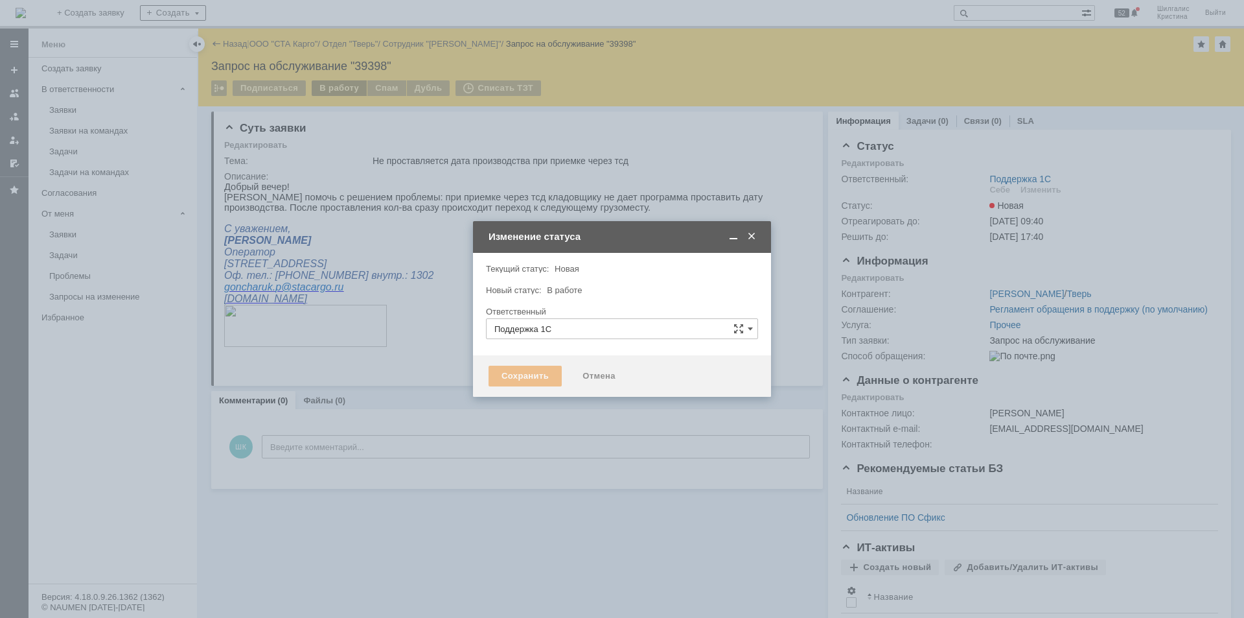
type input "[PERSON_NAME]"
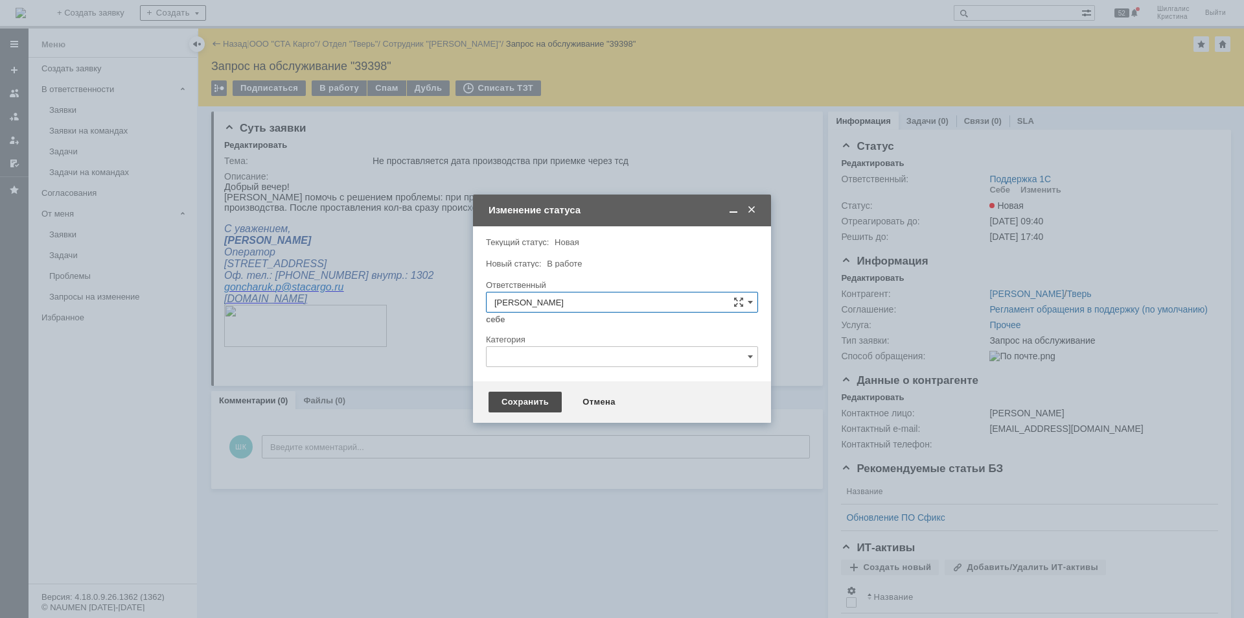
click at [516, 394] on div "Сохранить" at bounding box center [525, 401] width 73 height 21
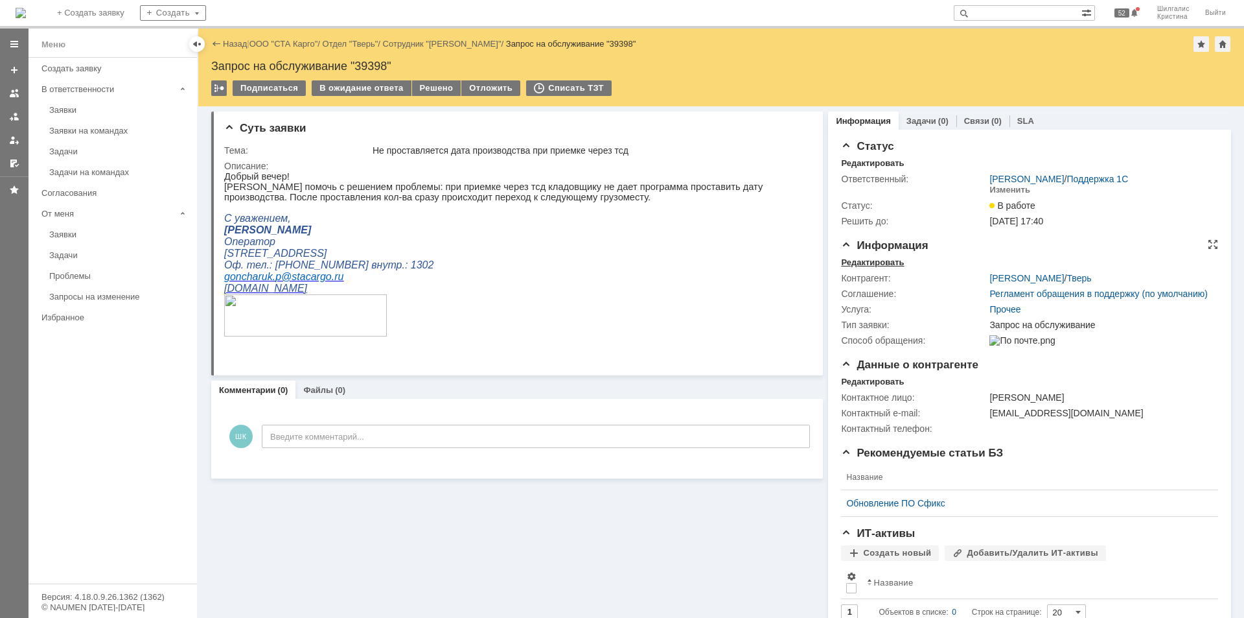
click at [885, 262] on div "Редактировать" at bounding box center [872, 262] width 63 height 10
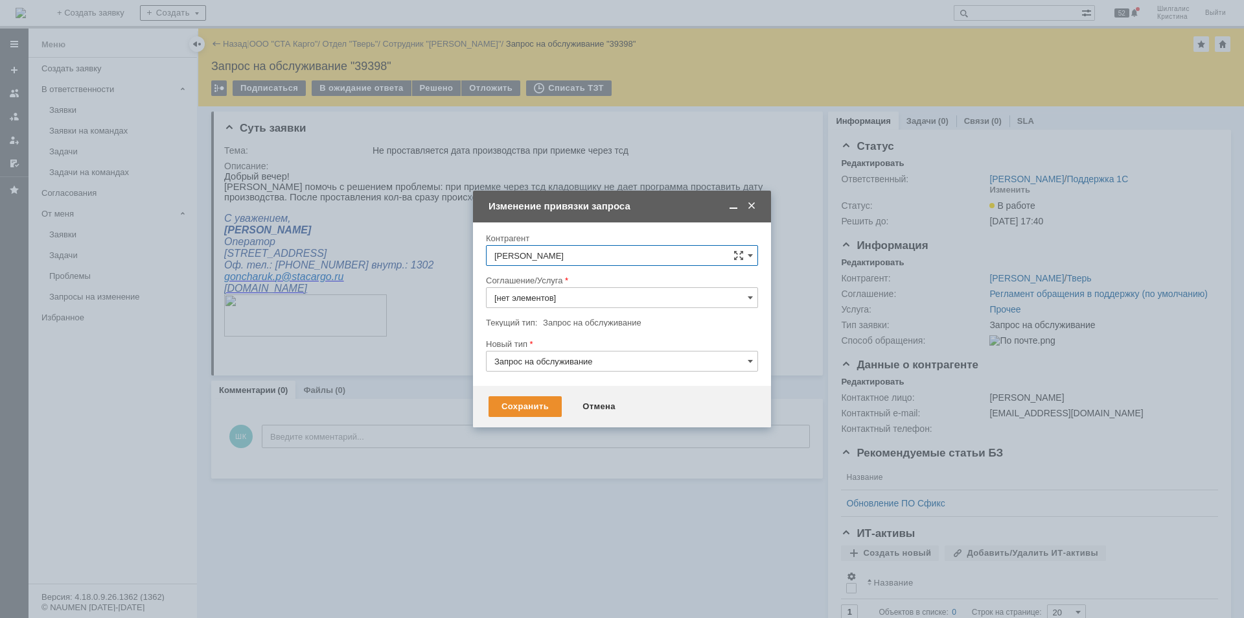
type input "Прочее"
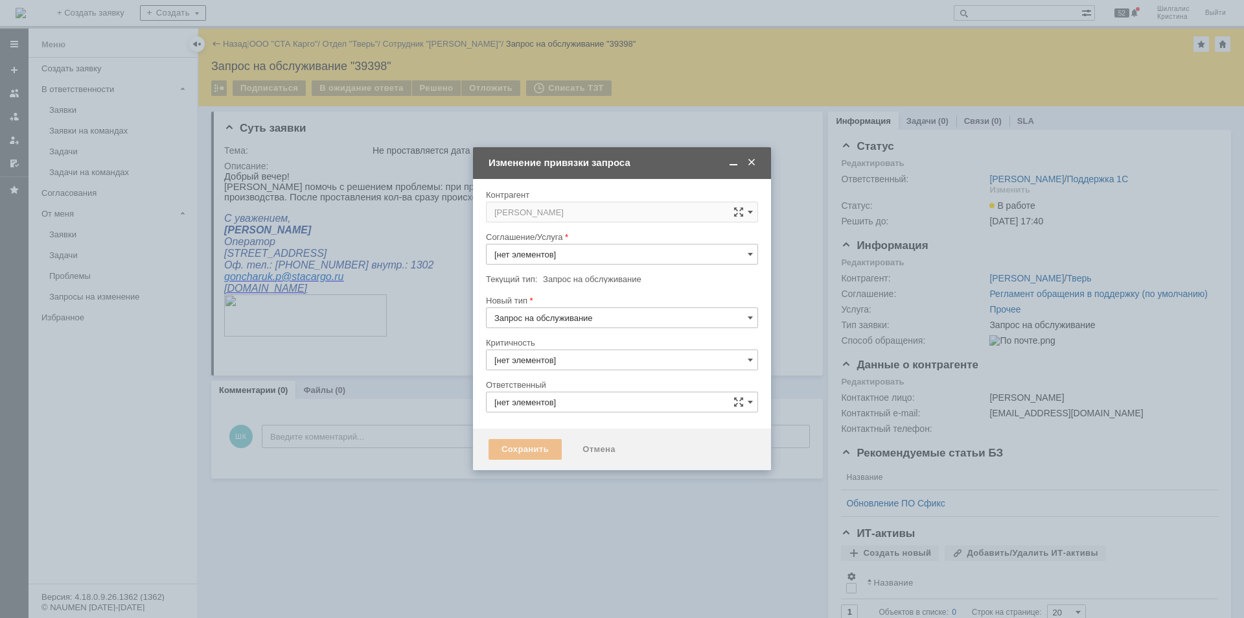
type input "3. Низкая"
type input "[PERSON_NAME]"
type input "Прочее"
type input "[не указано]"
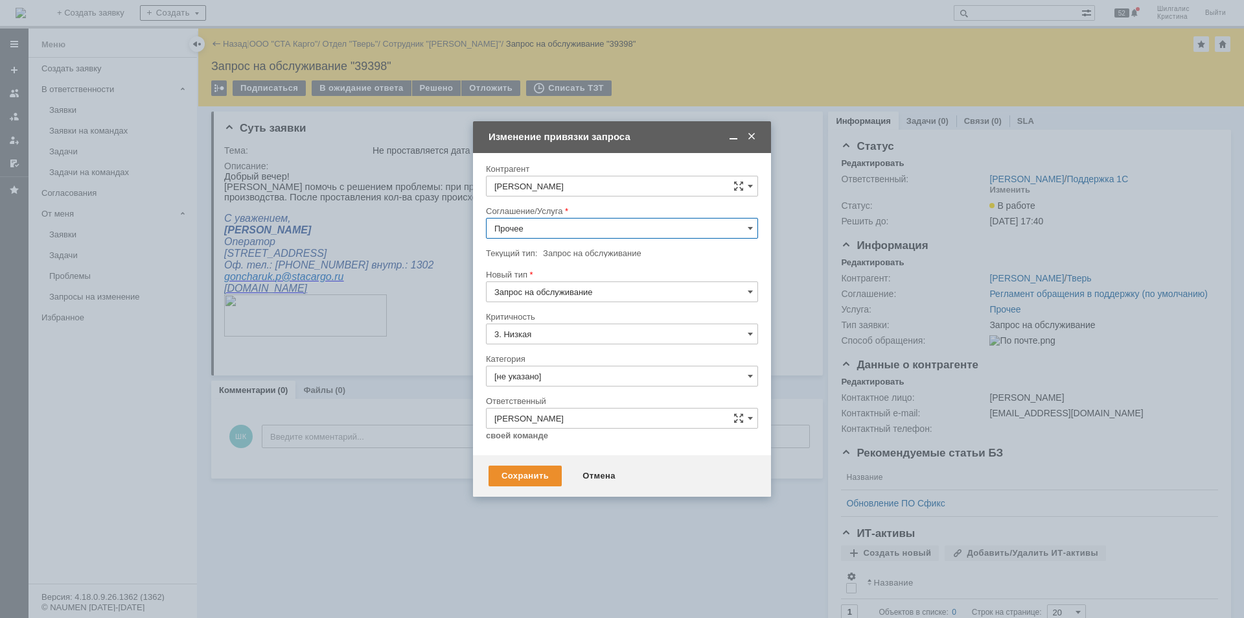
click at [576, 226] on input "Прочее" at bounding box center [622, 228] width 272 height 21
click at [577, 321] on span "WMS Приёмка ТСД" at bounding box center [622, 321] width 255 height 10
type input "WMS Приёмка ТСД"
click at [537, 375] on input "[не указано]" at bounding box center [622, 376] width 272 height 21
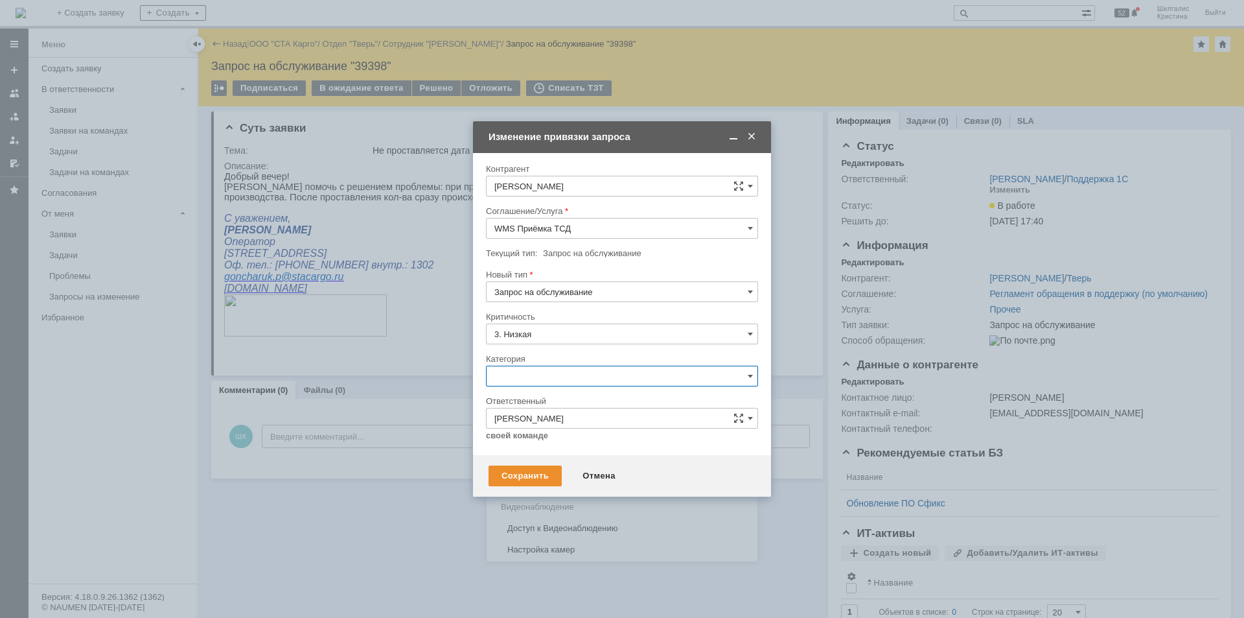
click at [509, 481] on span "Ошибка" at bounding box center [622, 485] width 255 height 10
type input "Ошибка"
click at [530, 482] on div "Сохранить" at bounding box center [525, 475] width 73 height 21
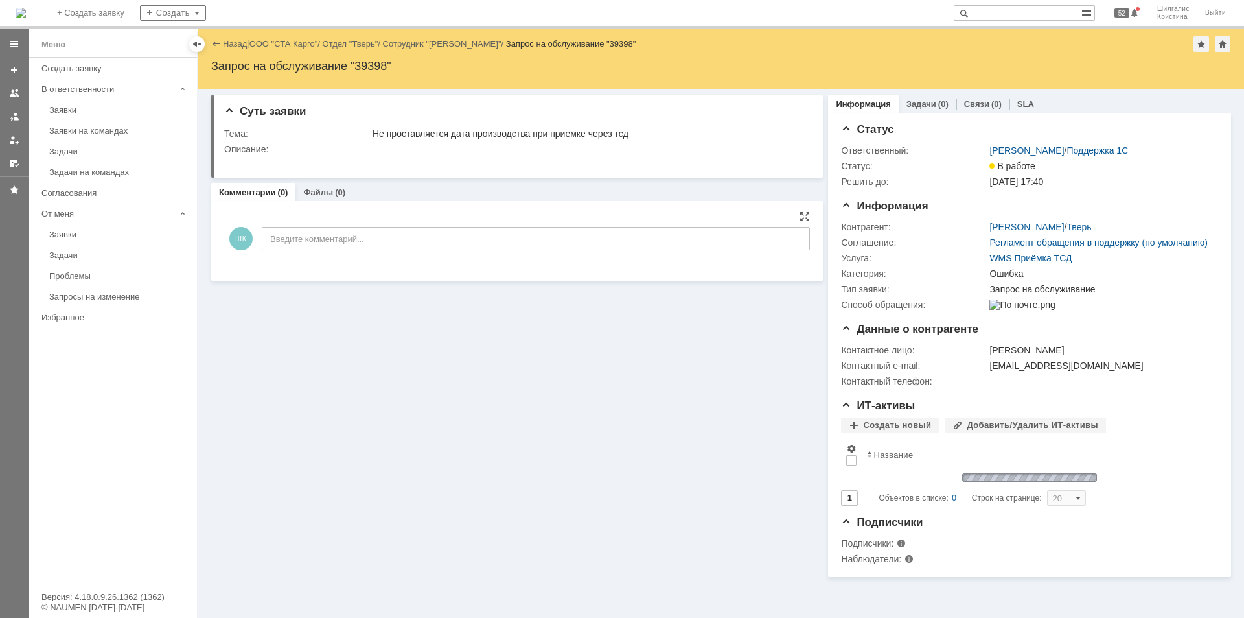
scroll to position [0, 0]
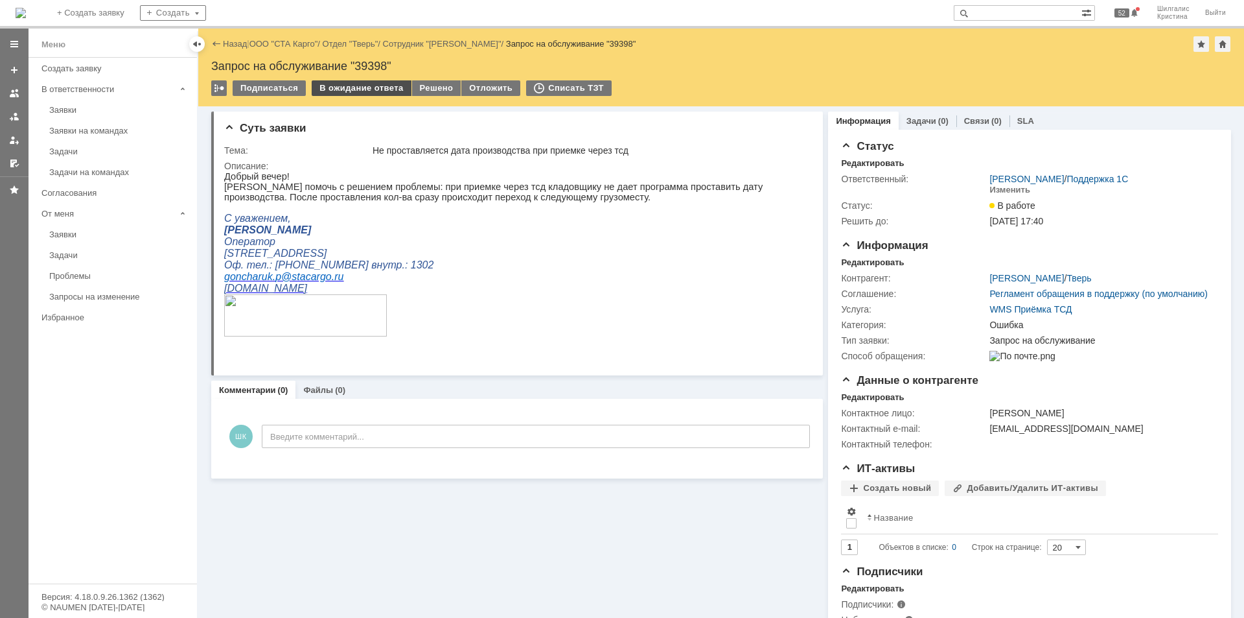
click at [354, 85] on div "В ожидание ответа" at bounding box center [361, 88] width 99 height 16
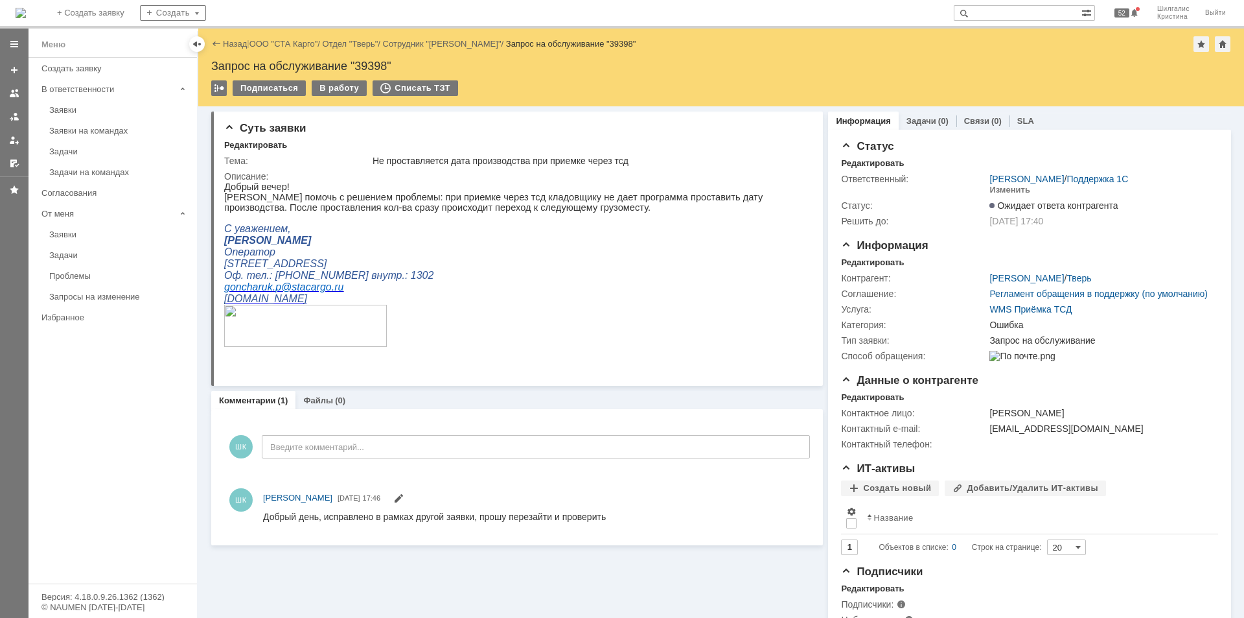
click at [275, 38] on div "Назад | ООО "СТА Карго" / Отдел "Тверь" / Сотрудник "[PERSON_NAME]" / Запрос на…" at bounding box center [721, 44] width 1020 height 16
click at [272, 47] on link "ООО "СТА Карго"" at bounding box center [284, 44] width 69 height 10
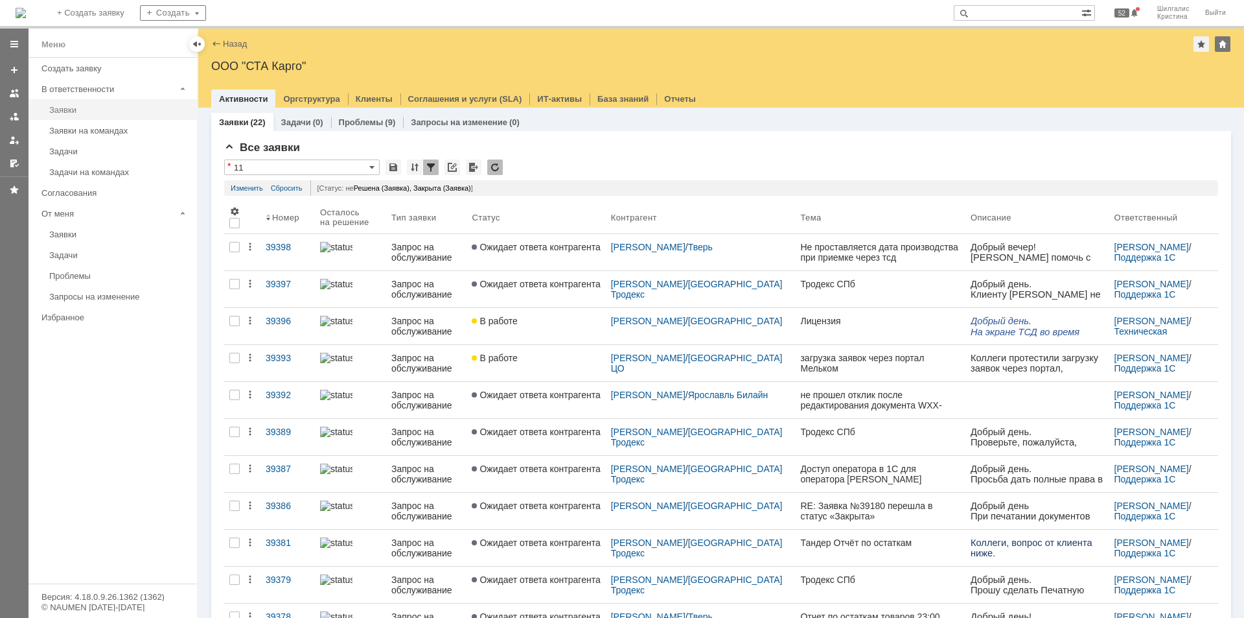
click at [86, 102] on link "Заявки" at bounding box center [119, 110] width 150 height 20
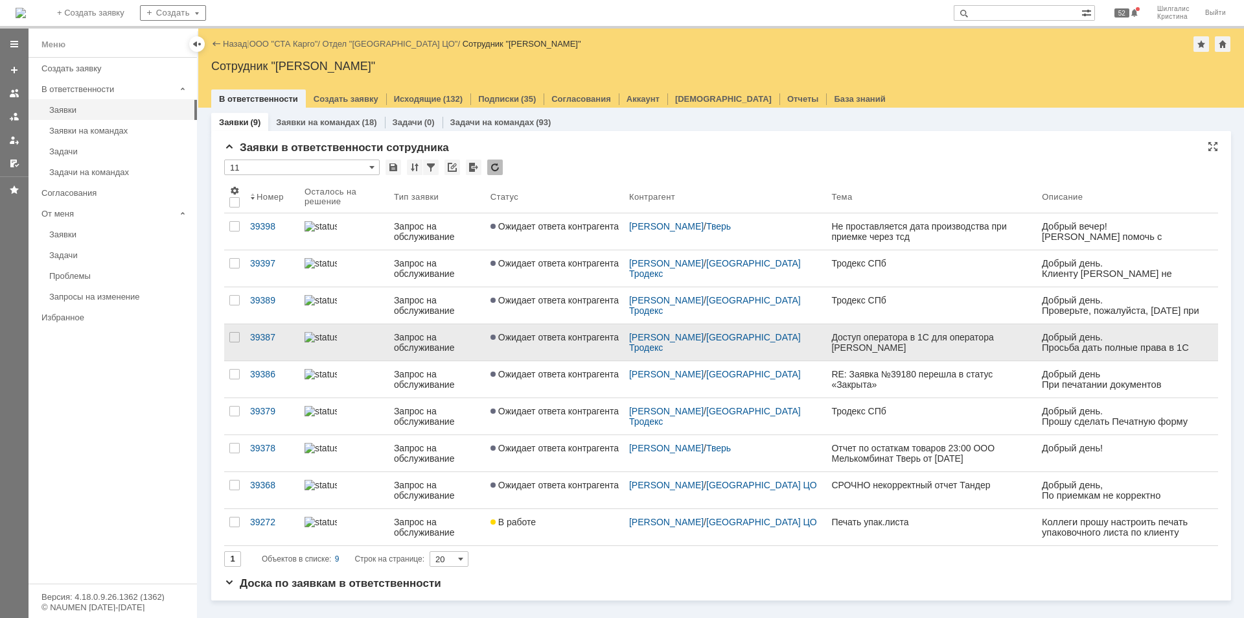
click at [563, 332] on span "Ожидает ответа контрагента" at bounding box center [555, 337] width 128 height 10
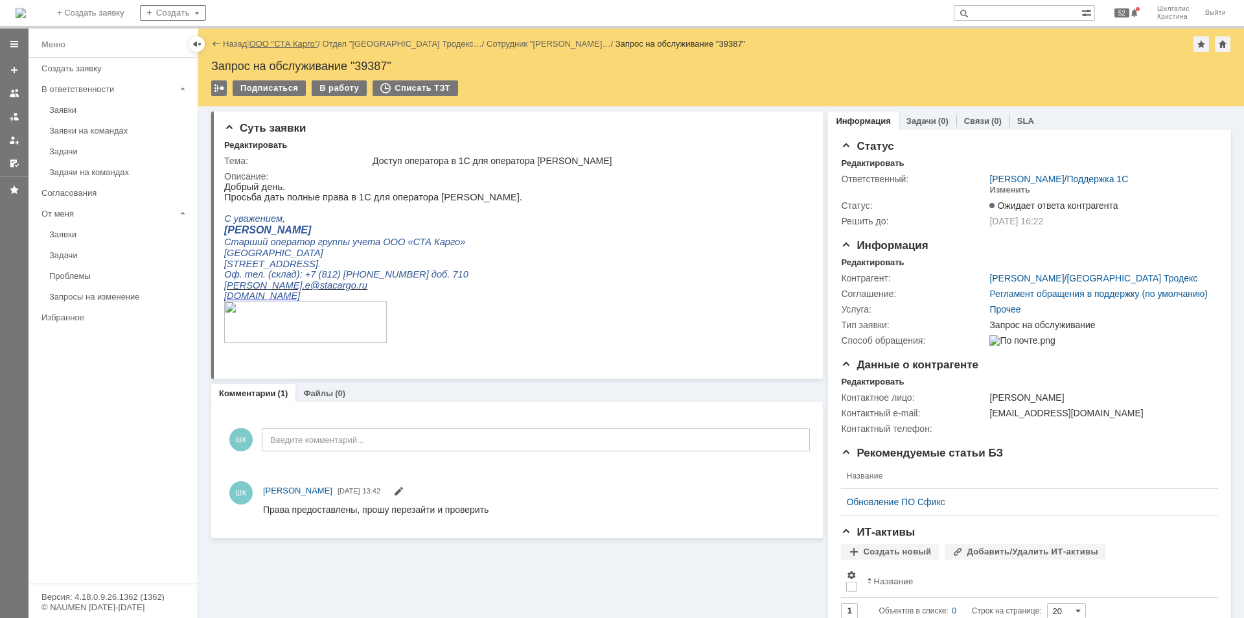
click at [287, 46] on link "ООО "СТА Карго"" at bounding box center [284, 44] width 69 height 10
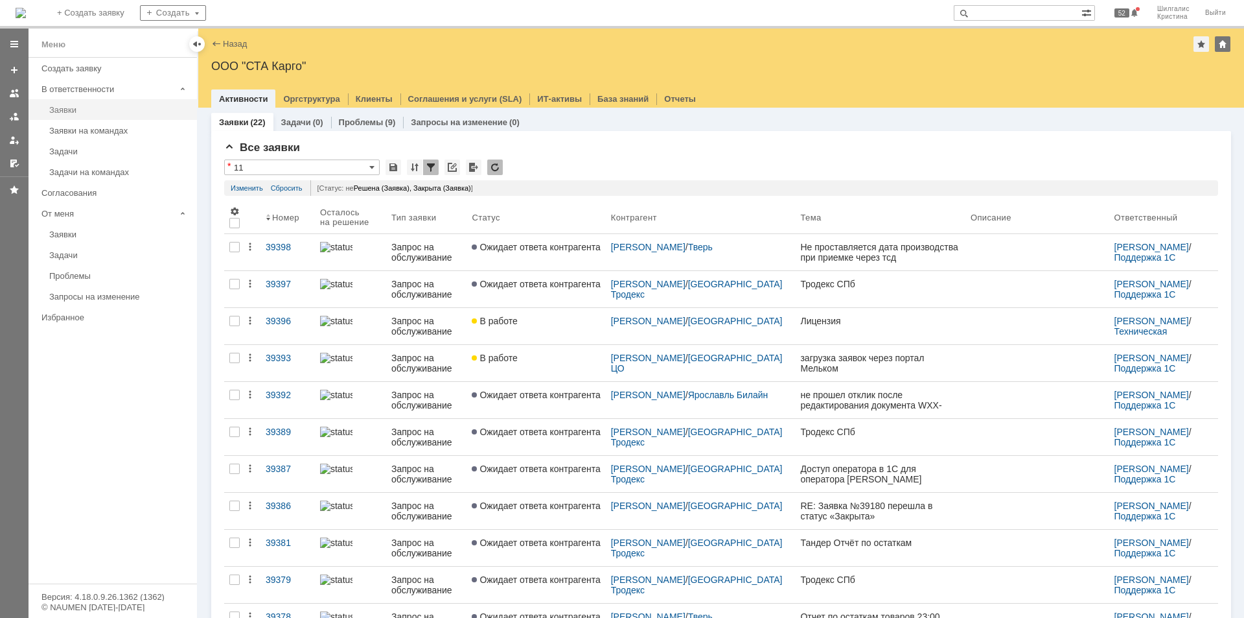
click at [67, 111] on div "Заявки" at bounding box center [119, 110] width 140 height 10
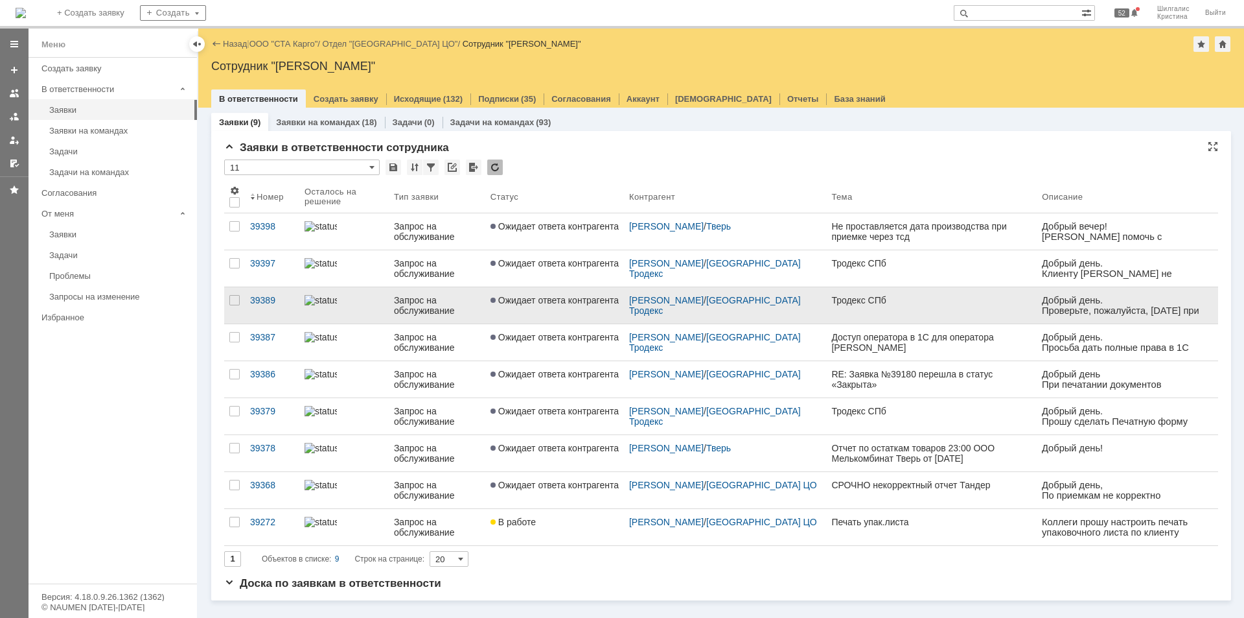
click at [541, 294] on link "Ожидает ответа контрагента" at bounding box center [554, 305] width 139 height 36
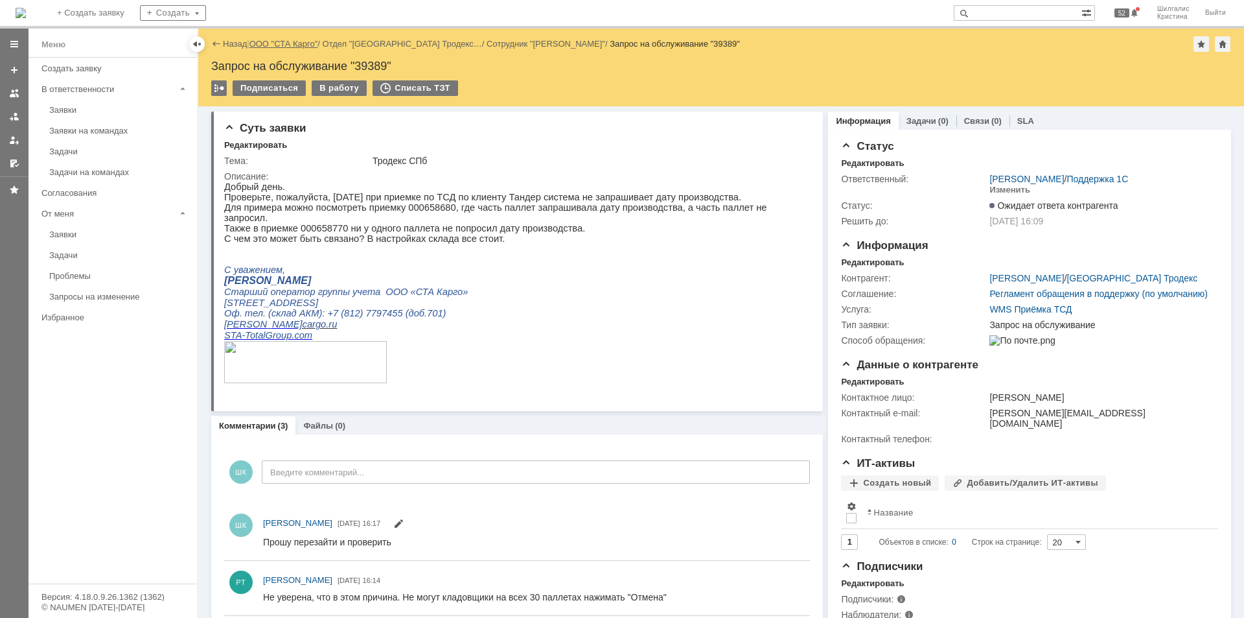
click at [294, 46] on link "ООО "СТА Карго"" at bounding box center [284, 44] width 69 height 10
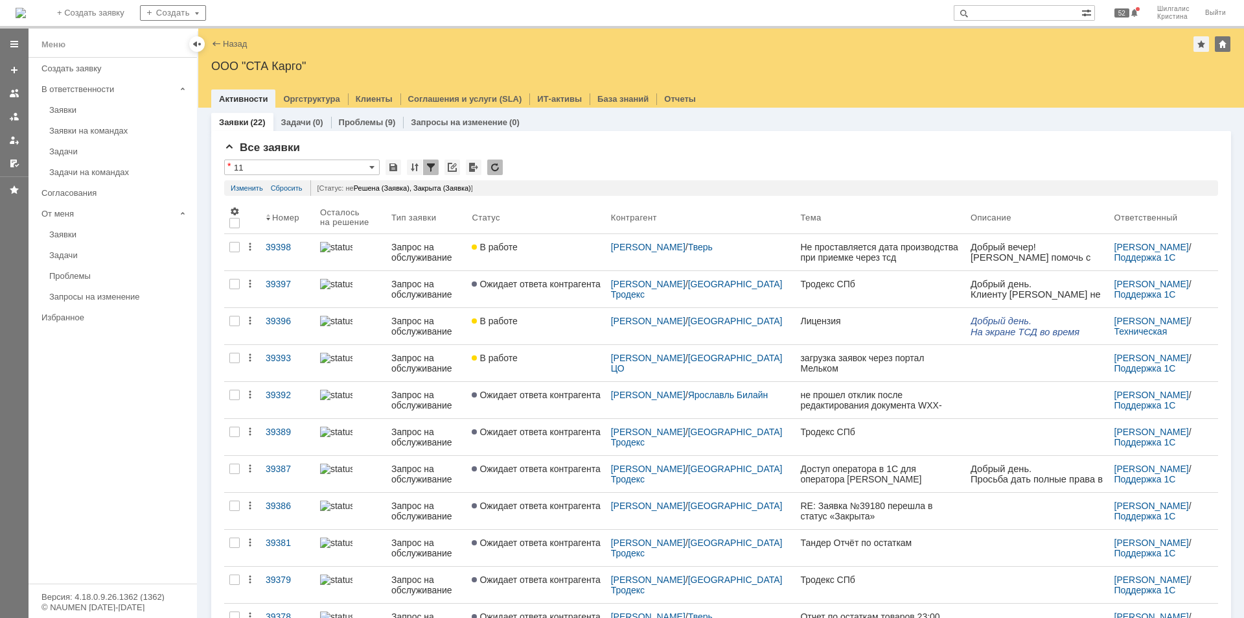
click at [1004, 8] on input "text" at bounding box center [1018, 13] width 128 height 16
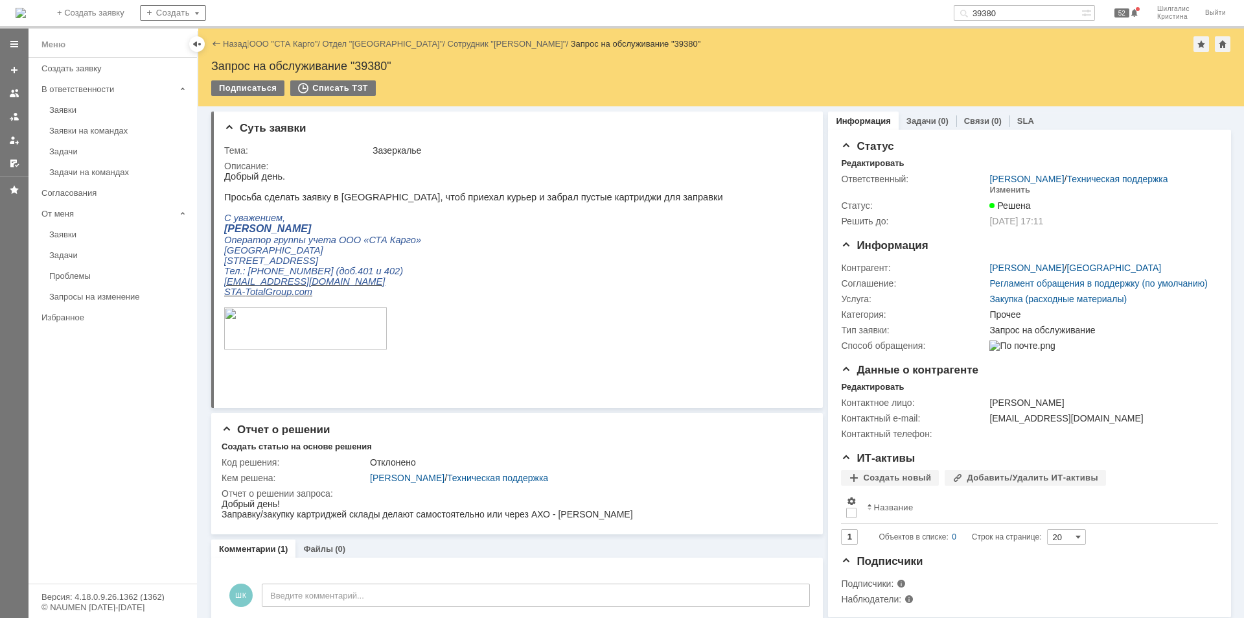
click at [1004, 8] on input "39380" at bounding box center [1018, 13] width 128 height 16
drag, startPoint x: 1017, startPoint y: 12, endPoint x: 955, endPoint y: 12, distance: 62.2
click at [955, 12] on div "На домашнюю + Создать заявку Создать 39380 52 Шилгалис [PERSON_NAME]" at bounding box center [622, 14] width 1244 height 29
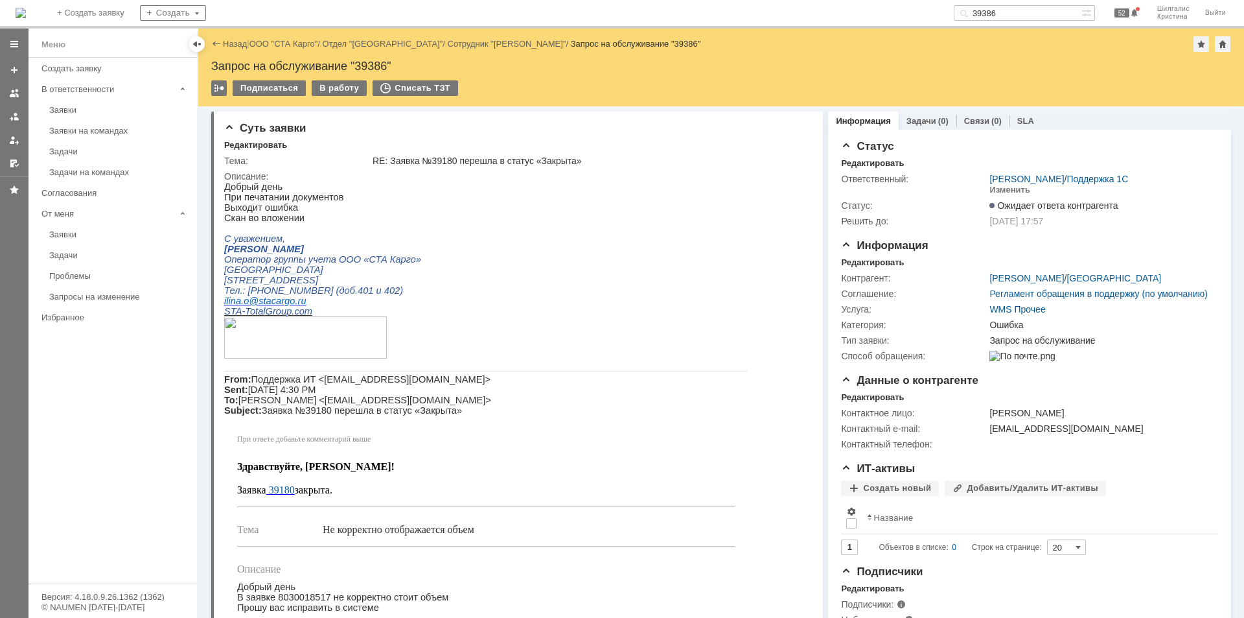
click at [375, 66] on div "Запрос на обслуживание "39386"" at bounding box center [721, 66] width 1020 height 13
click at [1016, 9] on input "39386" at bounding box center [1018, 13] width 128 height 16
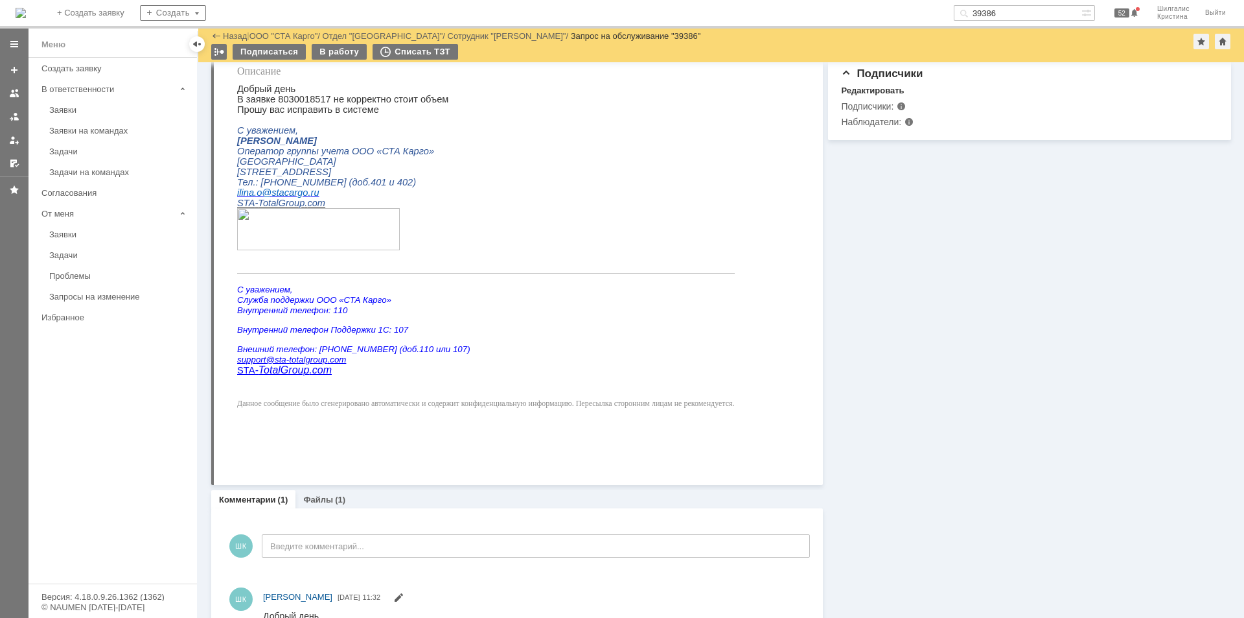
scroll to position [496, 0]
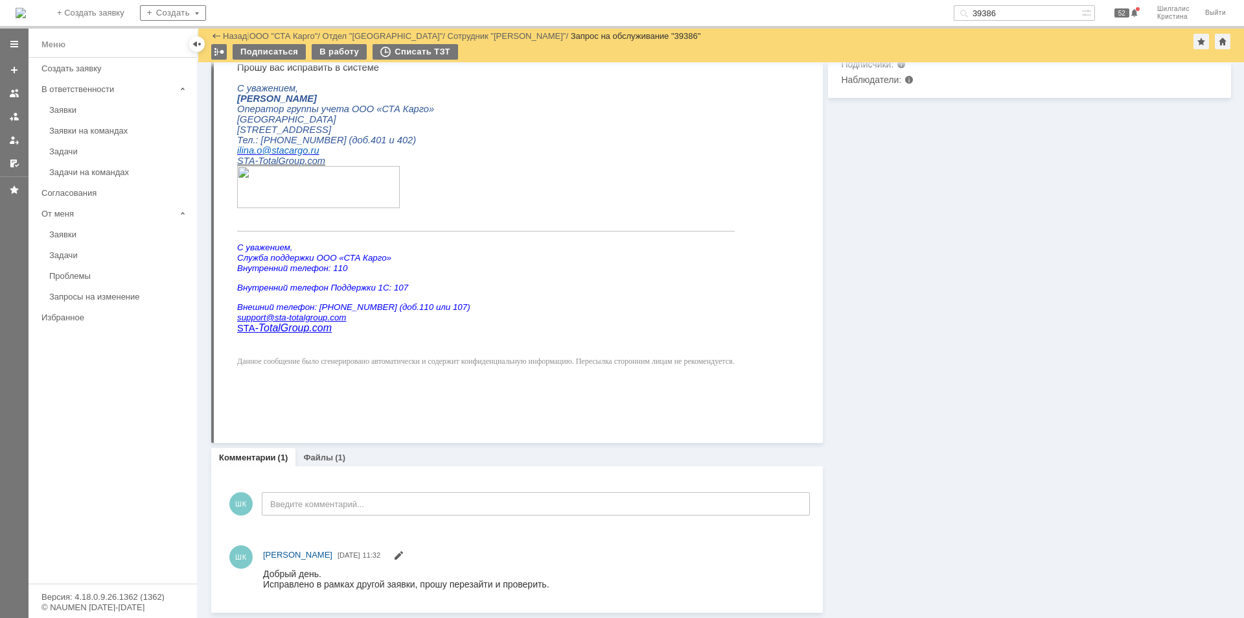
click at [910, 506] on div "Информация Задачи (0) Связи (0) SLA Статус Редактировать Ответственный: [PERSON…" at bounding box center [1027, 89] width 408 height 1046
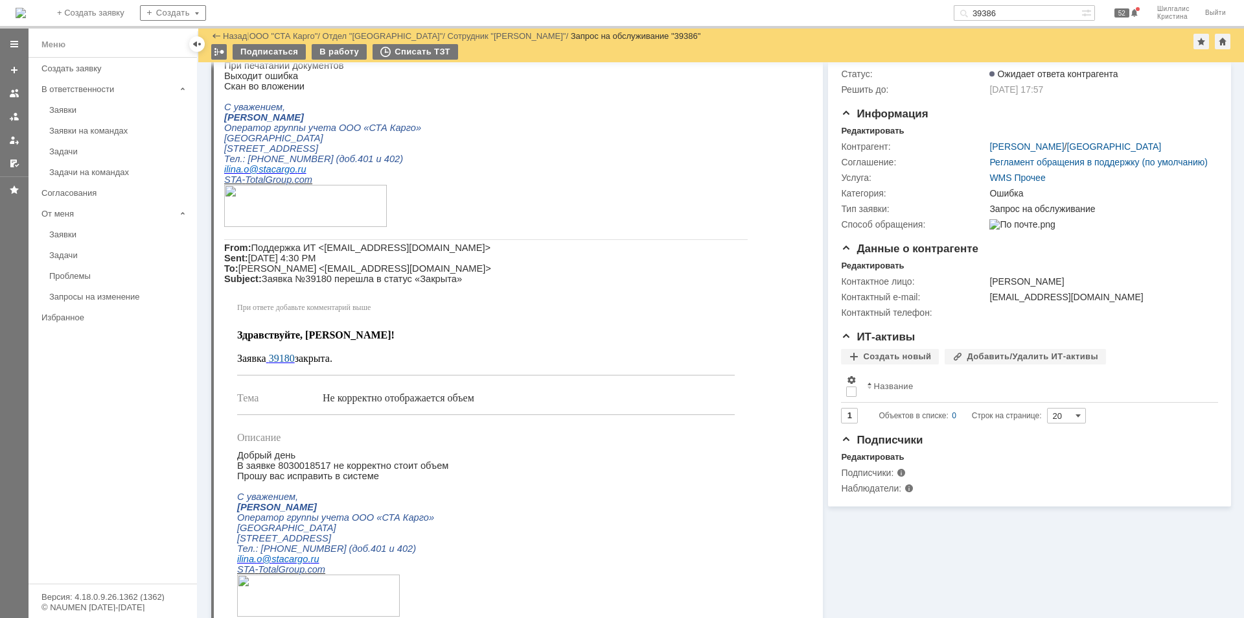
scroll to position [0, 0]
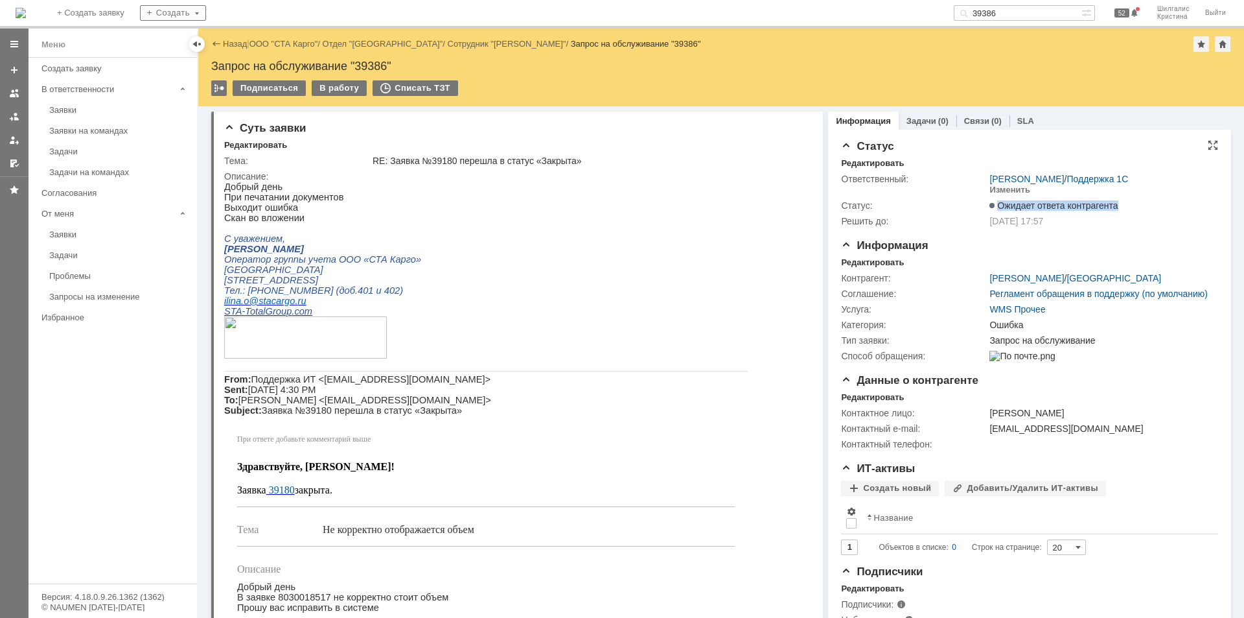
drag, startPoint x: 1123, startPoint y: 204, endPoint x: 992, endPoint y: 209, distance: 131.1
click at [992, 209] on div "Ожидает ответа контрагента" at bounding box center [1101, 205] width 222 height 10
copy span "Ожидает ответа контрагента"
drag, startPoint x: 1031, startPoint y: 12, endPoint x: 959, endPoint y: 12, distance: 71.9
click at [959, 12] on div "На домашнюю + Создать заявку Создать 39386 52 Шилгалис [PERSON_NAME]" at bounding box center [622, 14] width 1244 height 29
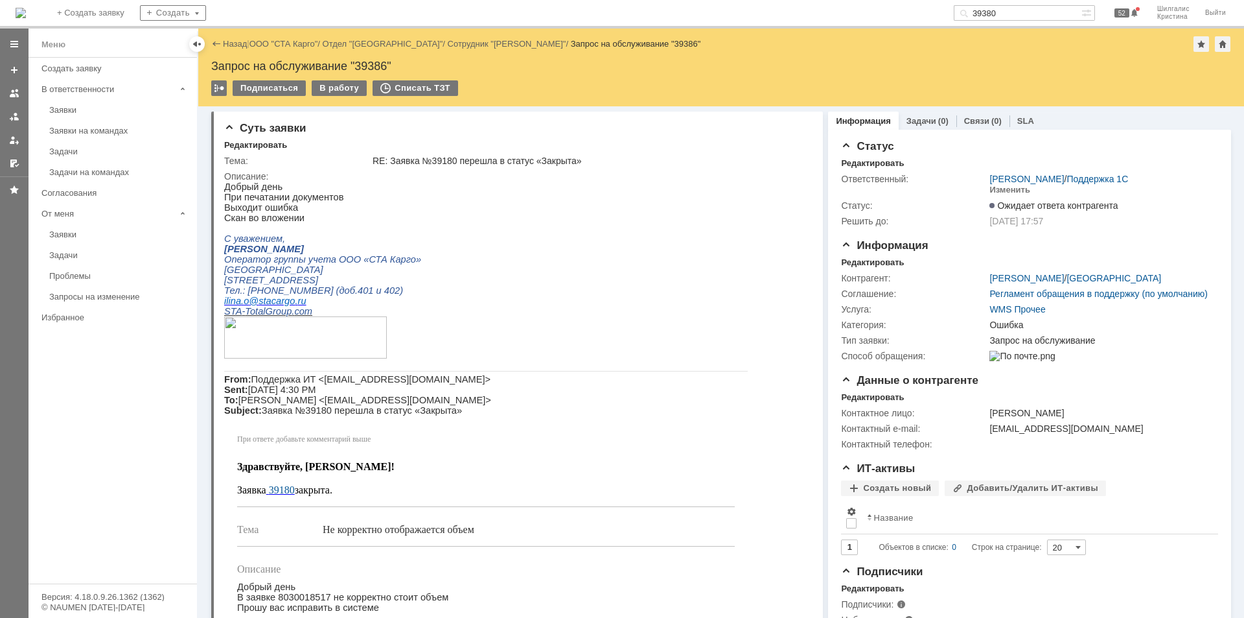
type input "39380"
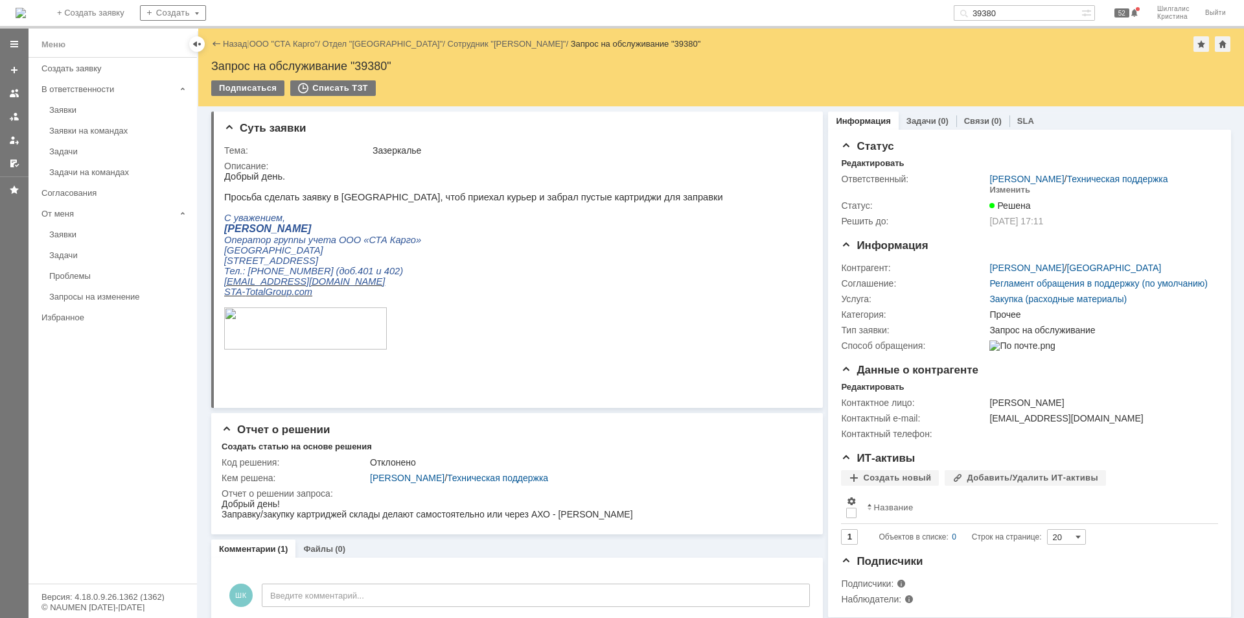
click at [380, 62] on div "Запрос на обслуживание "39380"" at bounding box center [721, 66] width 1020 height 13
copy div "39380"
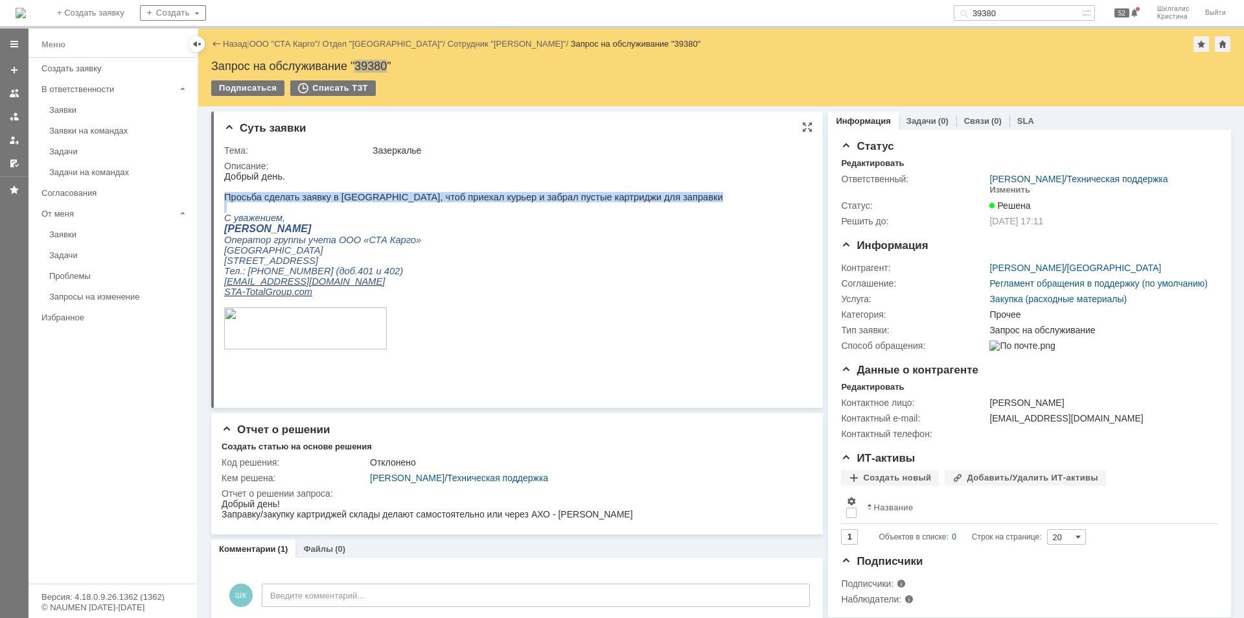
drag, startPoint x: 225, startPoint y: 200, endPoint x: 628, endPoint y: 209, distance: 403.3
click at [628, 209] on div "Добрый день. Просьба сделать заявку в [GEOGRAPHIC_DATA], чтоб приехал курьер и …" at bounding box center [473, 273] width 499 height 204
copy div "Просьба сделать заявку в [GEOGRAPHIC_DATA], чтоб приехал курьер и забрал пустые…"
click at [669, 493] on div "Отчет о решении запроса:" at bounding box center [514, 493] width 585 height 10
click at [294, 45] on link "ООО "СТА Карго"" at bounding box center [284, 44] width 69 height 10
